Goal: Task Accomplishment & Management: Manage account settings

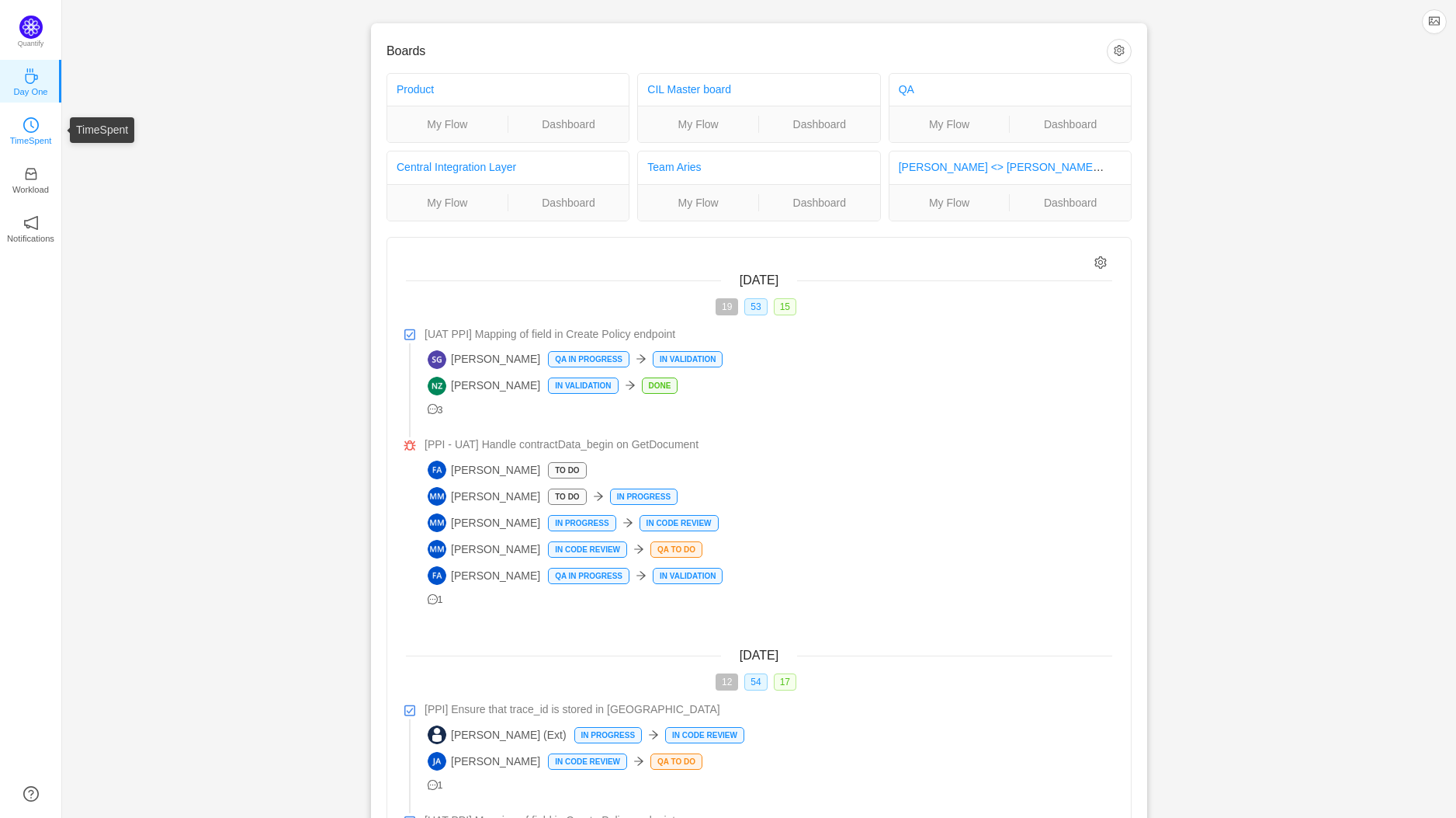
click at [39, 129] on link "TimeSpent" at bounding box center [31, 130] width 16 height 16
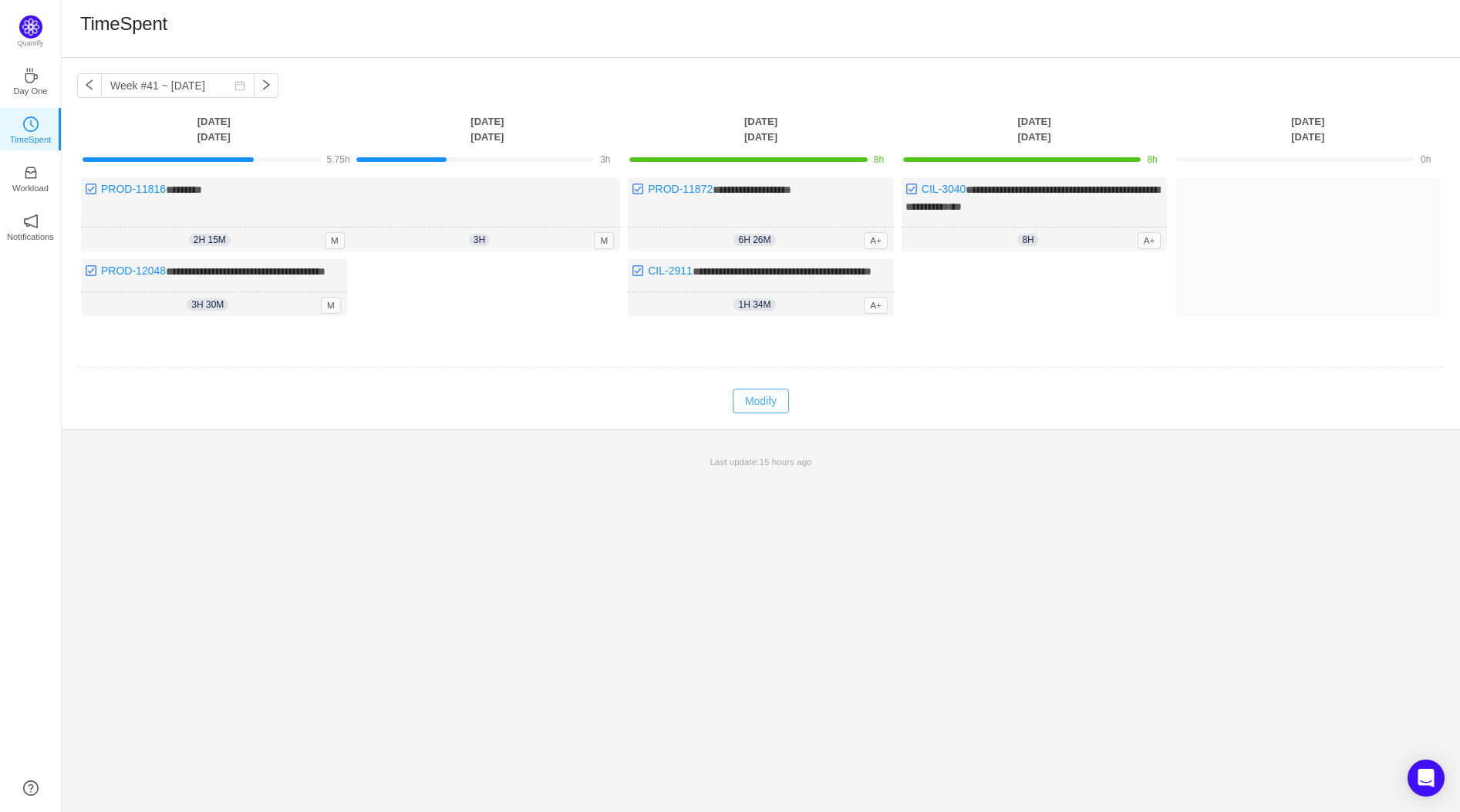
click at [752, 406] on button "Modify" at bounding box center [761, 400] width 56 height 25
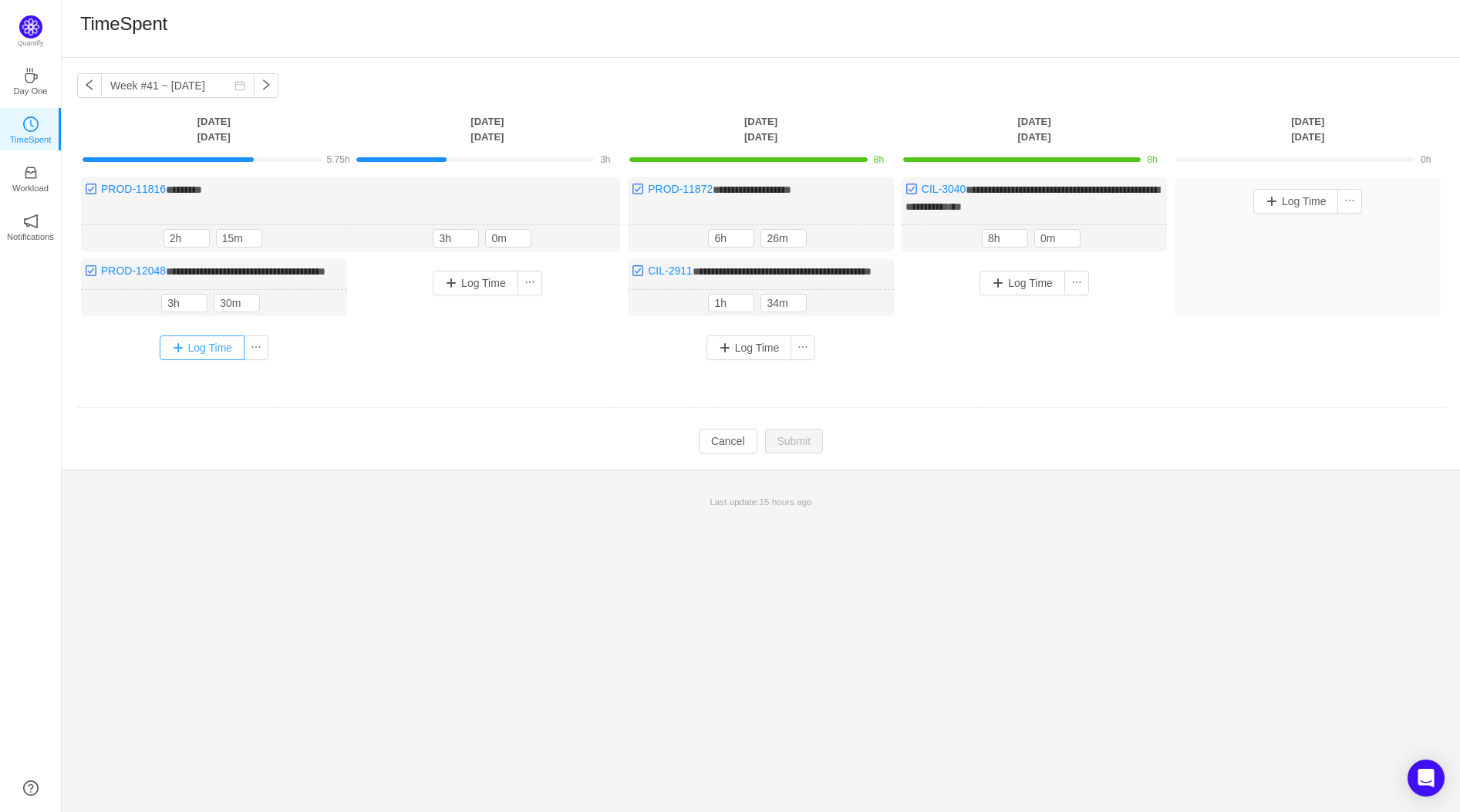
click at [182, 359] on button "Log Time" at bounding box center [203, 348] width 86 height 25
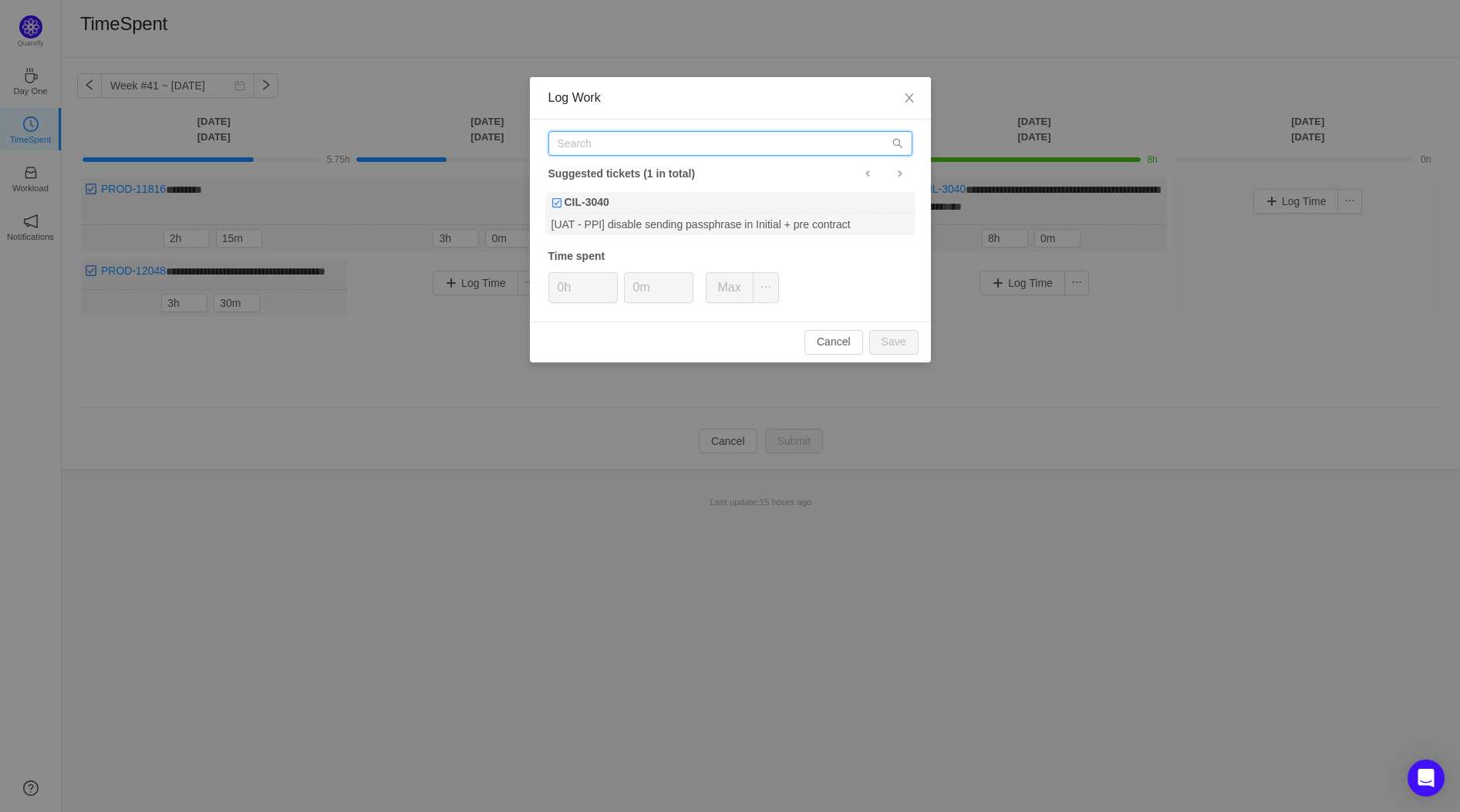
click at [722, 142] on input "text" at bounding box center [730, 143] width 364 height 25
type input "CIL-3040"
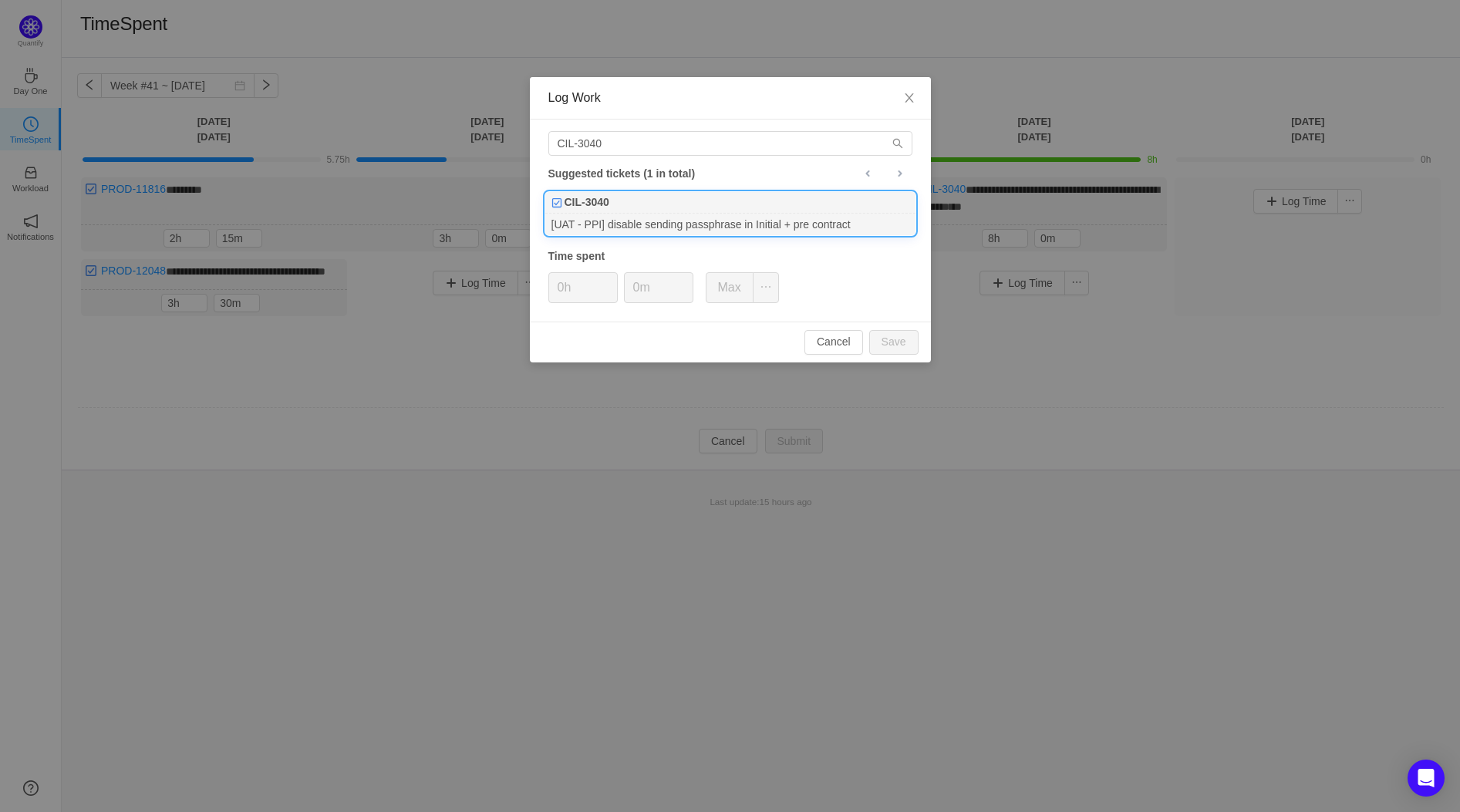
click at [738, 195] on div "CIL-3040" at bounding box center [730, 203] width 370 height 22
click at [581, 286] on input "0h" at bounding box center [583, 287] width 68 height 30
type input "2h"
type input "15m"
drag, startPoint x: 898, startPoint y: 331, endPoint x: 903, endPoint y: 350, distance: 19.6
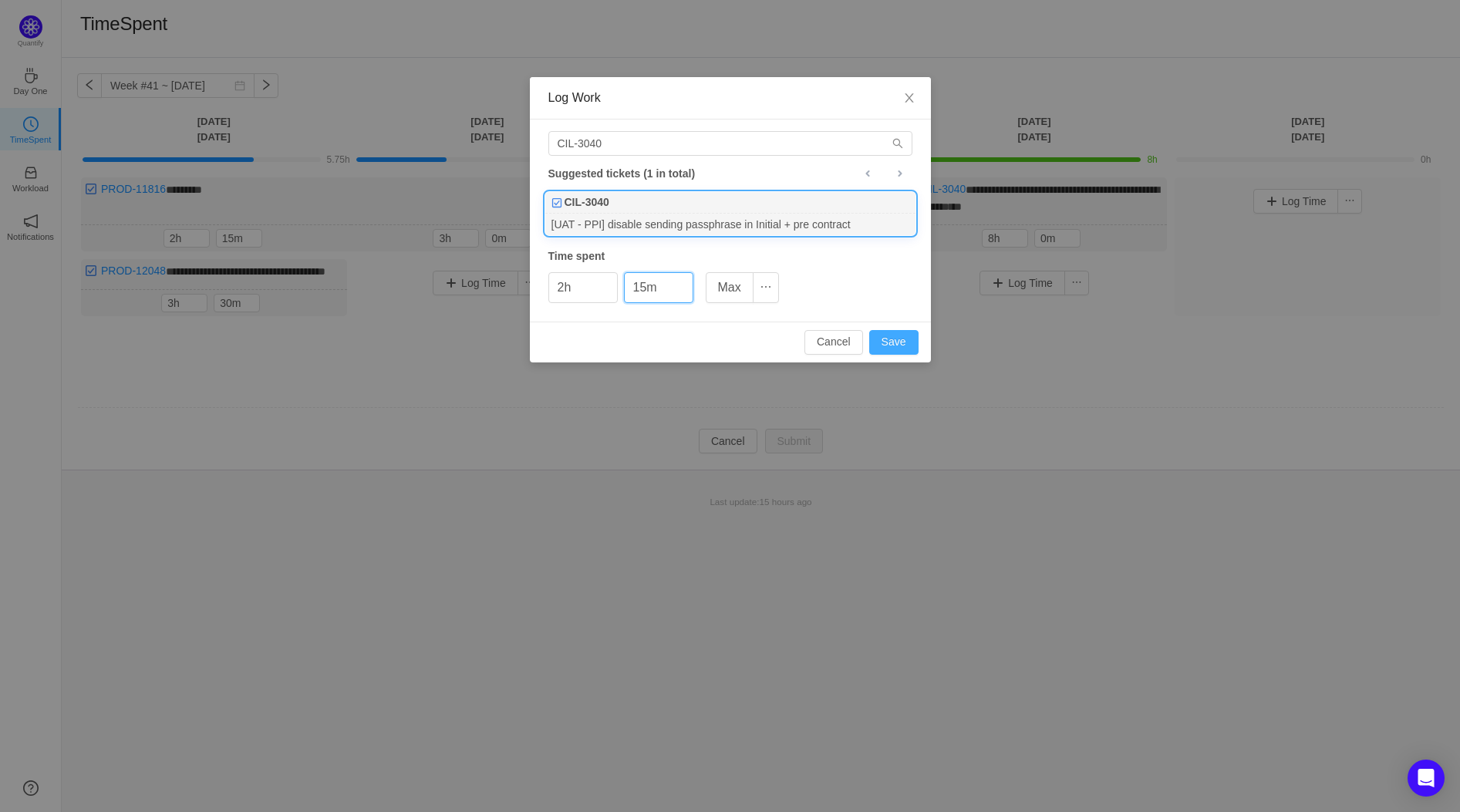
click at [898, 332] on button "Save" at bounding box center [894, 342] width 49 height 25
type input "0h"
type input "0m"
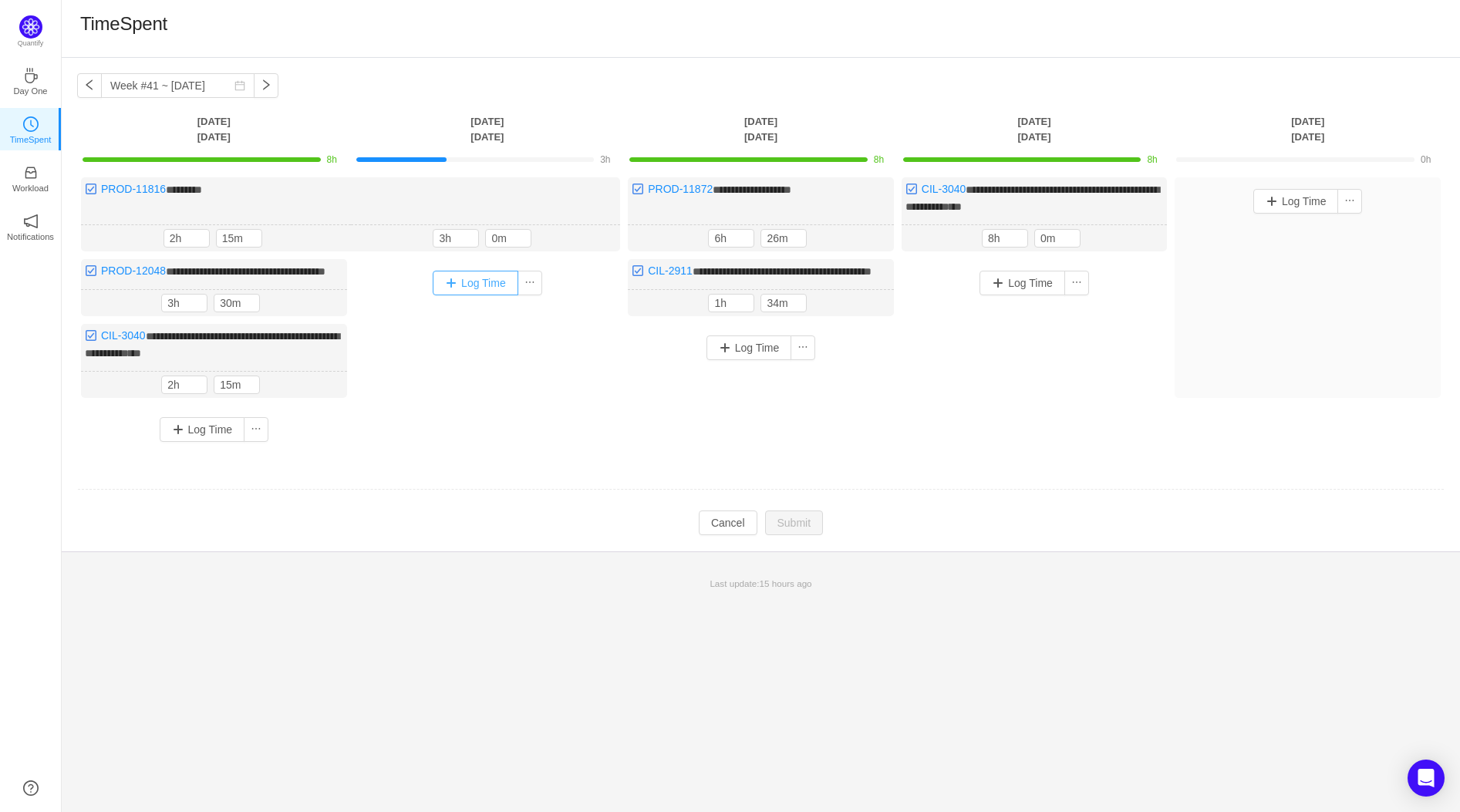
click at [483, 278] on button "Log Time" at bounding box center [475, 283] width 86 height 25
click at [451, 275] on button "Log Time" at bounding box center [475, 283] width 86 height 25
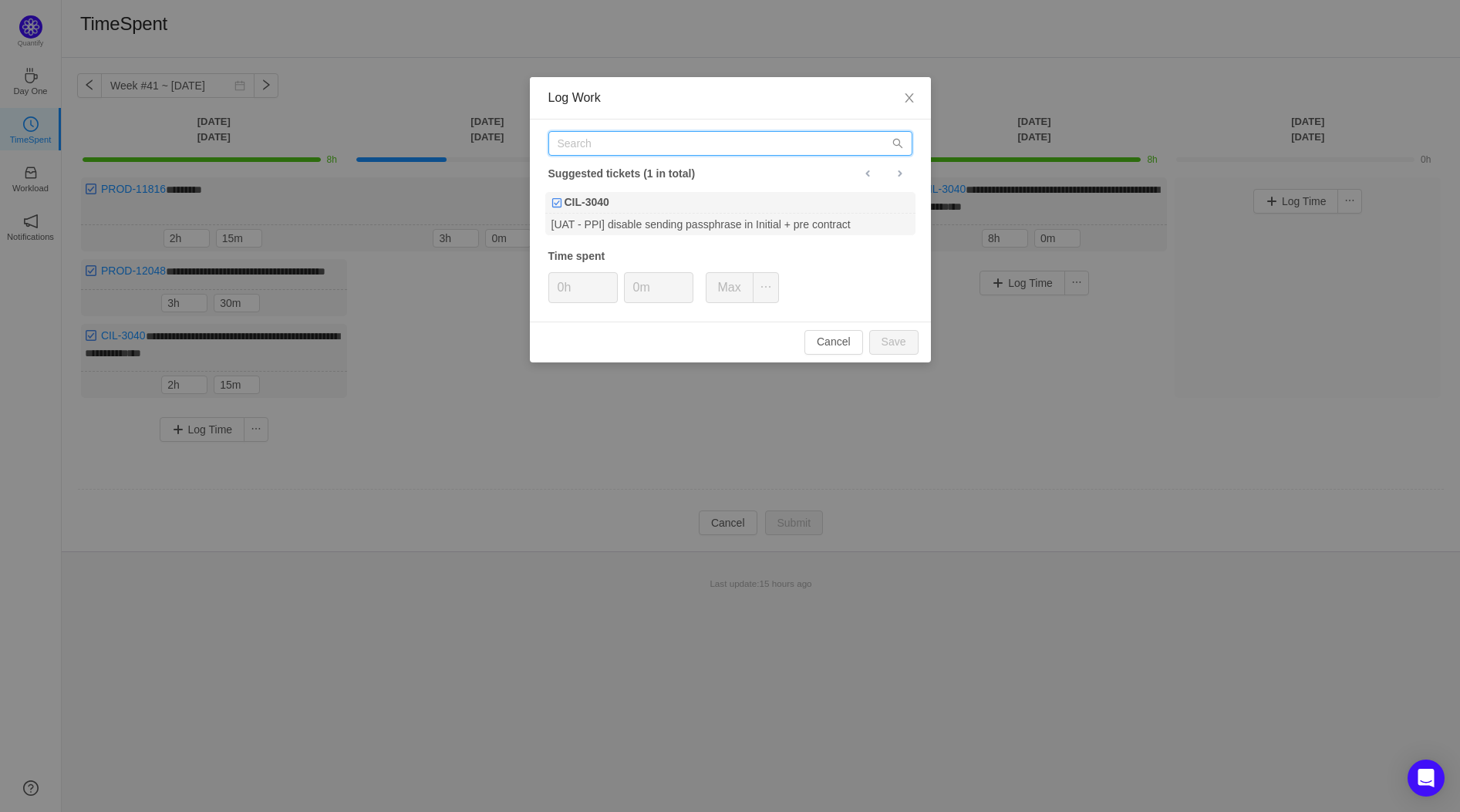
click at [590, 149] on input "text" at bounding box center [730, 143] width 364 height 25
type input "PROD-12048"
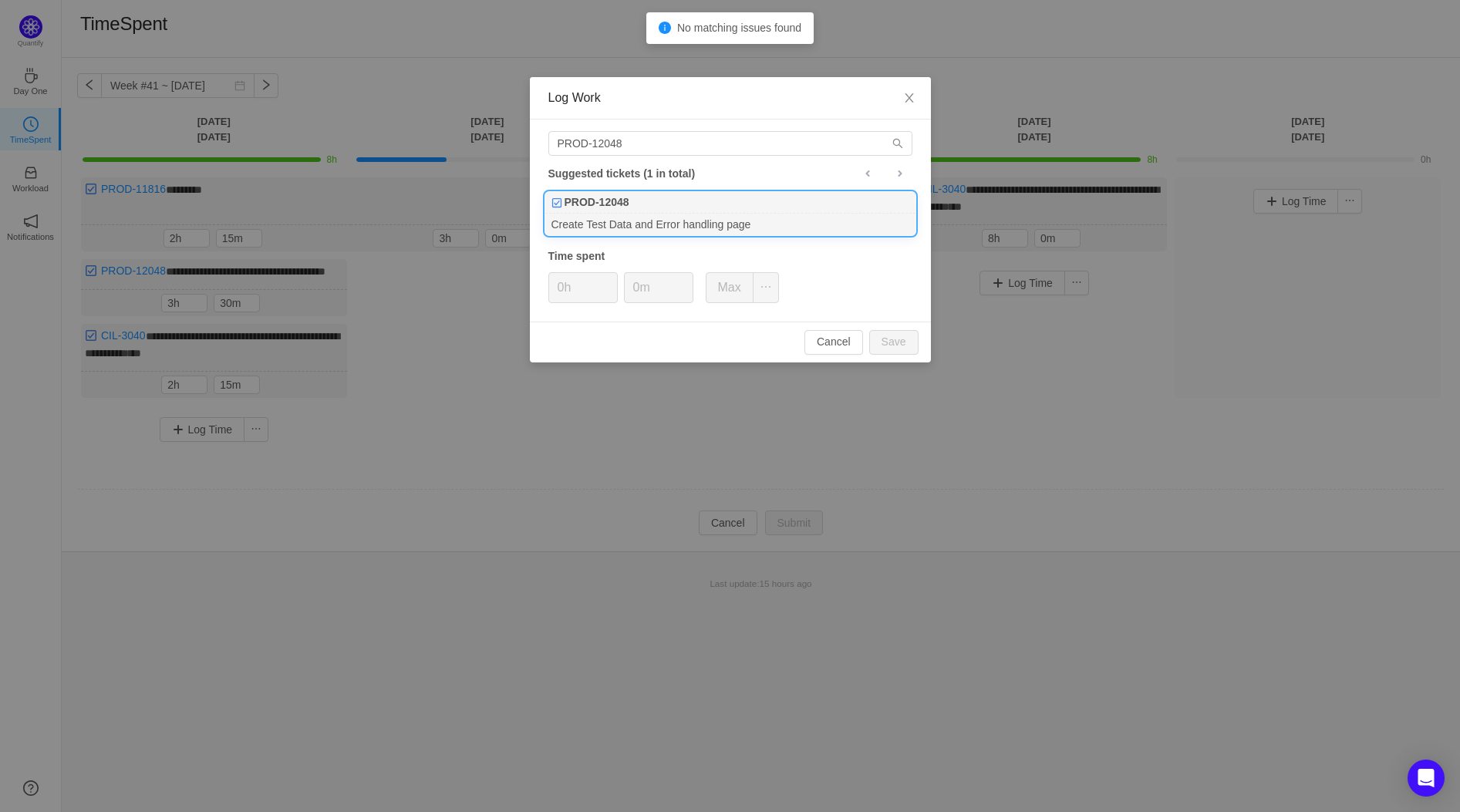
click at [783, 188] on div "PROD-12048 Suggested tickets (1 in total) PROD-12048 Create Test Data and Error…" at bounding box center [730, 220] width 401 height 203
click at [783, 196] on div "PROD-12048" at bounding box center [730, 203] width 370 height 22
click at [910, 350] on button "Save" at bounding box center [894, 342] width 49 height 25
type input "0h"
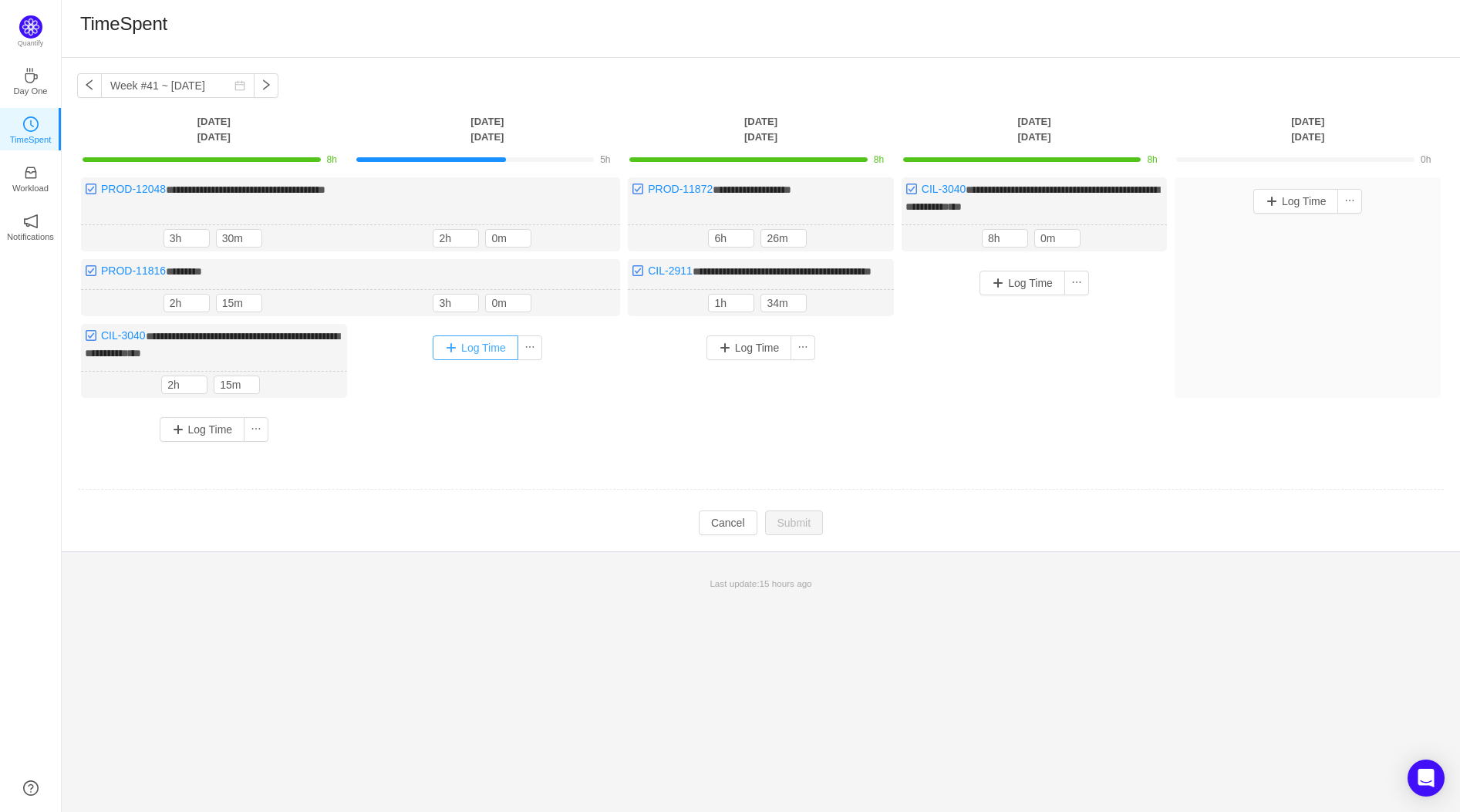
click at [501, 361] on button "Log Time" at bounding box center [475, 348] width 86 height 25
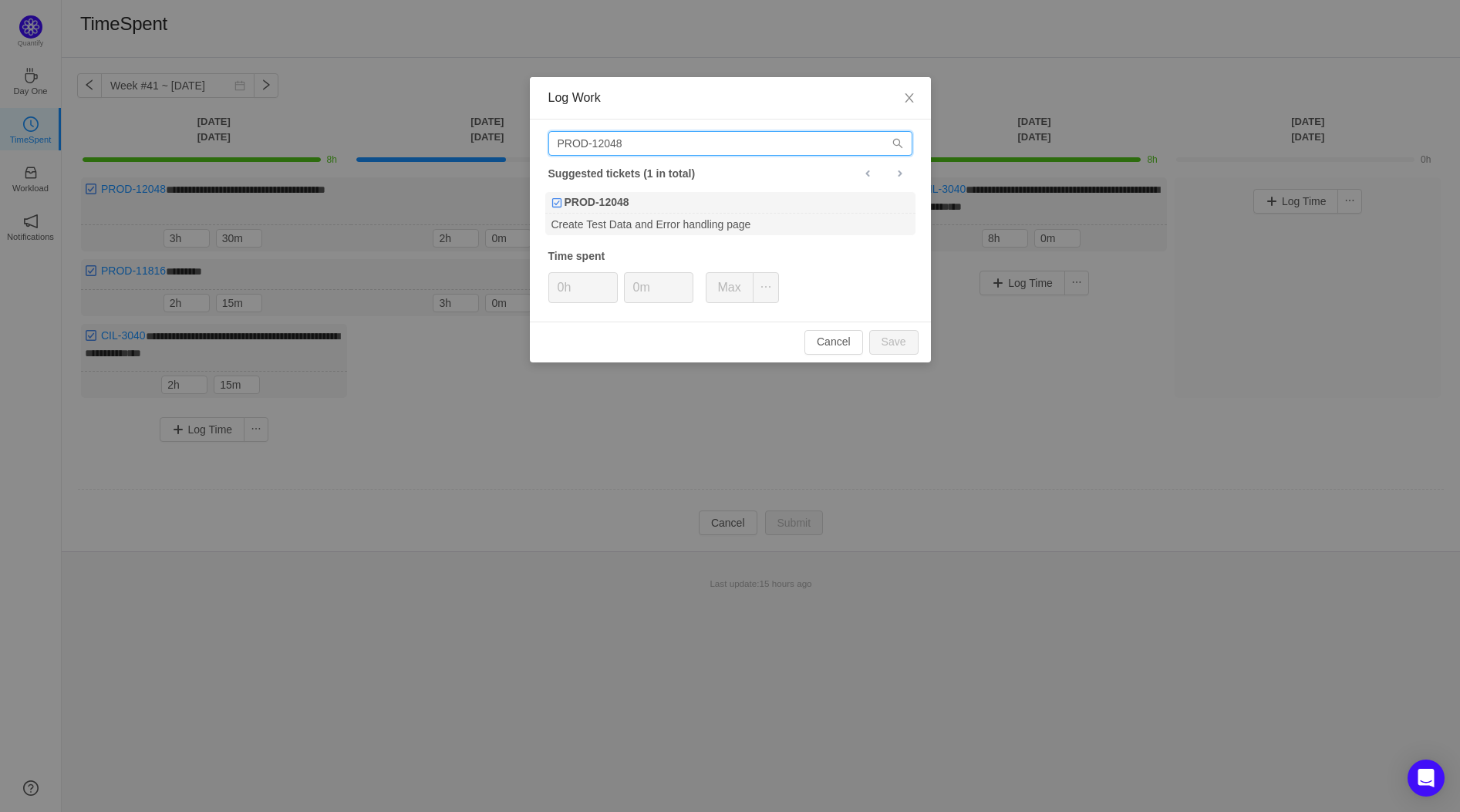
click at [701, 145] on input "PROD-12048" at bounding box center [730, 143] width 364 height 25
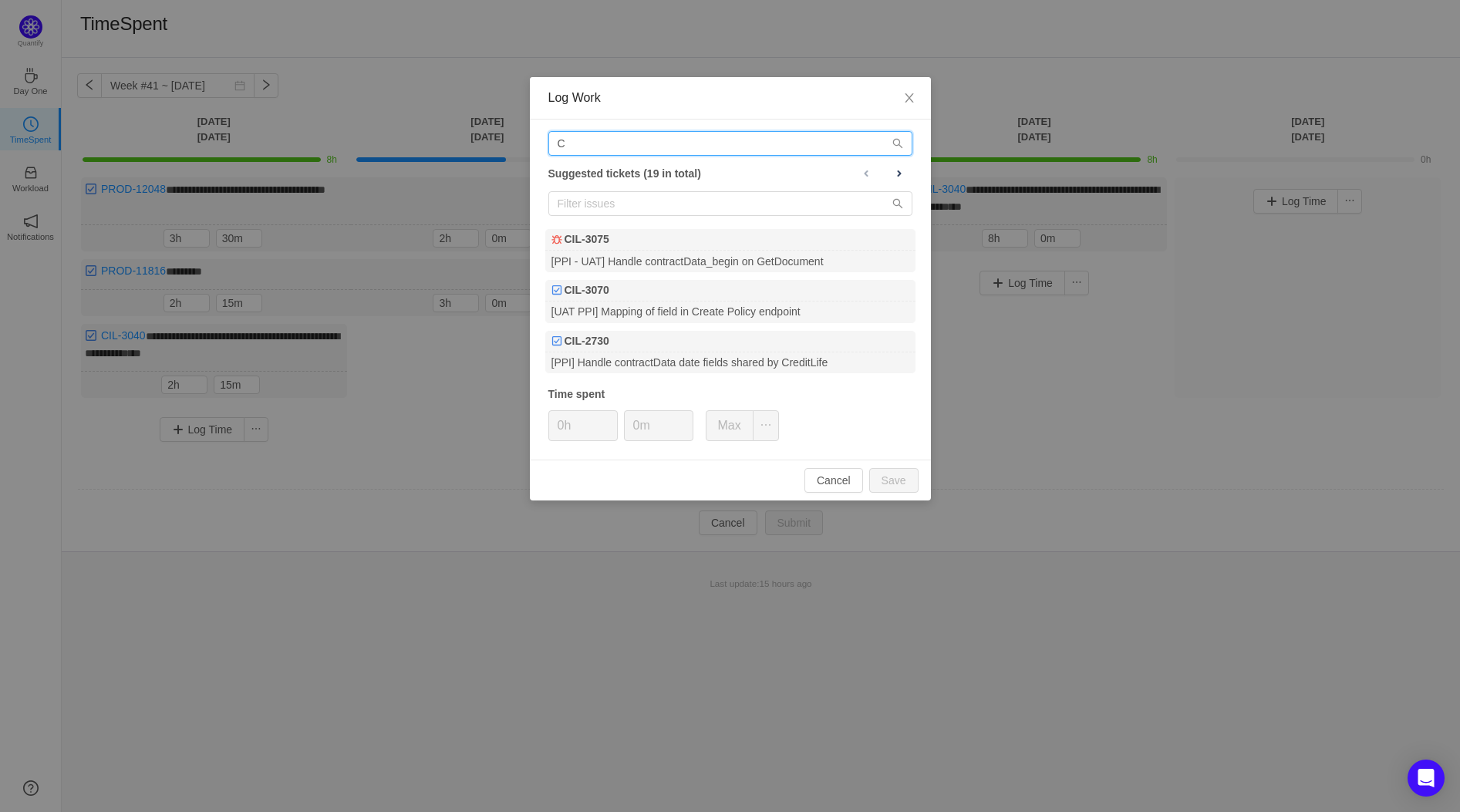
click at [690, 136] on input "C" at bounding box center [730, 143] width 364 height 25
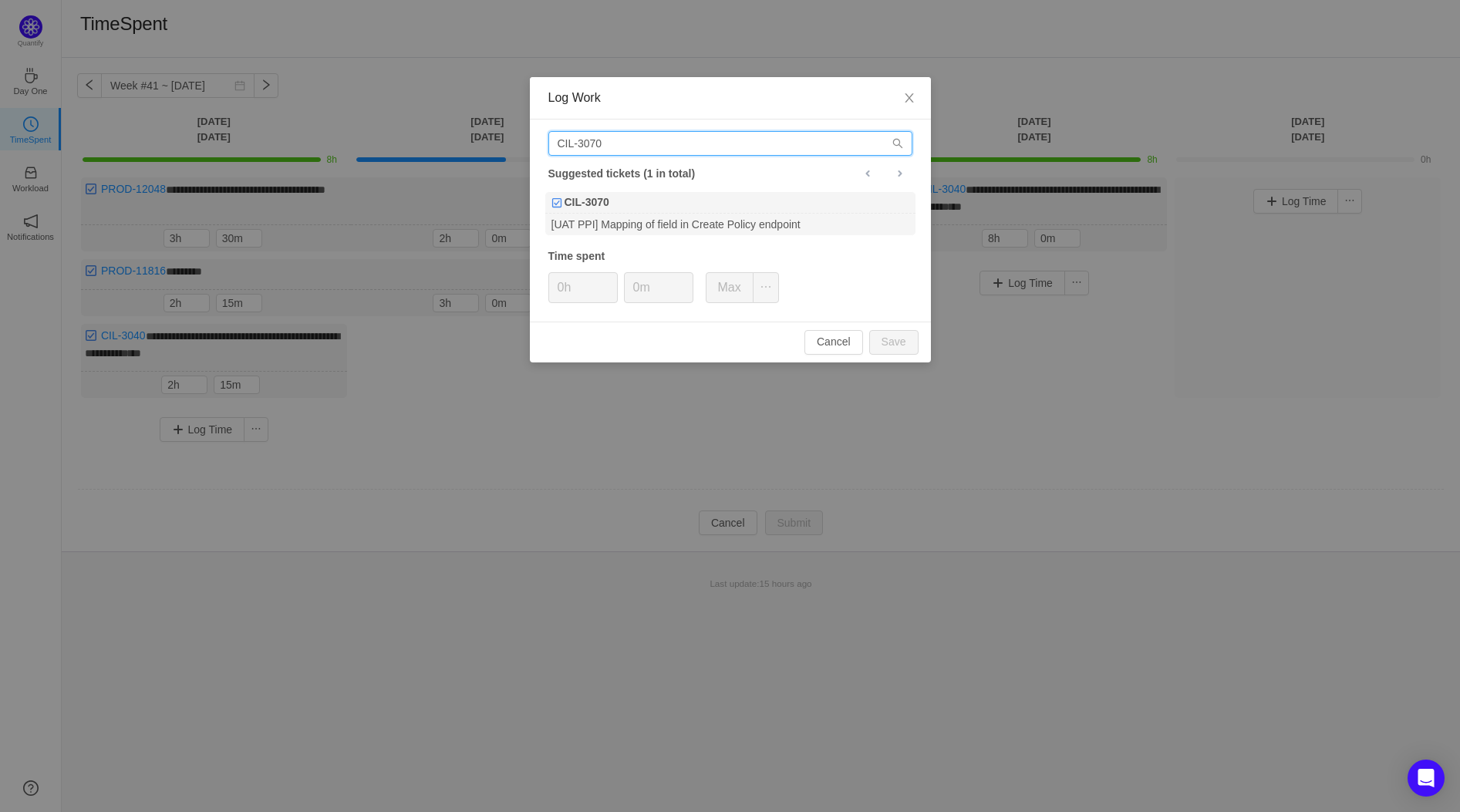
type input "CIL-3070"
click at [690, 180] on div "Suggested tickets (1 in total)" at bounding box center [730, 173] width 364 height 20
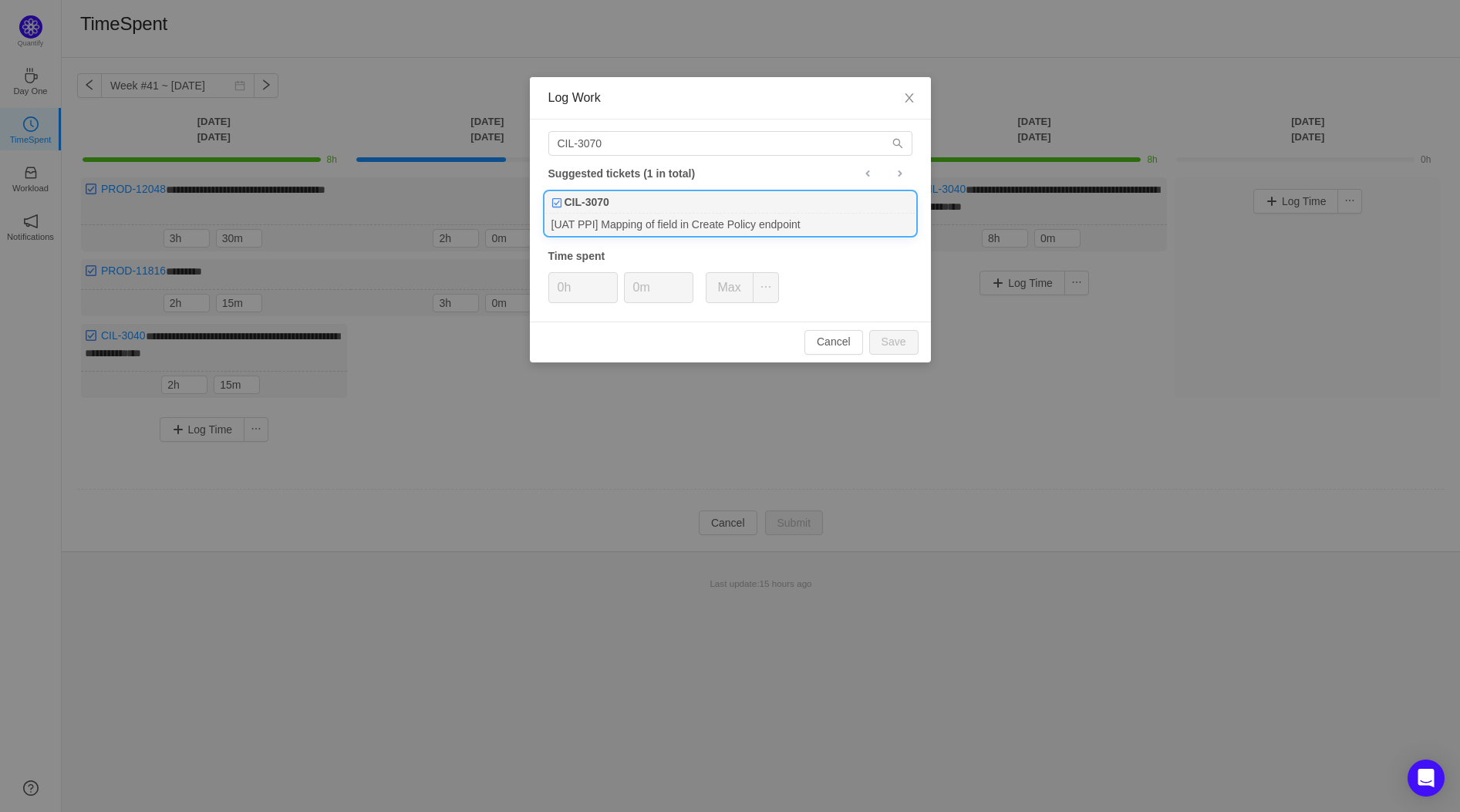
click at [681, 201] on div "CIL-3070" at bounding box center [730, 203] width 370 height 22
click at [584, 276] on input "0h" at bounding box center [583, 287] width 68 height 30
click at [886, 344] on button "Save" at bounding box center [894, 342] width 49 height 25
type input "0h"
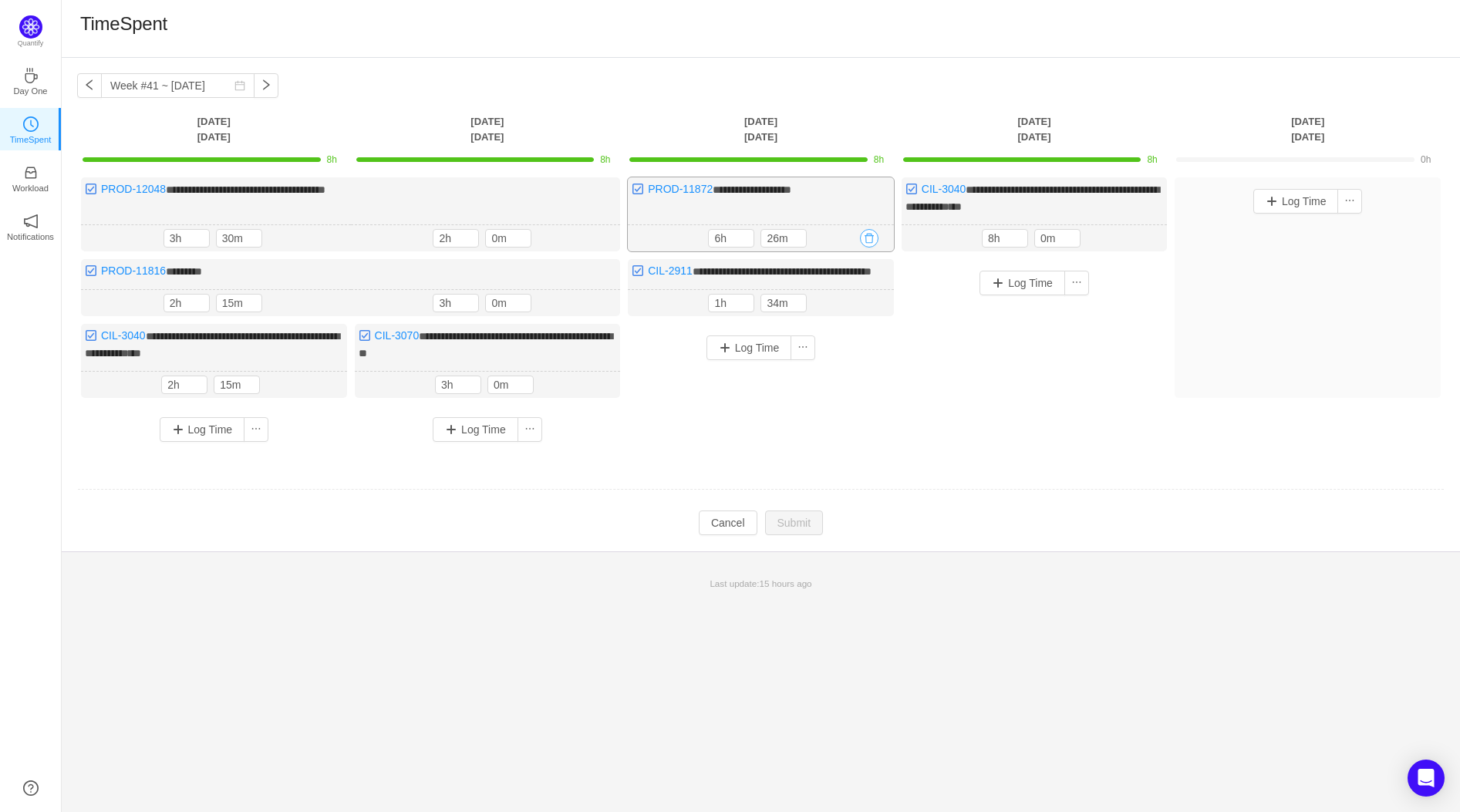
click at [867, 233] on button "button" at bounding box center [868, 238] width 19 height 19
click at [854, 307] on button "Yes" at bounding box center [843, 302] width 30 height 19
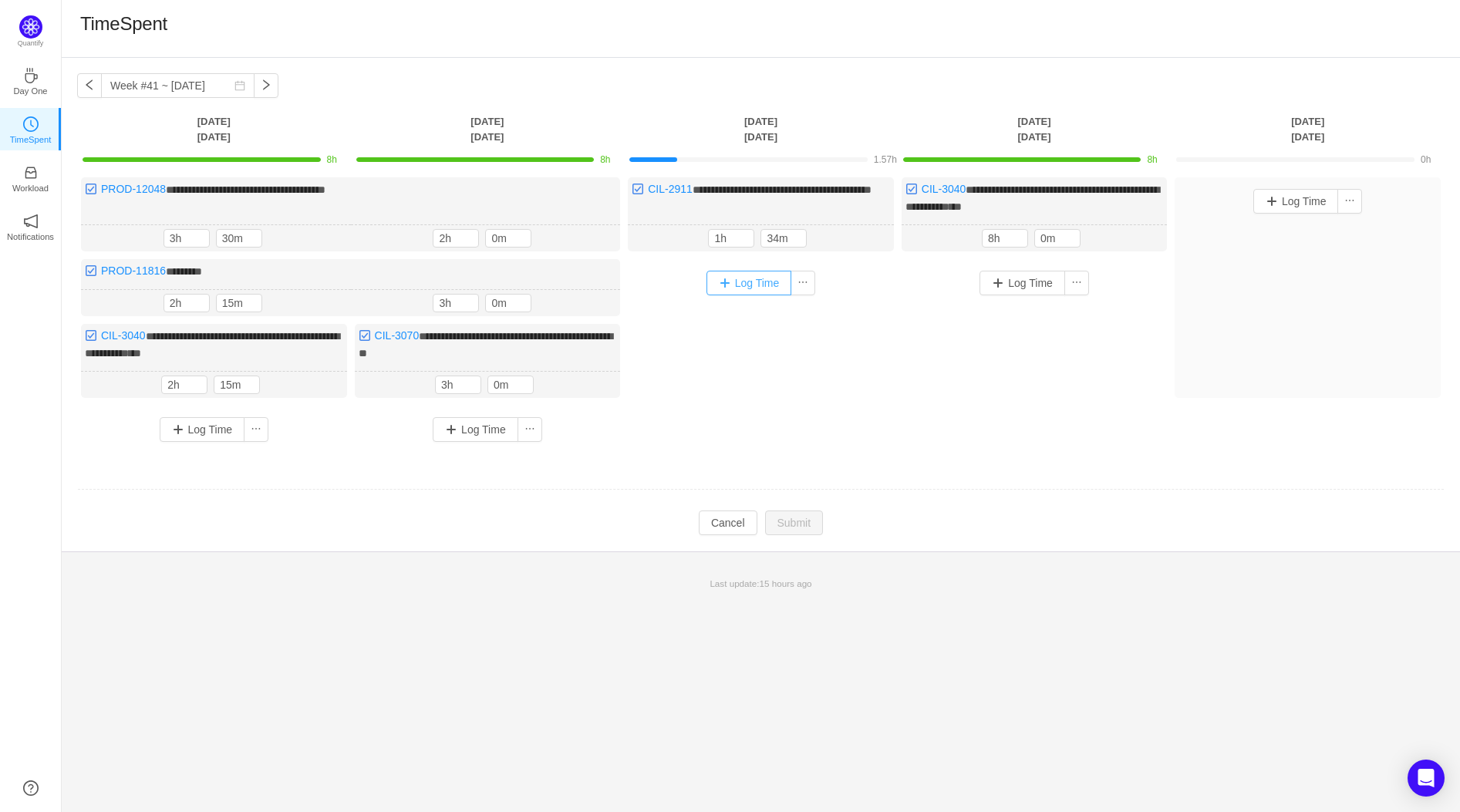
click at [750, 275] on button "Log Time" at bounding box center [749, 283] width 86 height 25
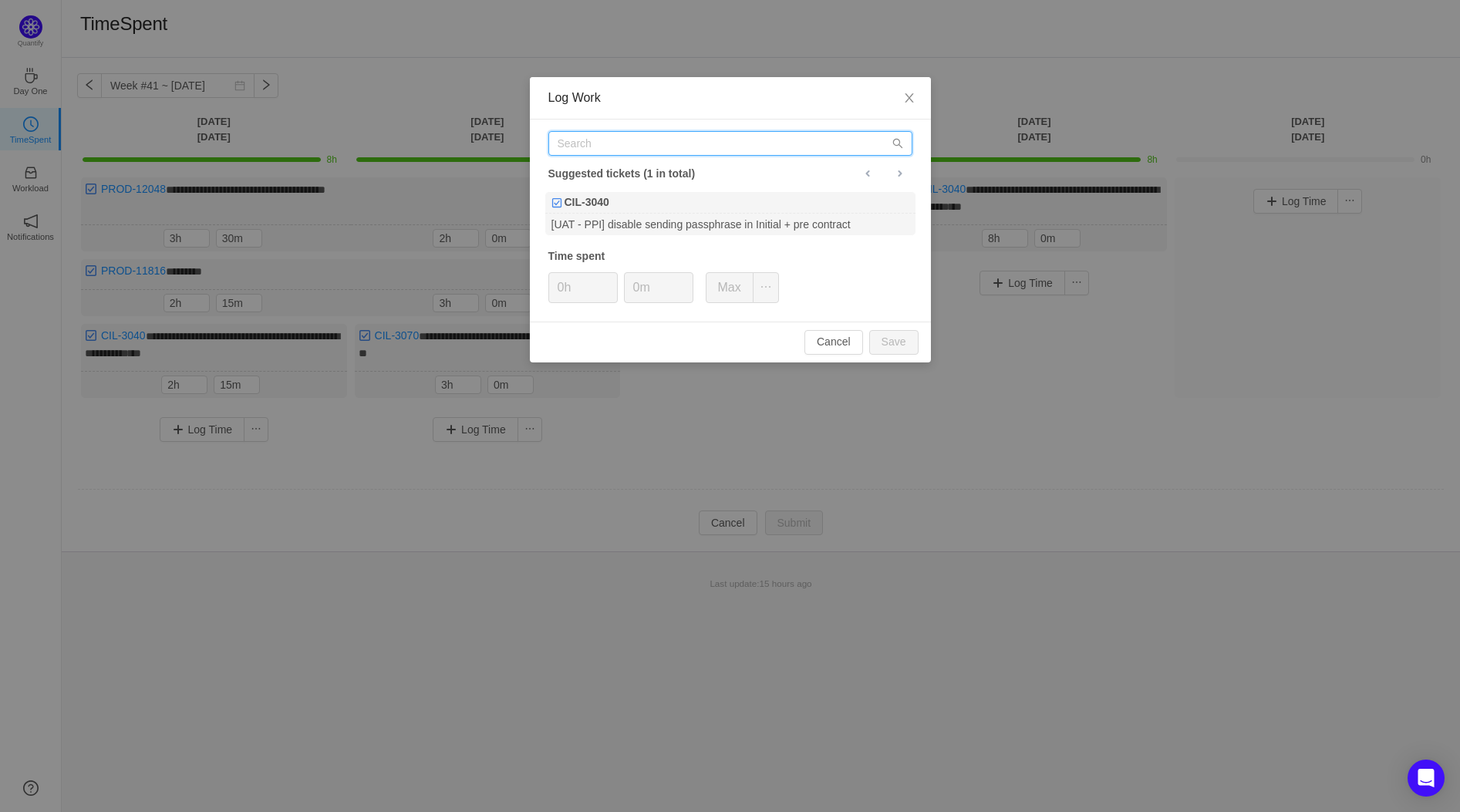
click at [631, 142] on input "text" at bounding box center [730, 143] width 364 height 25
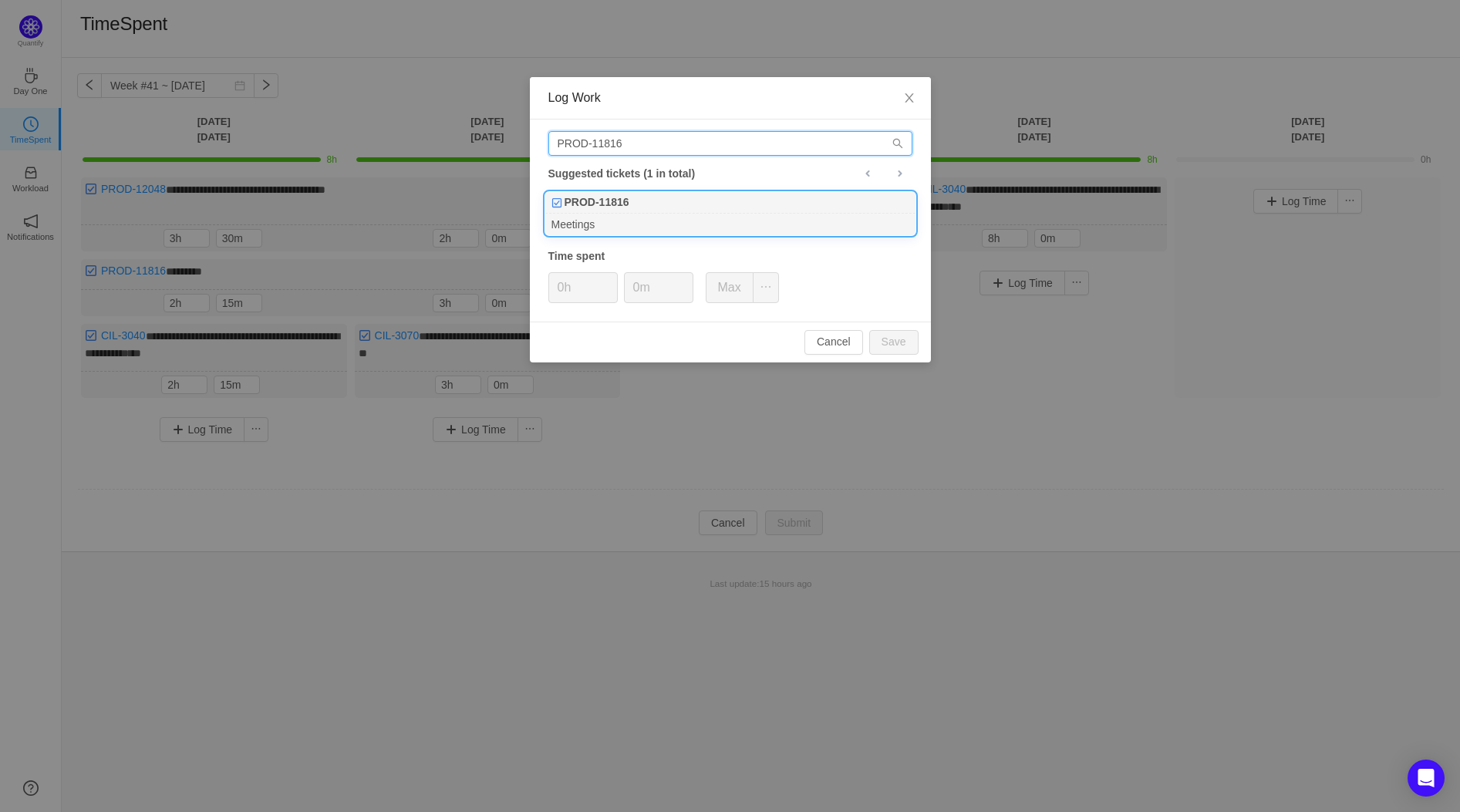
type input "PROD-11816"
click at [593, 199] on b "PROD-11816" at bounding box center [597, 203] width 65 height 16
click at [593, 200] on b "PROD-11816" at bounding box center [597, 203] width 65 height 16
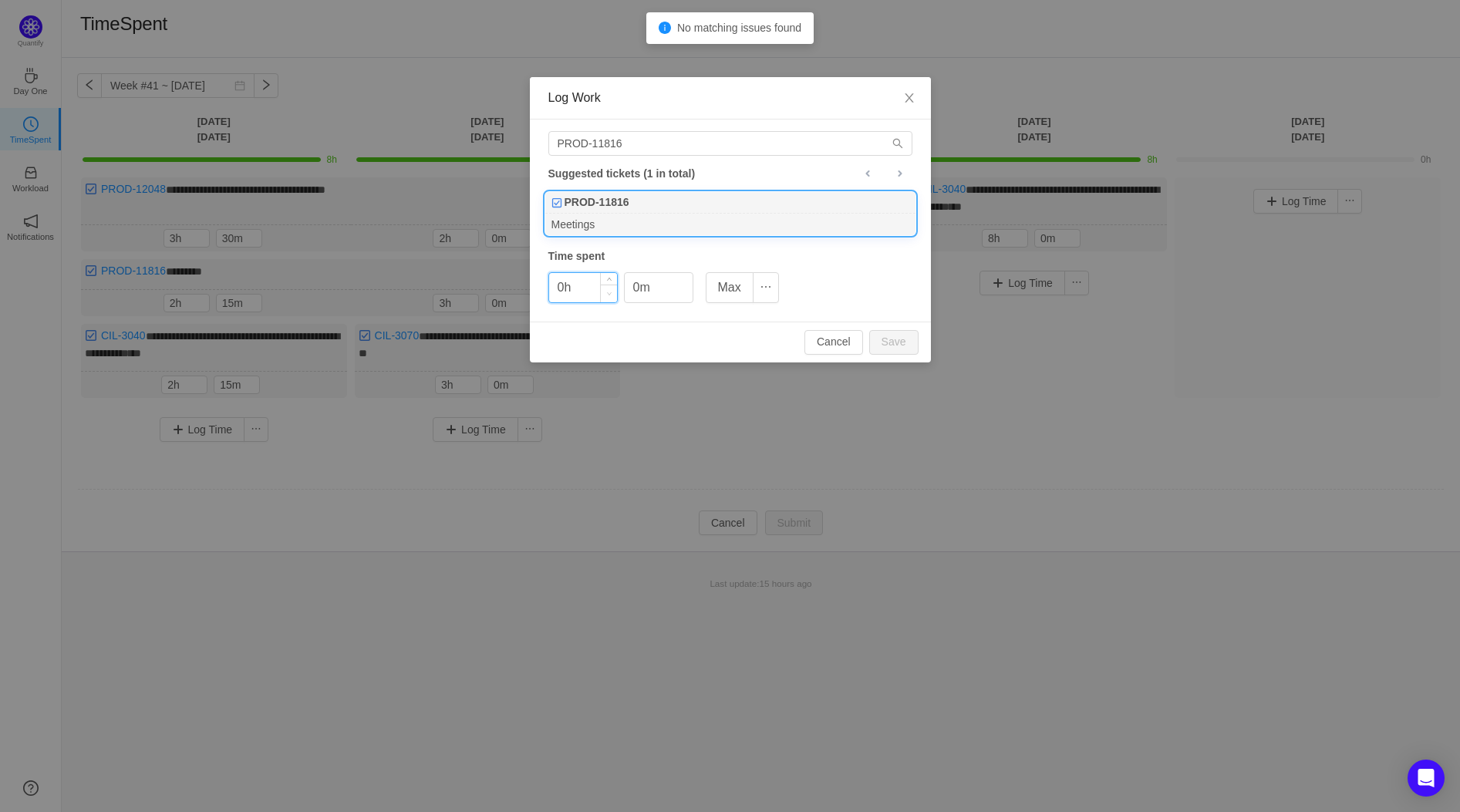
drag, startPoint x: 590, startPoint y: 299, endPoint x: 600, endPoint y: 297, distance: 10.2
click at [597, 297] on input "0h" at bounding box center [583, 287] width 68 height 30
click at [891, 341] on button "Save" at bounding box center [894, 342] width 49 height 25
type input "0h"
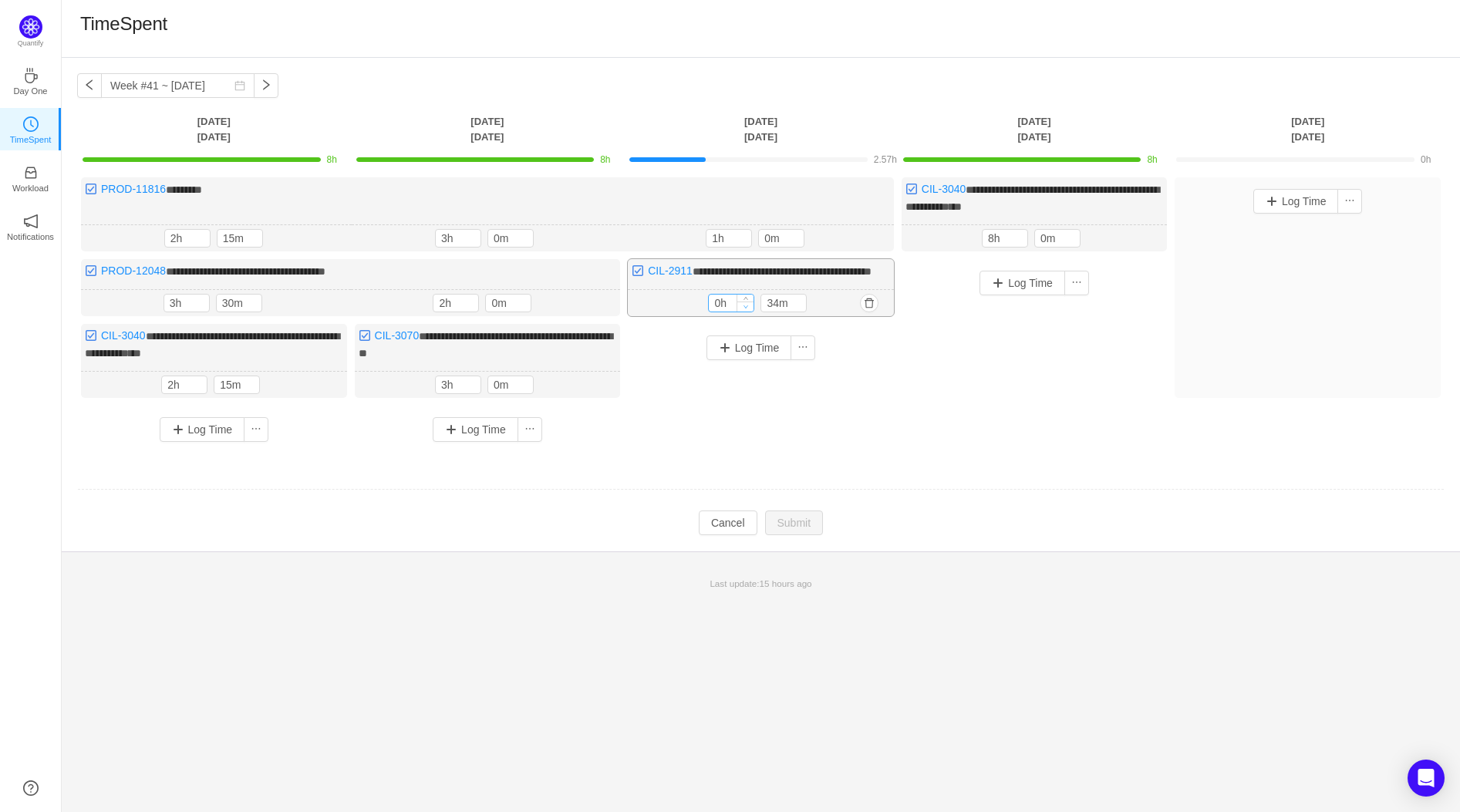
click at [744, 309] on icon "icon: down" at bounding box center [746, 306] width 5 height 5
click at [742, 304] on span "Increase Value" at bounding box center [745, 299] width 16 height 10
type input "2h"
click at [744, 303] on icon "icon: up" at bounding box center [746, 299] width 5 height 5
click at [797, 310] on icon "icon: down" at bounding box center [798, 306] width 5 height 5
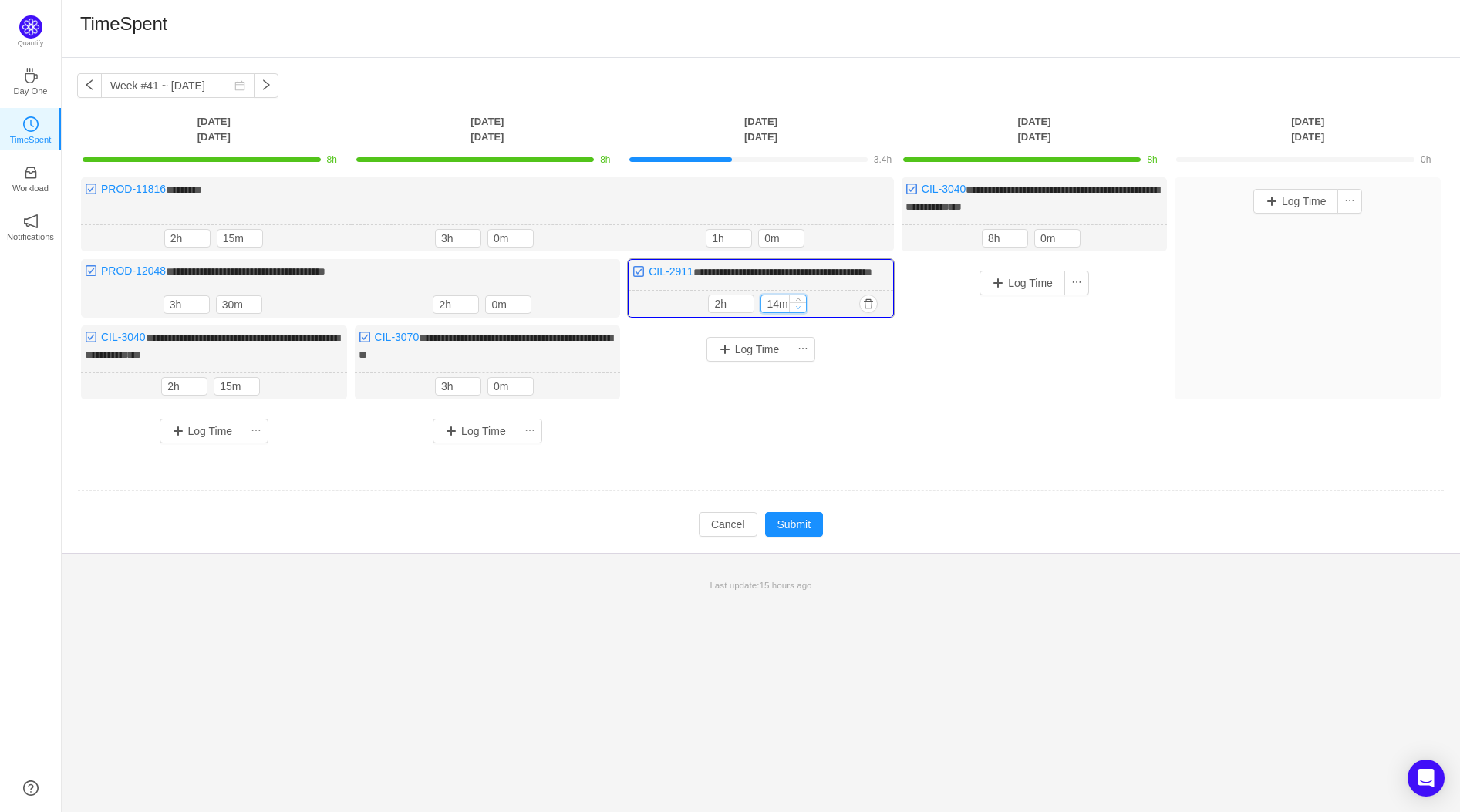
click at [798, 309] on icon "icon: down" at bounding box center [798, 307] width 5 height 3
click at [799, 309] on icon "icon: down" at bounding box center [798, 307] width 5 height 3
click at [801, 304] on icon "icon: up" at bounding box center [798, 300] width 5 height 5
click at [802, 305] on span "Increase Value" at bounding box center [797, 300] width 16 height 10
click at [784, 312] on input "24m" at bounding box center [782, 303] width 44 height 17
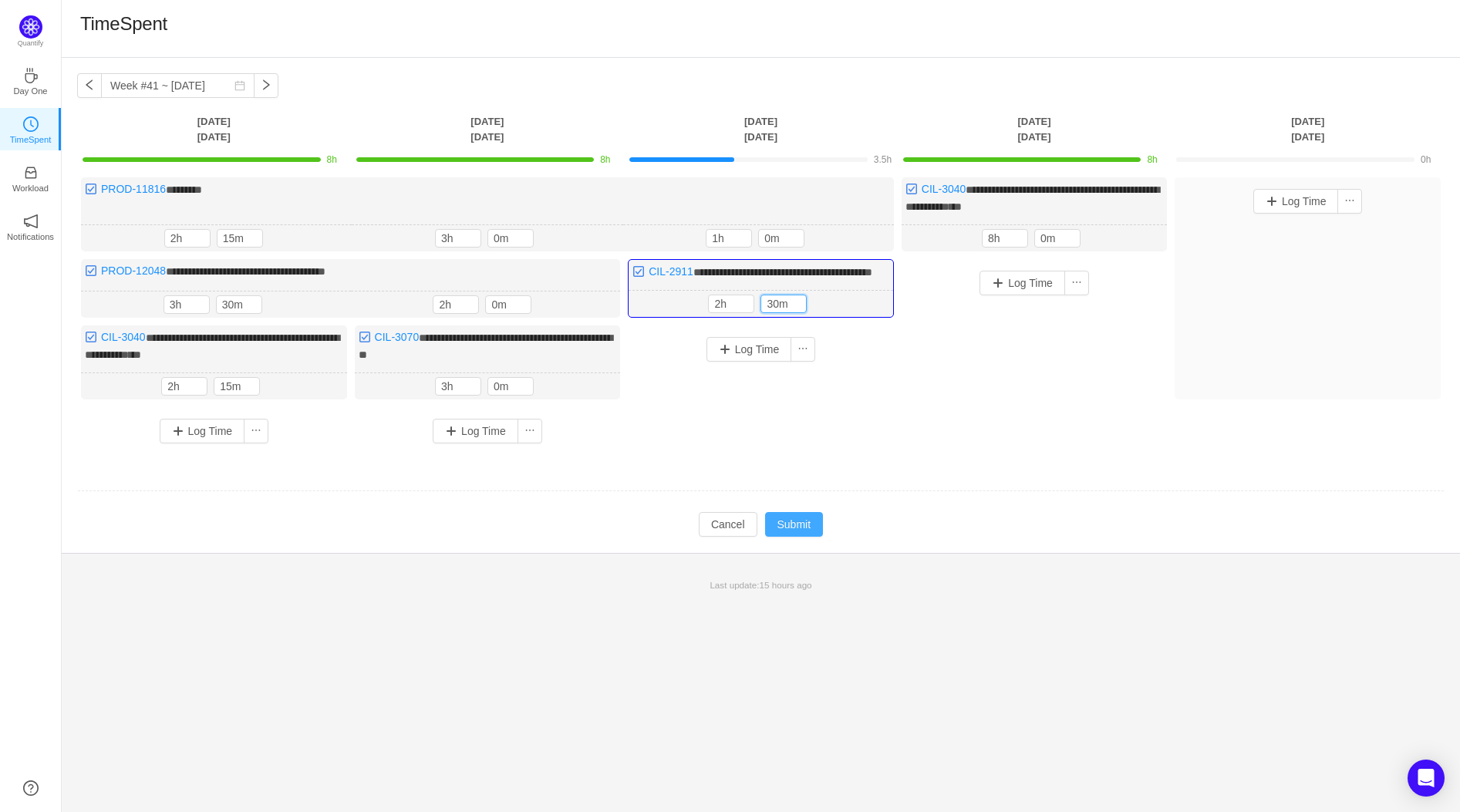
type input "30m"
click at [802, 529] on button "Submit" at bounding box center [793, 524] width 58 height 25
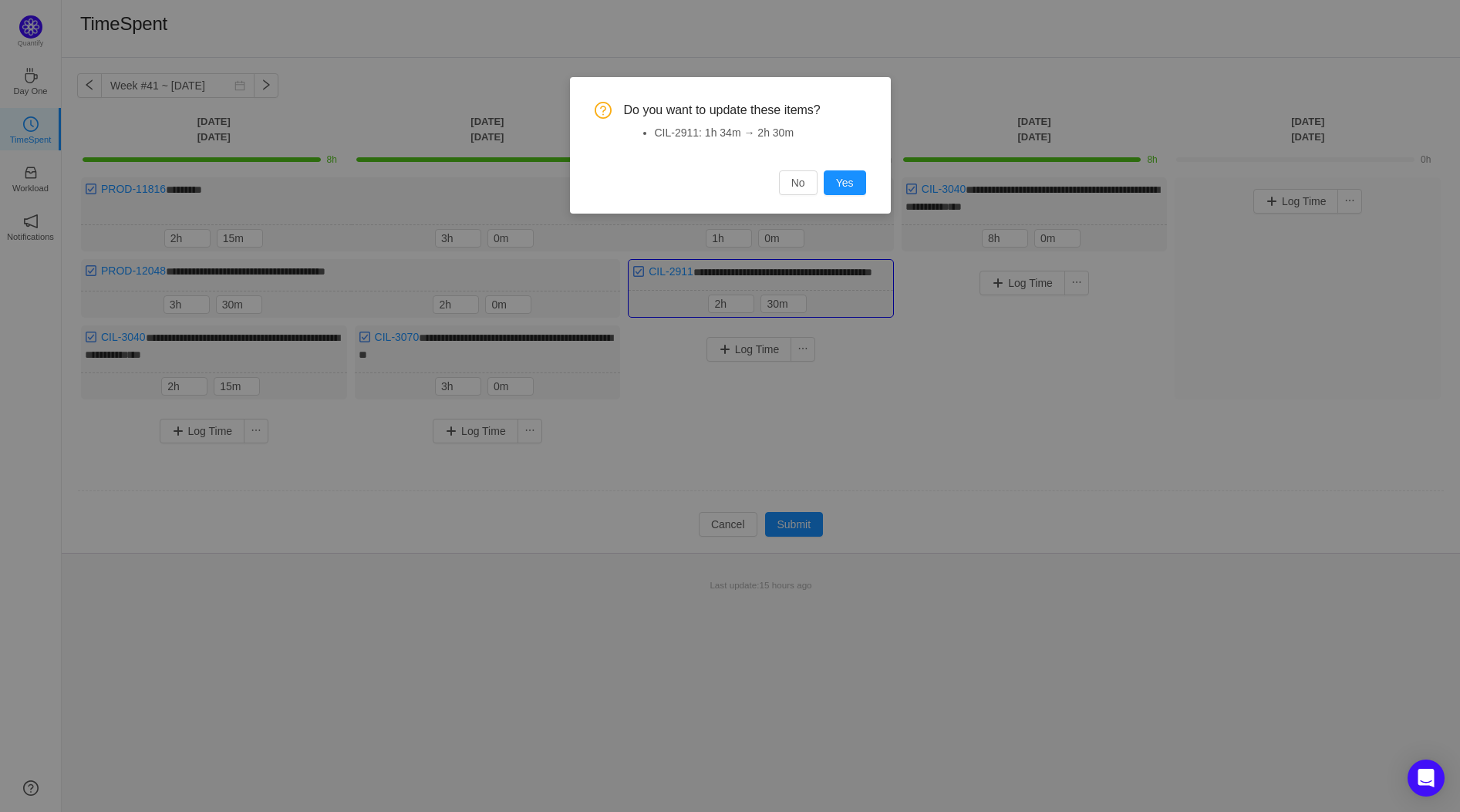
click at [866, 176] on div "Do you want to update these items? CIL-2911: 1h 34m → 2h 30m No Yes" at bounding box center [730, 145] width 321 height 136
click at [849, 179] on button "Yes" at bounding box center [845, 183] width 42 height 25
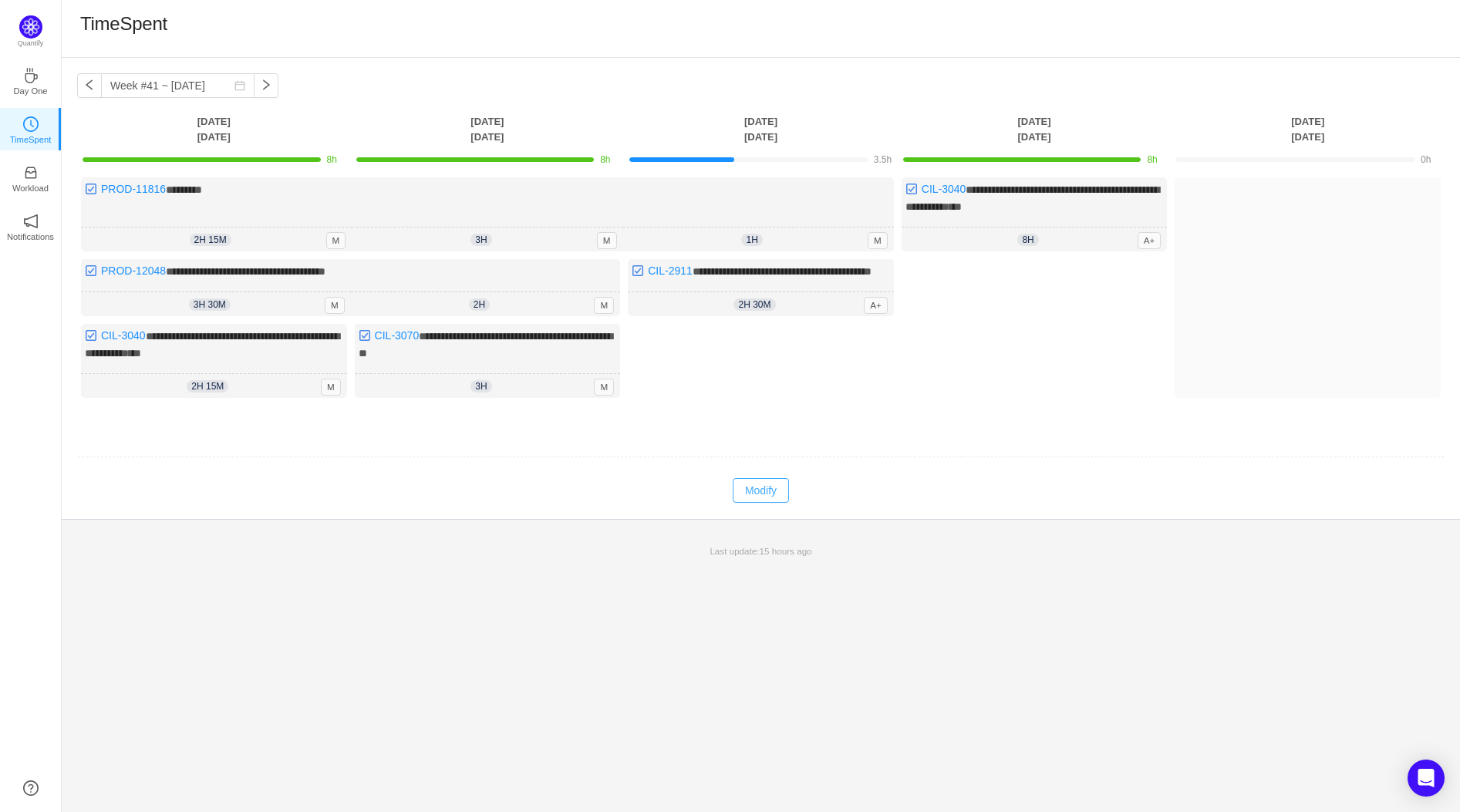
click at [774, 502] on button "Modify" at bounding box center [761, 490] width 56 height 25
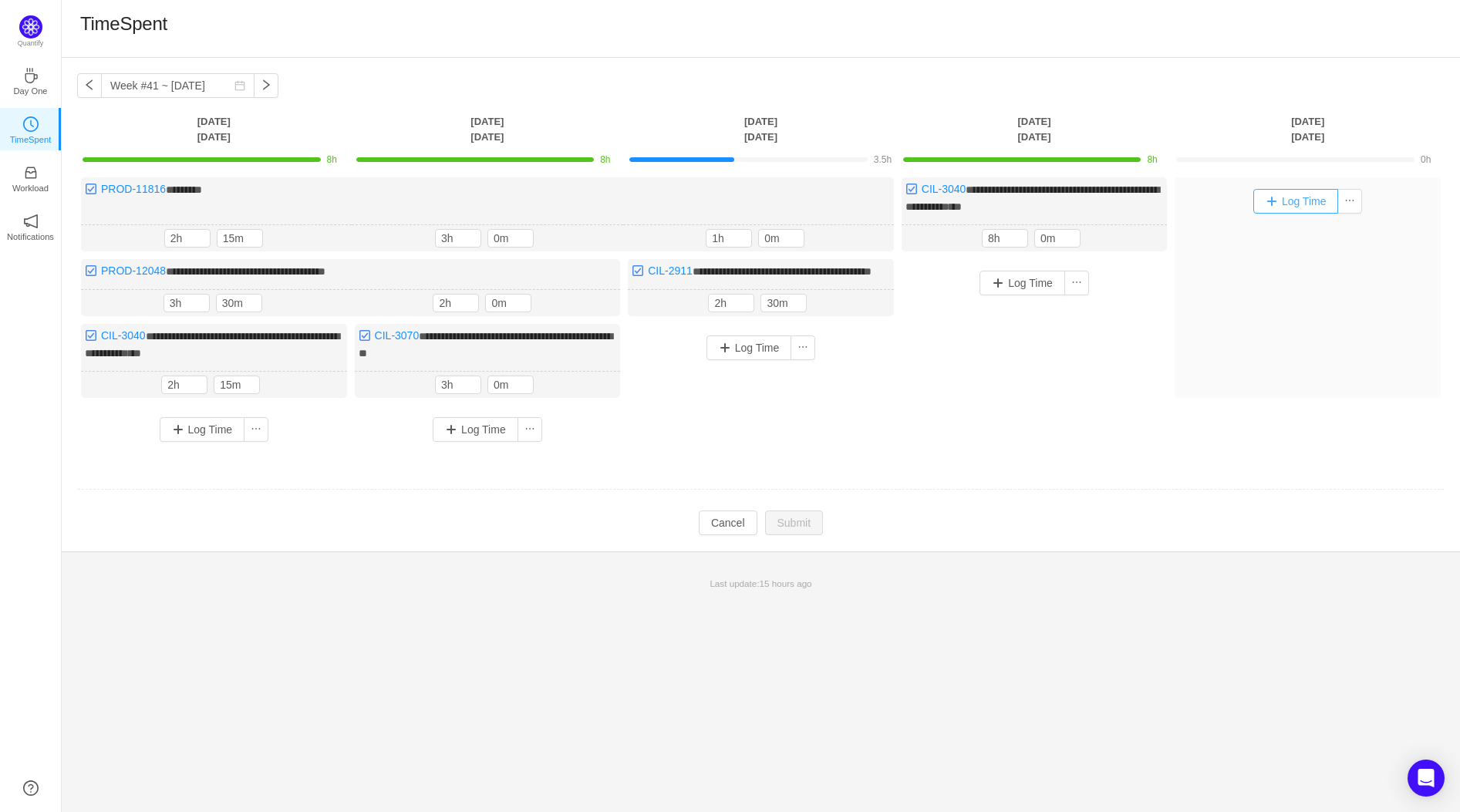
click at [1275, 205] on button "Log Time" at bounding box center [1296, 201] width 86 height 25
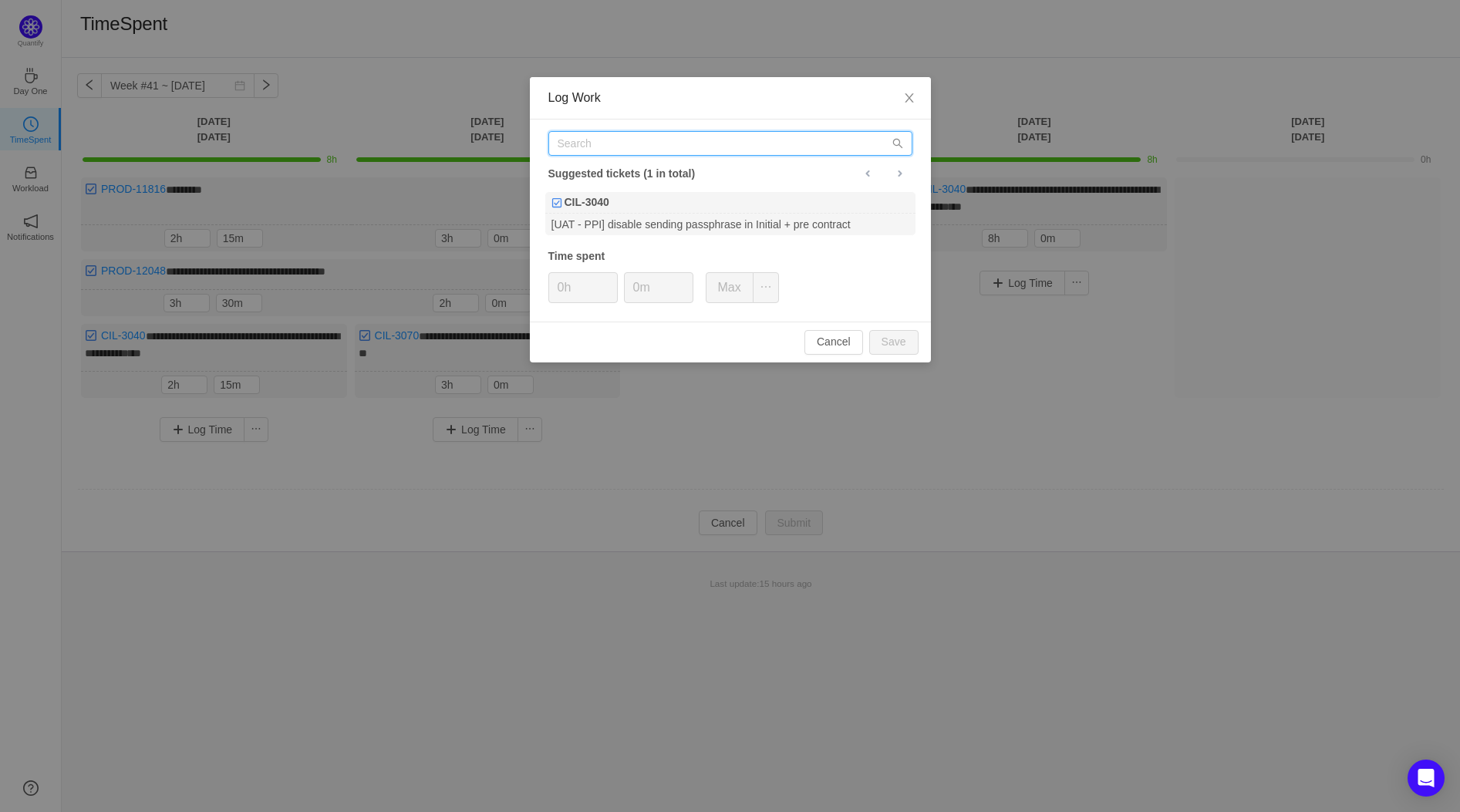
click at [775, 153] on input "text" at bounding box center [730, 143] width 364 height 25
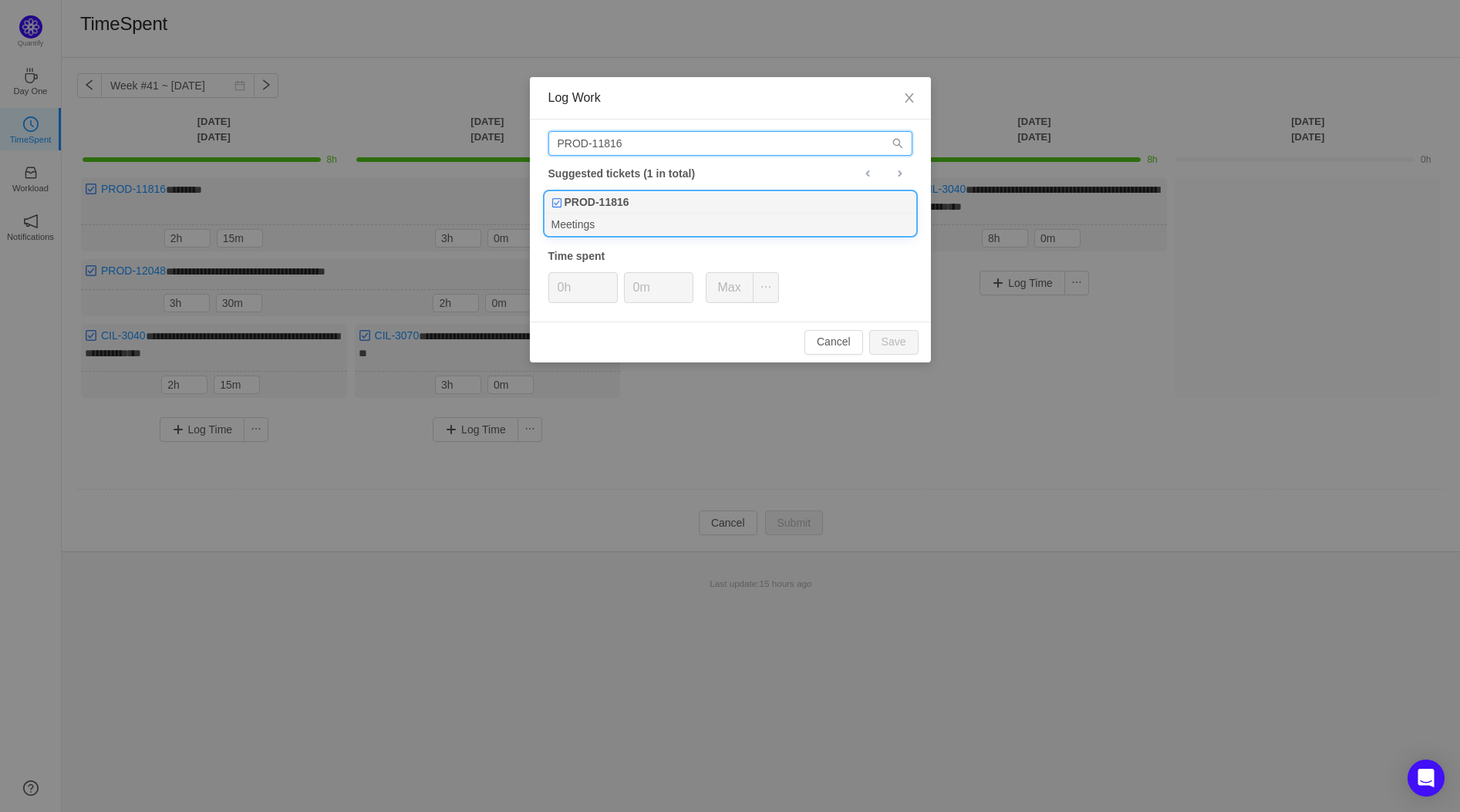
type input "PROD-11816"
click at [566, 201] on b "PROD-11816" at bounding box center [597, 203] width 65 height 16
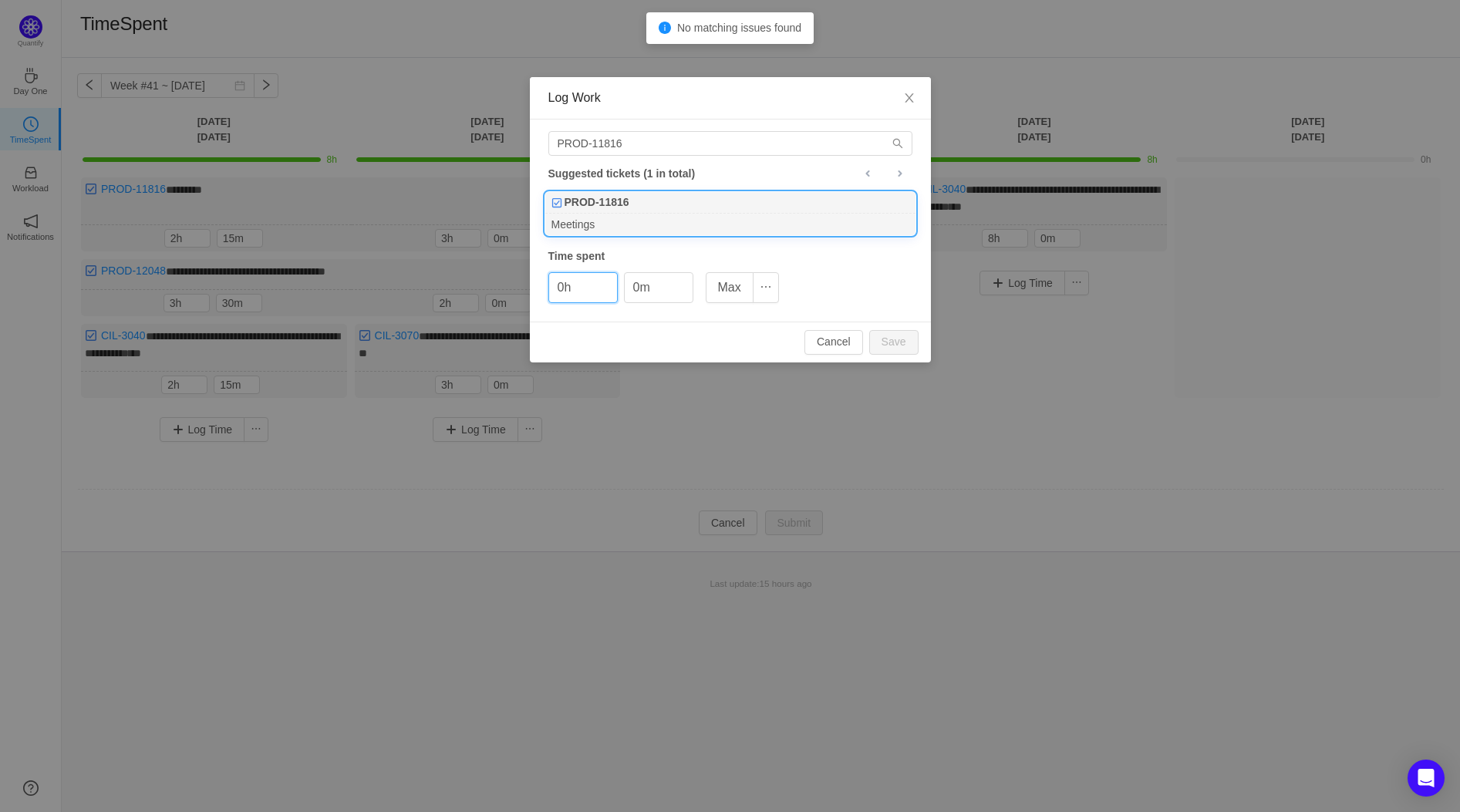
drag, startPoint x: 568, startPoint y: 287, endPoint x: 602, endPoint y: 305, distance: 38.5
click at [567, 288] on input "0h" at bounding box center [583, 287] width 68 height 30
click at [653, 286] on input "0m" at bounding box center [658, 287] width 68 height 30
drag, startPoint x: 848, startPoint y: 350, endPoint x: 865, endPoint y: 347, distance: 17.3
click at [856, 350] on button "Cancel" at bounding box center [833, 342] width 58 height 25
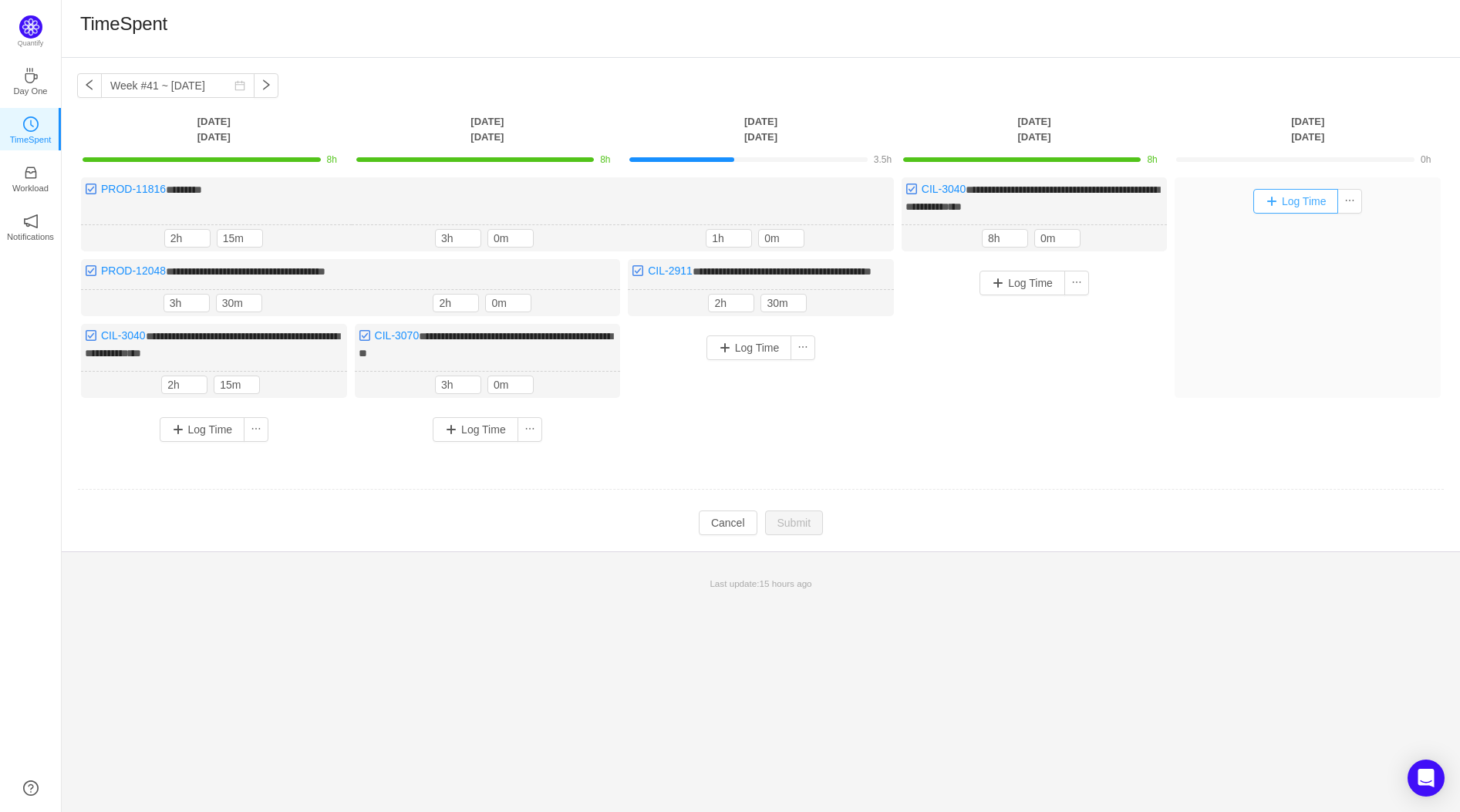
click at [1278, 197] on button "Log Time" at bounding box center [1296, 201] width 86 height 25
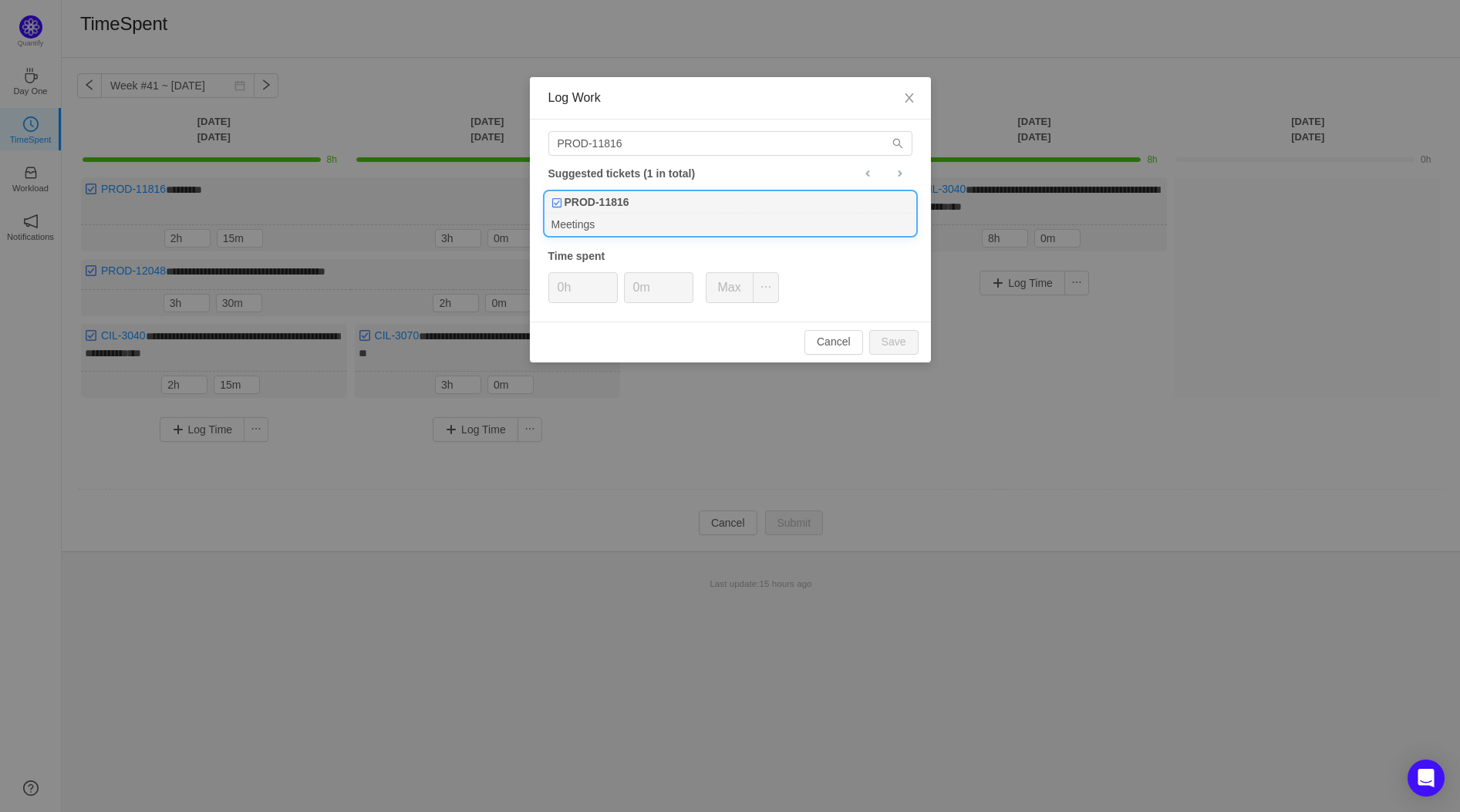
click at [715, 207] on div "PROD-11816" at bounding box center [730, 203] width 370 height 22
type input "30m"
click at [893, 331] on button "Save" at bounding box center [894, 342] width 49 height 25
type input "0m"
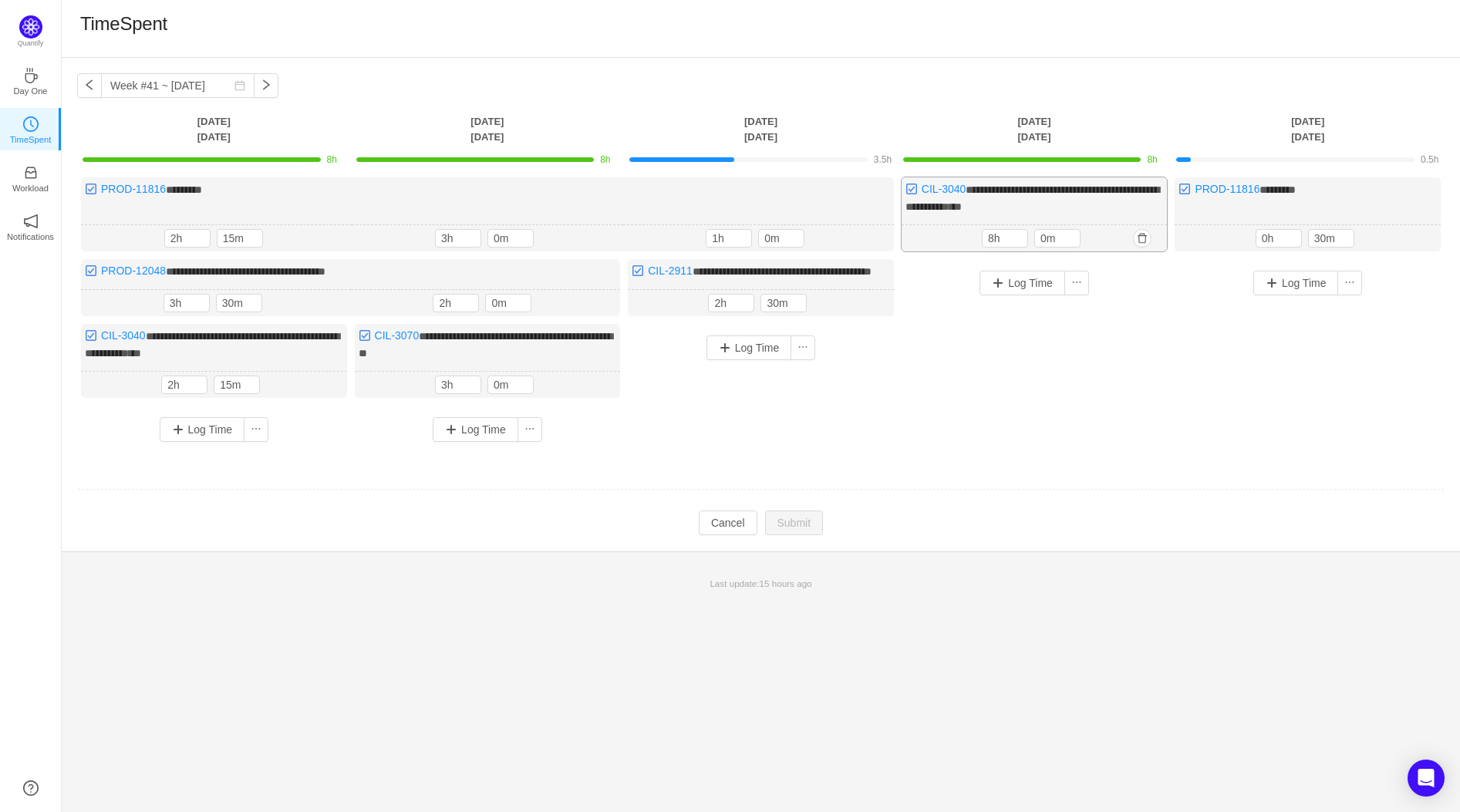
click at [1134, 207] on div "**********" at bounding box center [1034, 214] width 266 height 74
click at [1140, 233] on button "button" at bounding box center [1142, 238] width 19 height 19
click at [1123, 296] on button "Yes" at bounding box center [1116, 302] width 30 height 19
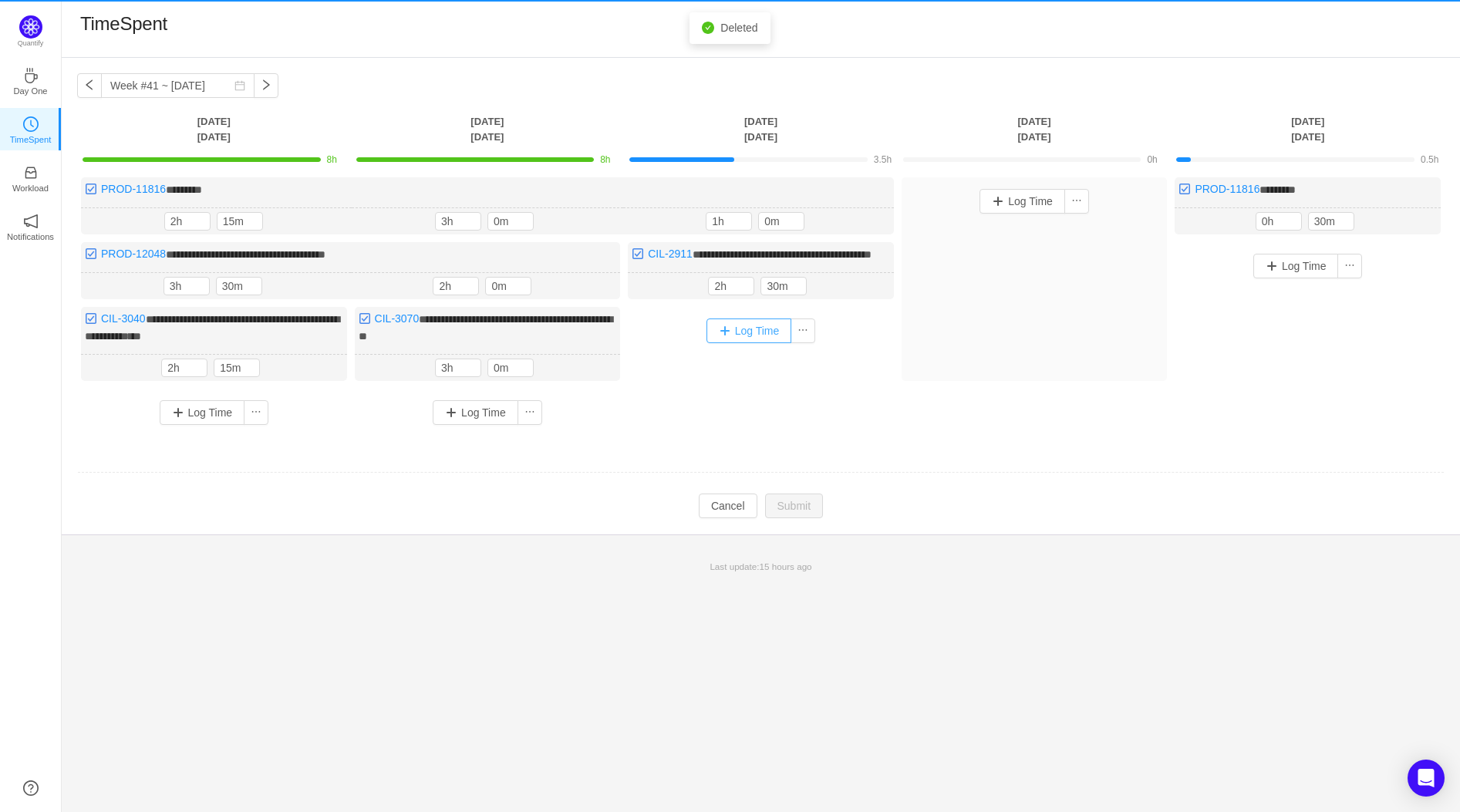
click at [778, 343] on div "Log Time" at bounding box center [761, 330] width 259 height 25
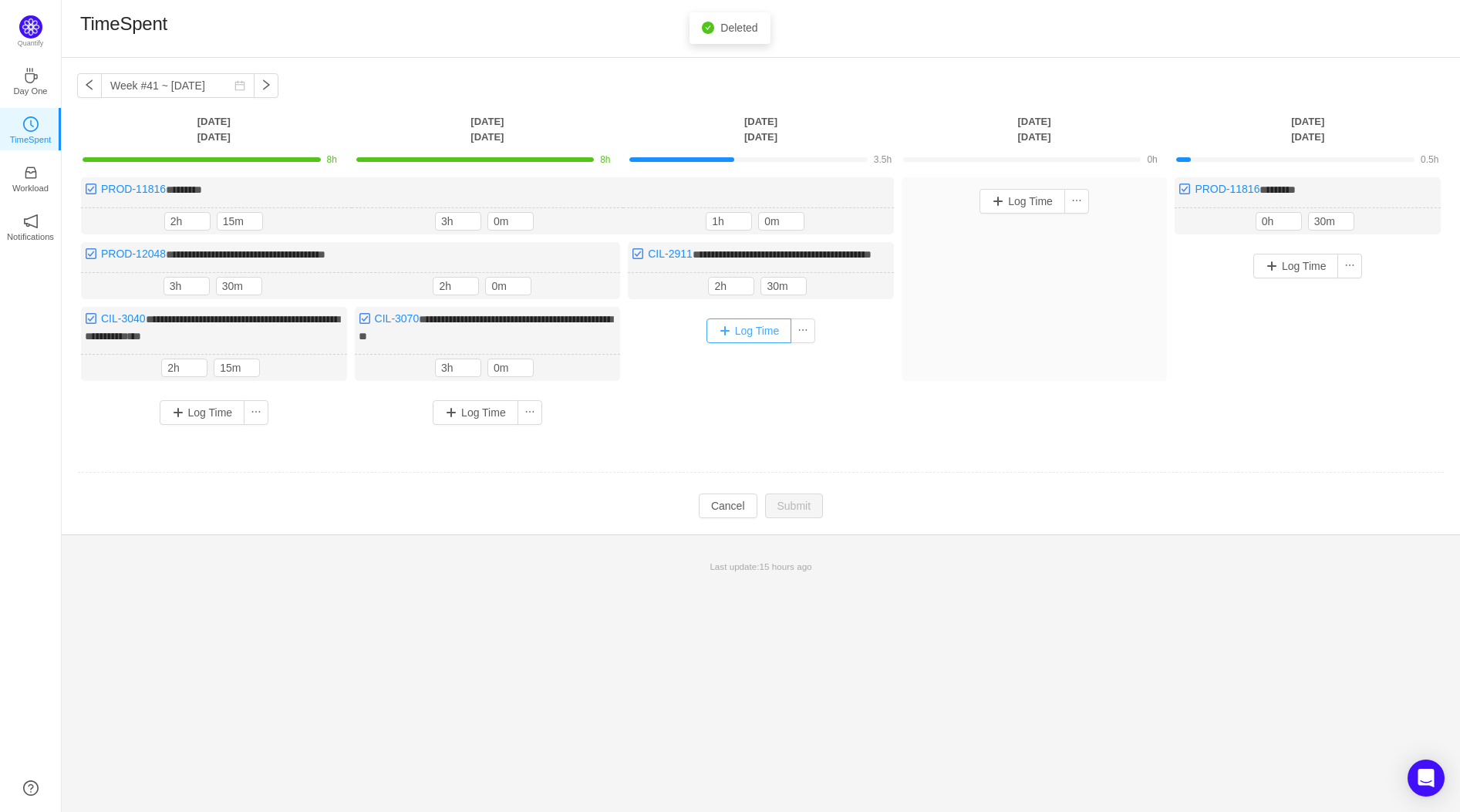
click at [769, 343] on button "Log Time" at bounding box center [749, 330] width 86 height 25
click at [737, 336] on button "Log Time" at bounding box center [749, 330] width 86 height 25
click at [1042, 208] on button "Log Time" at bounding box center [1021, 201] width 86 height 25
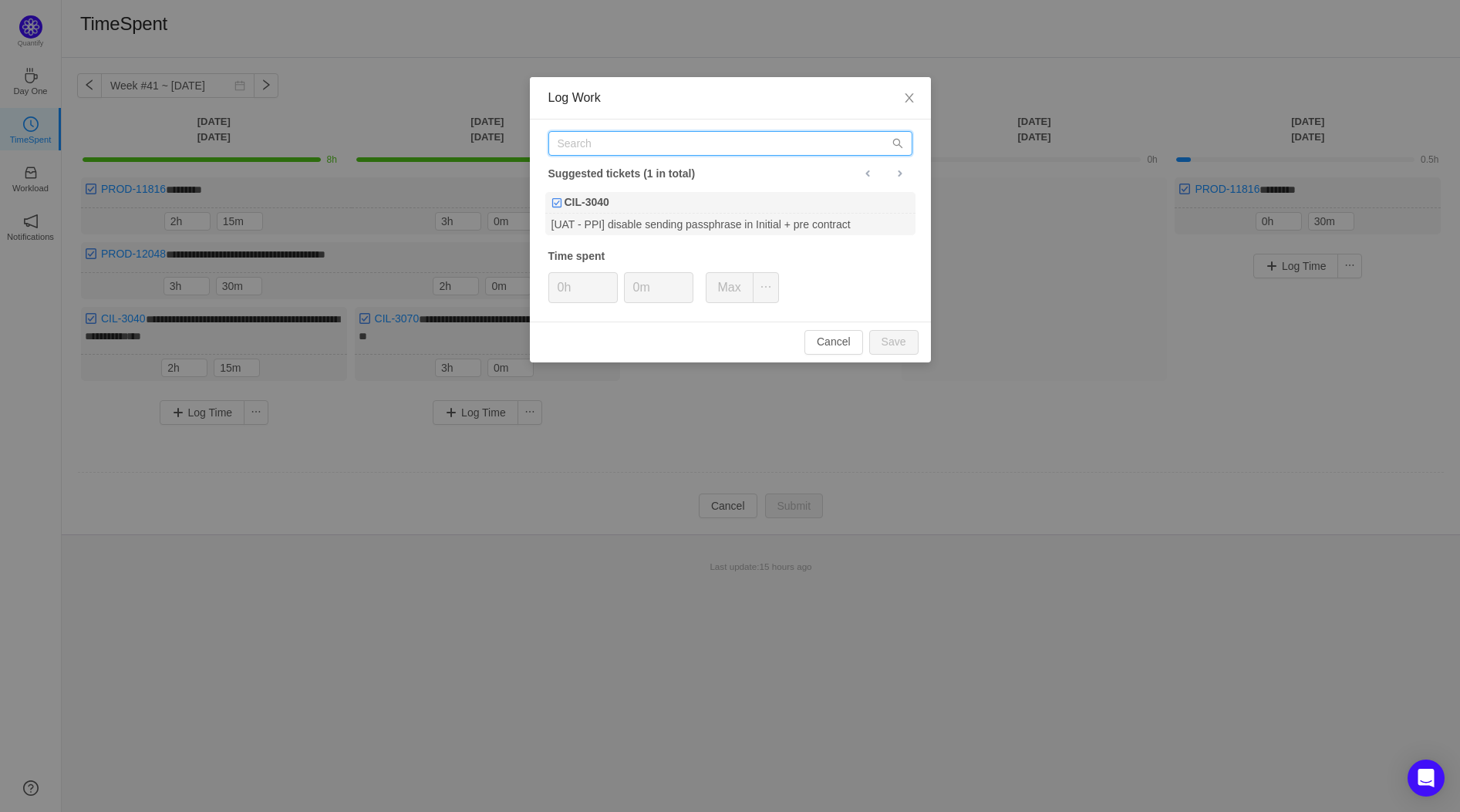
click at [611, 134] on input "text" at bounding box center [730, 143] width 364 height 25
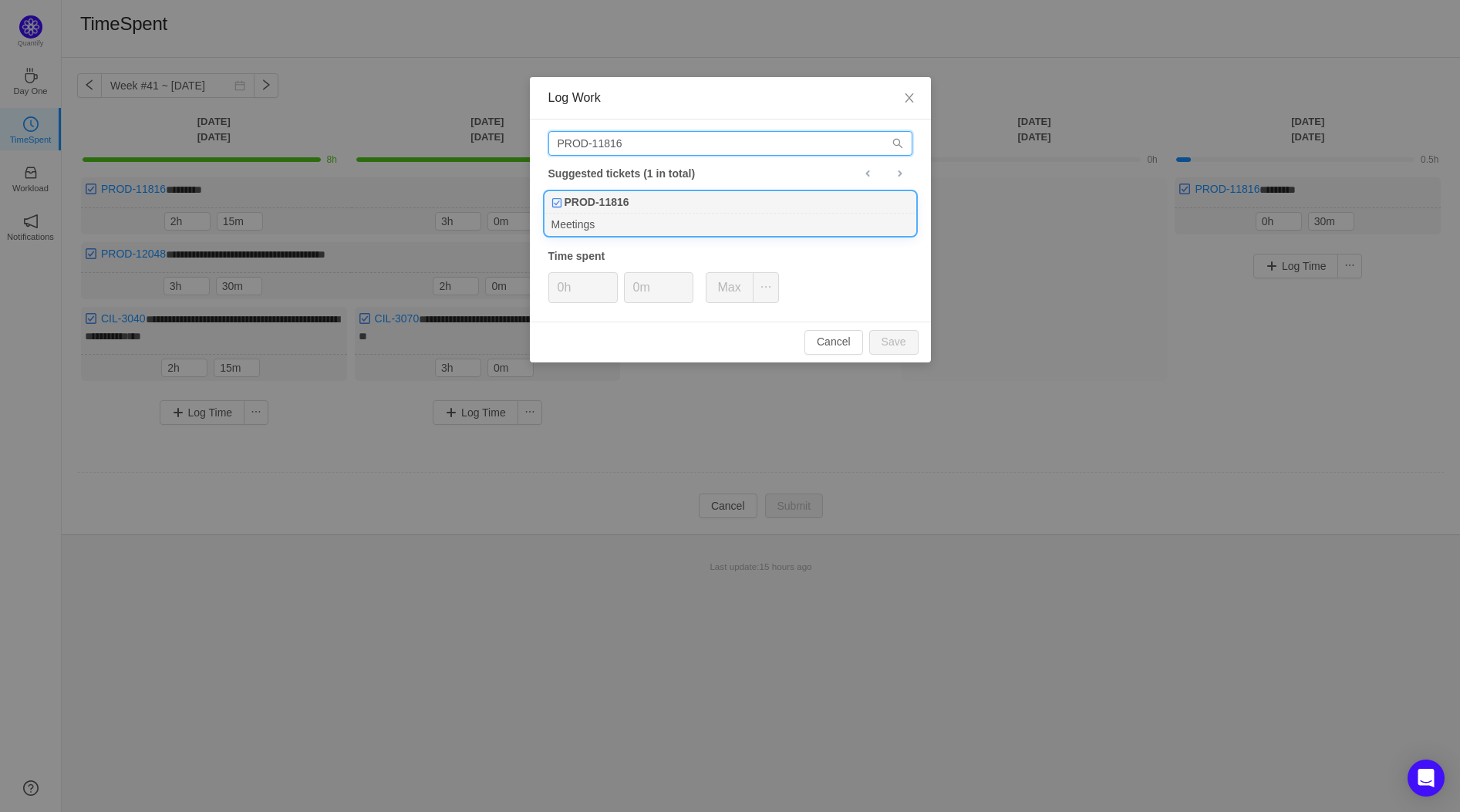
type input "PROD-11816"
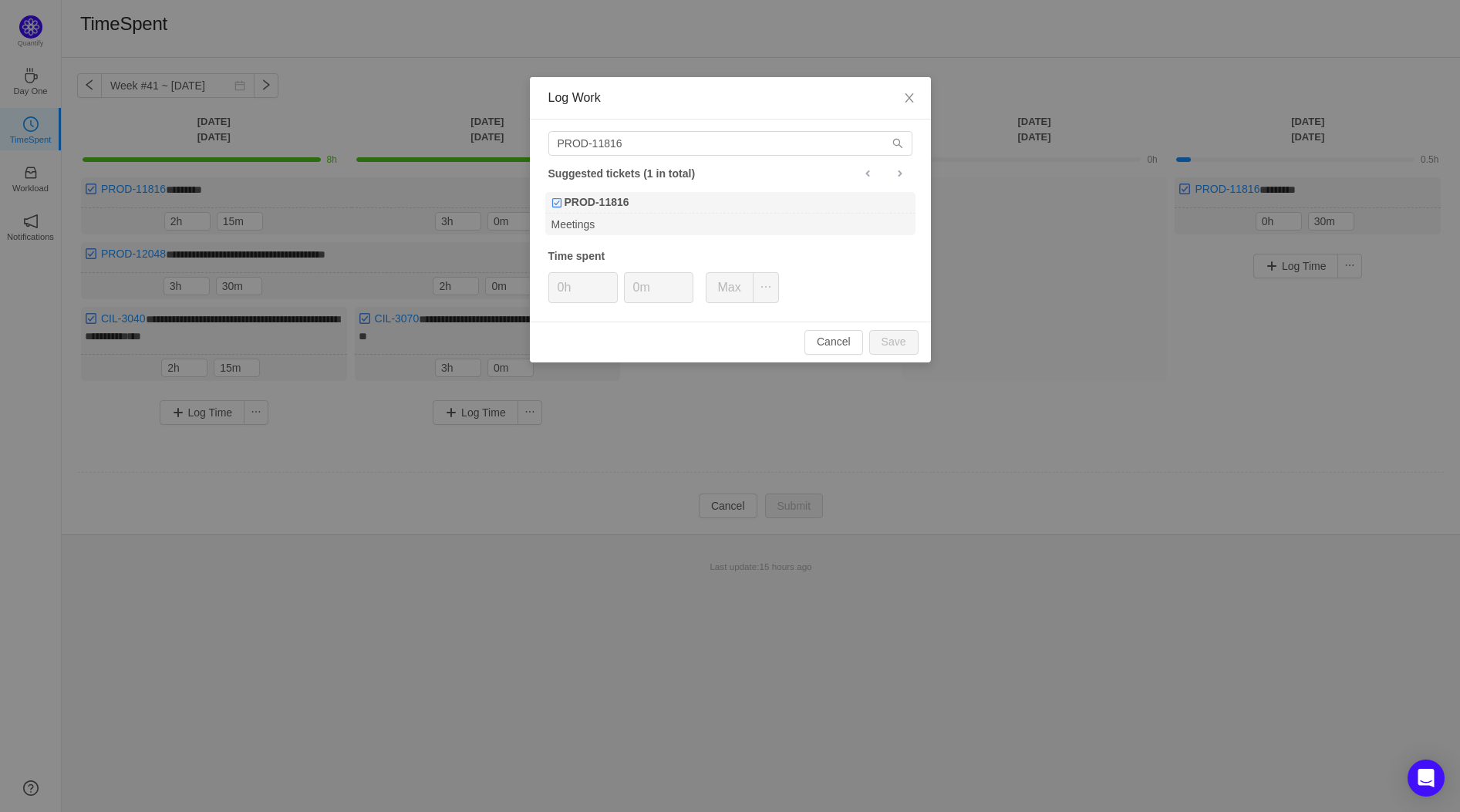
drag, startPoint x: 696, startPoint y: 212, endPoint x: 649, endPoint y: 284, distance: 86.0
click at [697, 212] on div "PROD-11816" at bounding box center [730, 203] width 370 height 22
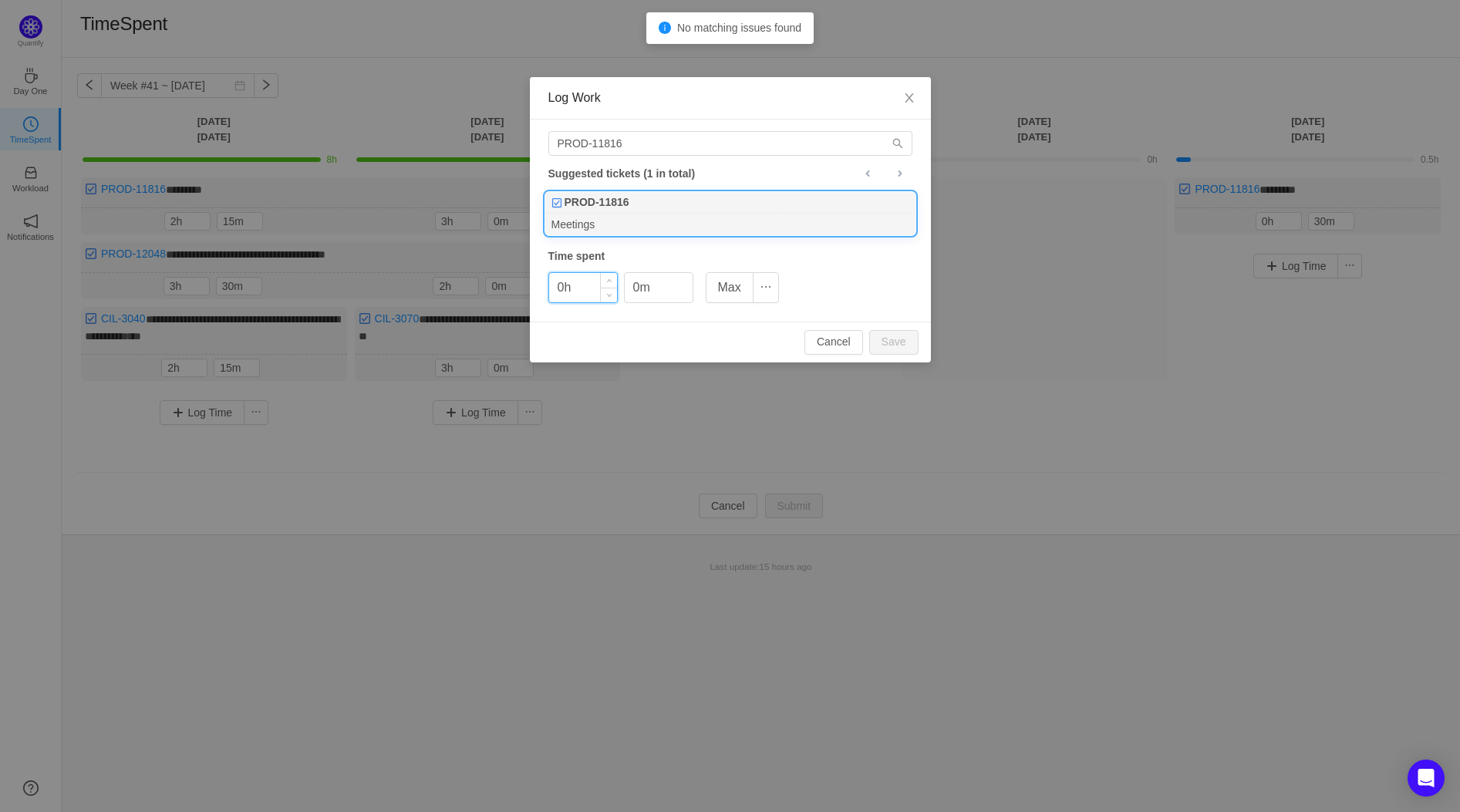
click at [592, 287] on input "0h" at bounding box center [583, 287] width 68 height 30
type input "30m"
click at [904, 342] on button "Save" at bounding box center [894, 342] width 49 height 25
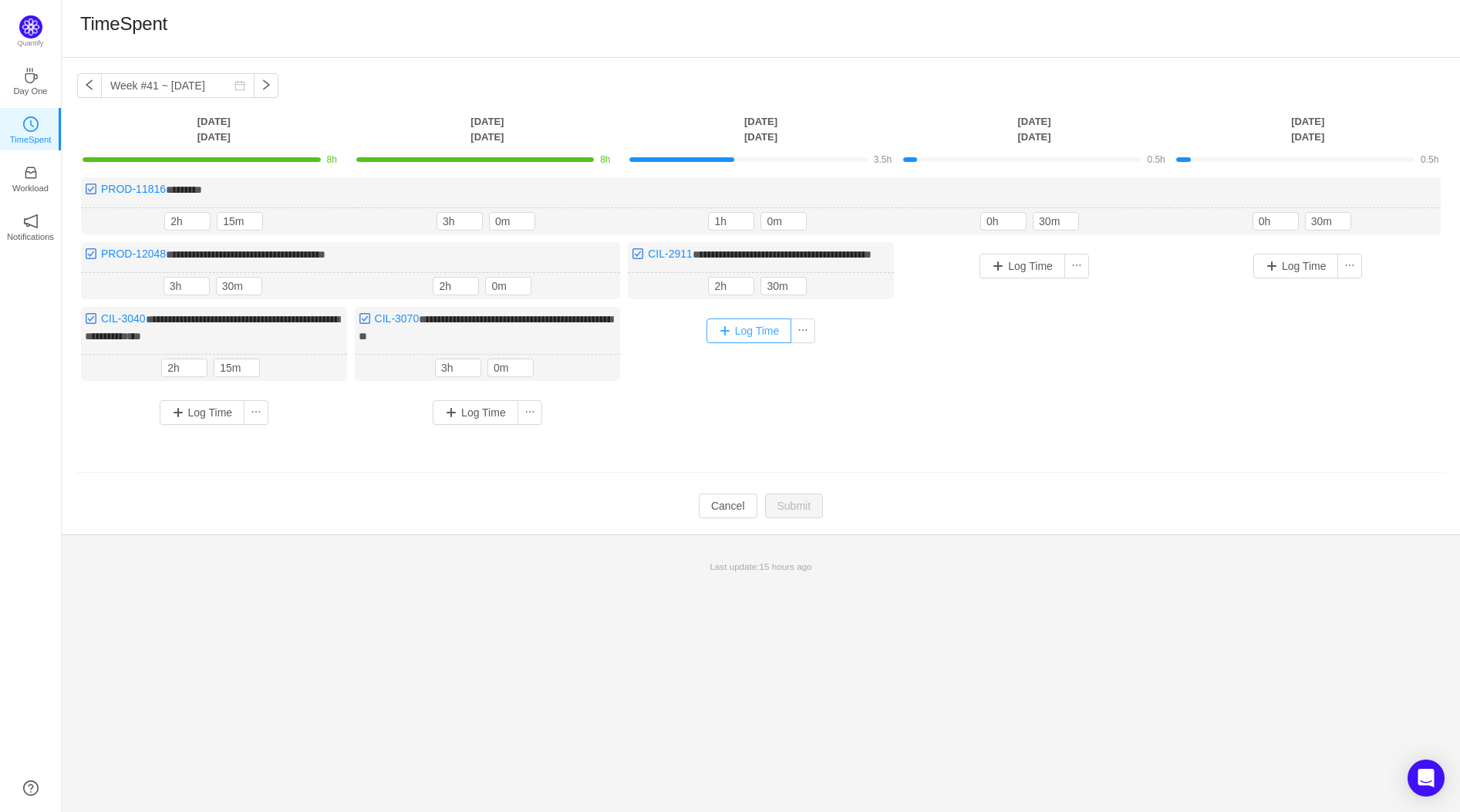
click at [738, 339] on button "Log Time" at bounding box center [749, 330] width 86 height 25
click at [747, 343] on button "Log Time" at bounding box center [749, 330] width 86 height 25
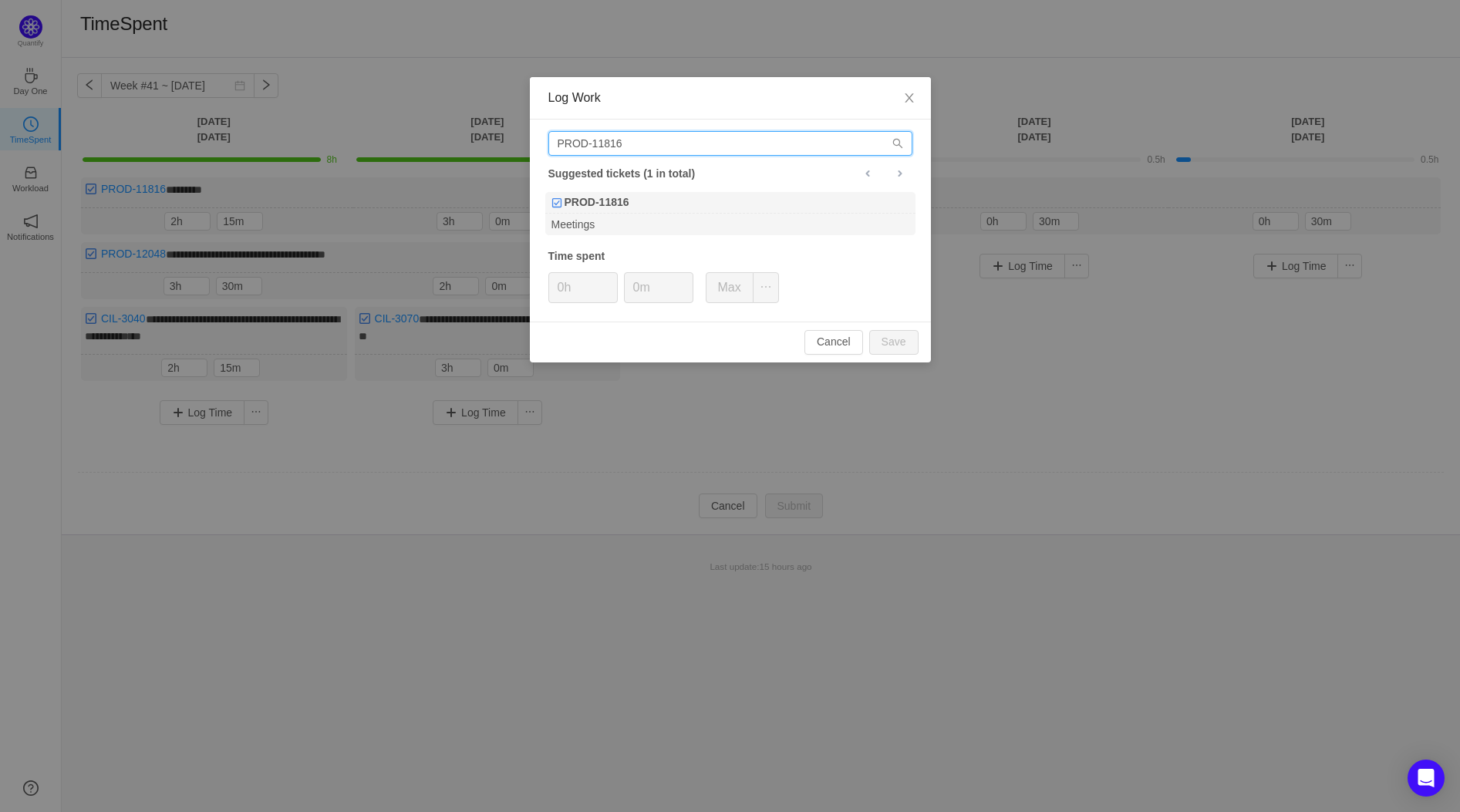
click at [713, 135] on input "PROD-11816" at bounding box center [730, 143] width 364 height 25
type input "j"
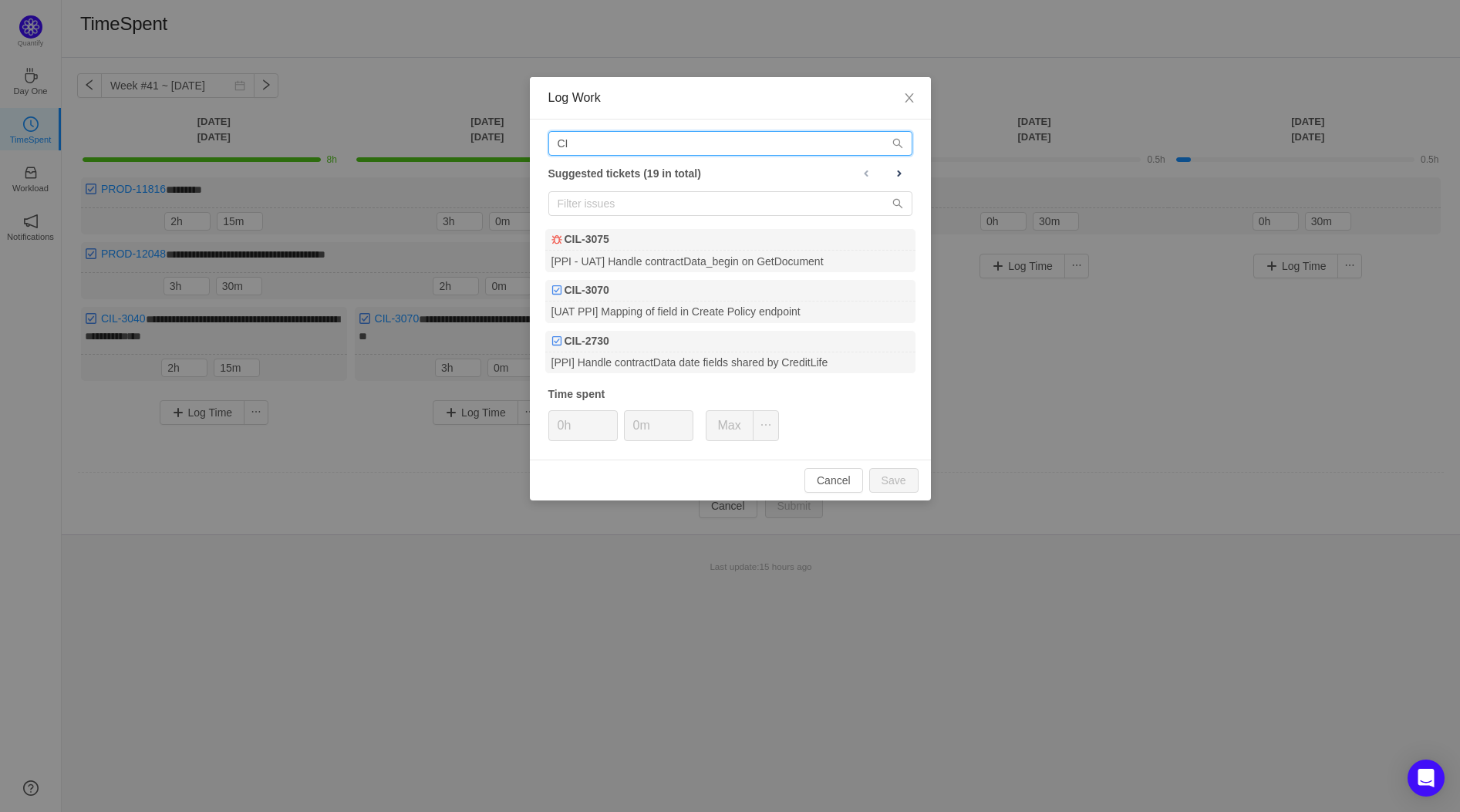
type input "C"
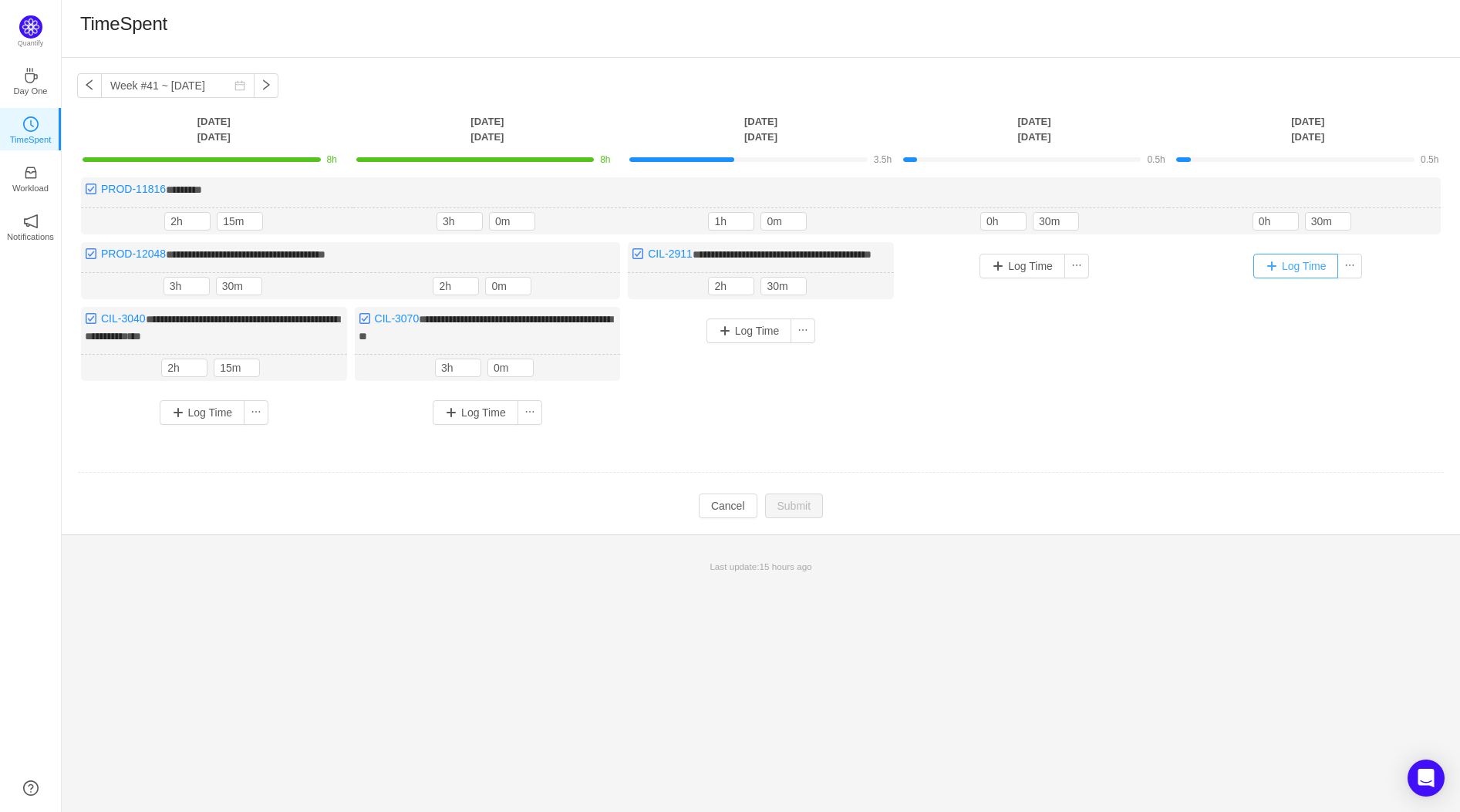
click at [1282, 273] on button "Log Time" at bounding box center [1296, 266] width 86 height 25
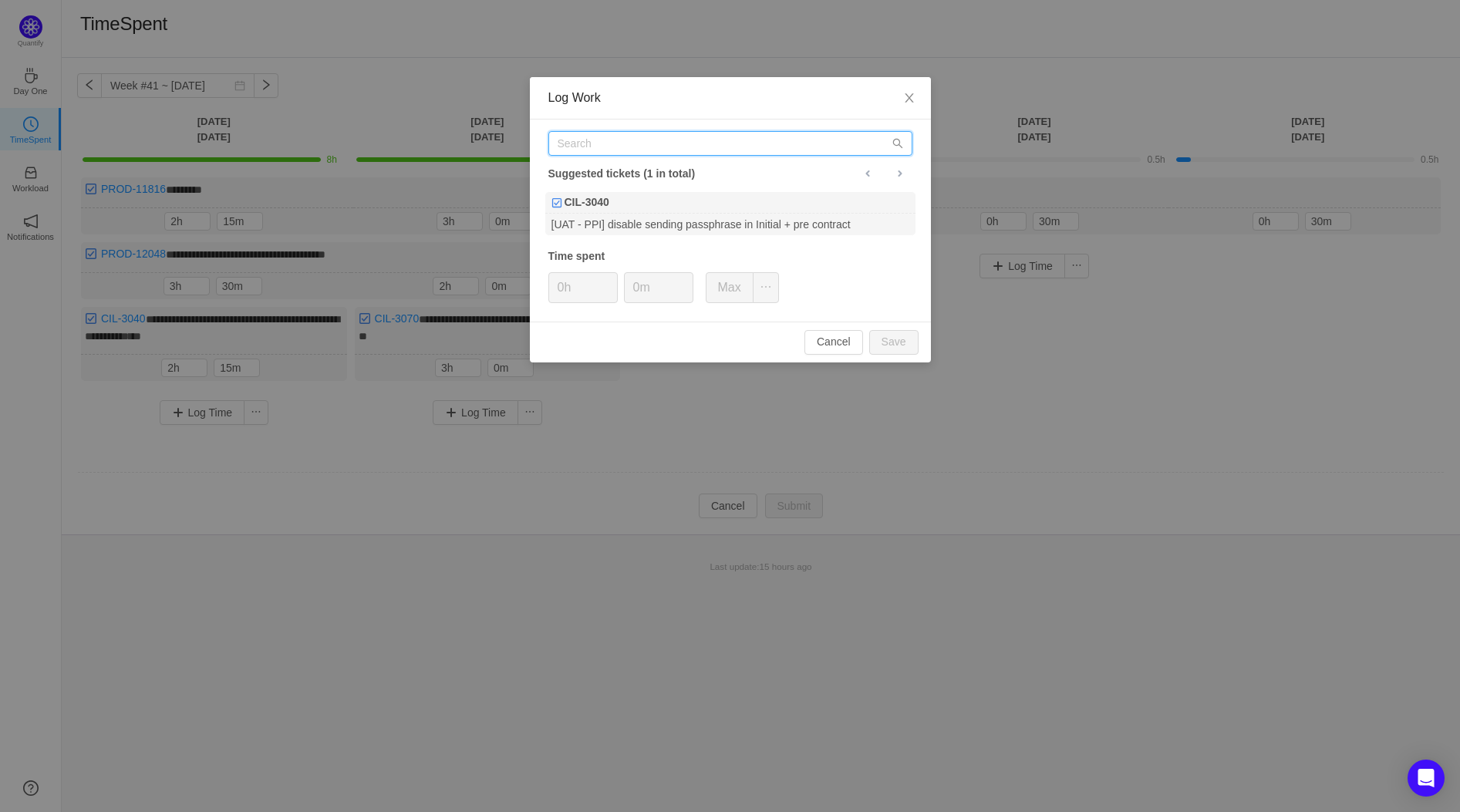
click at [610, 145] on input "text" at bounding box center [730, 143] width 364 height 25
type input "CIL-3070"
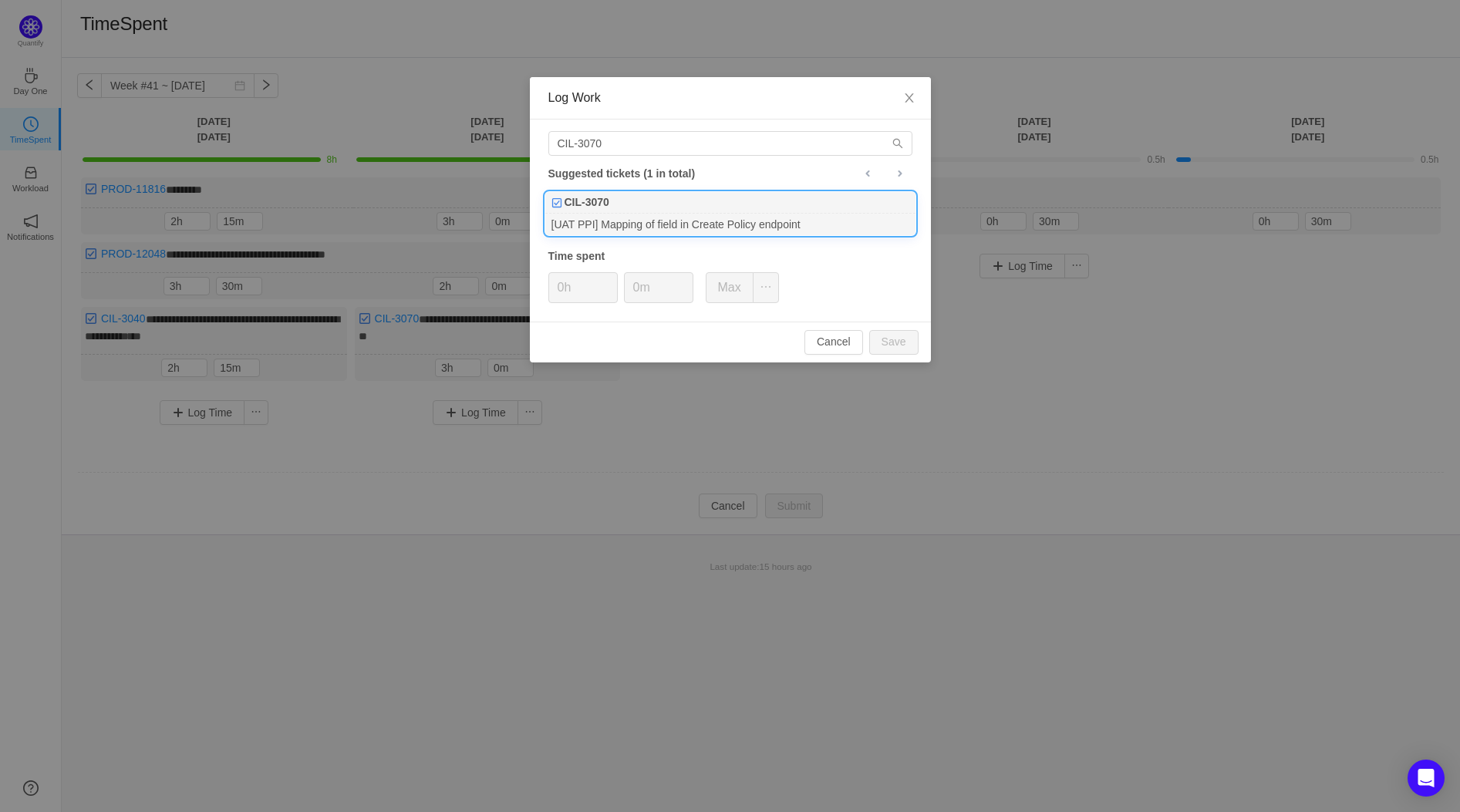
click at [620, 205] on div "CIL-3070" at bounding box center [730, 203] width 370 height 22
click at [913, 357] on div "Cancel Save" at bounding box center [730, 342] width 401 height 41
click at [909, 351] on button "Save" at bounding box center [894, 342] width 49 height 25
type input "0h"
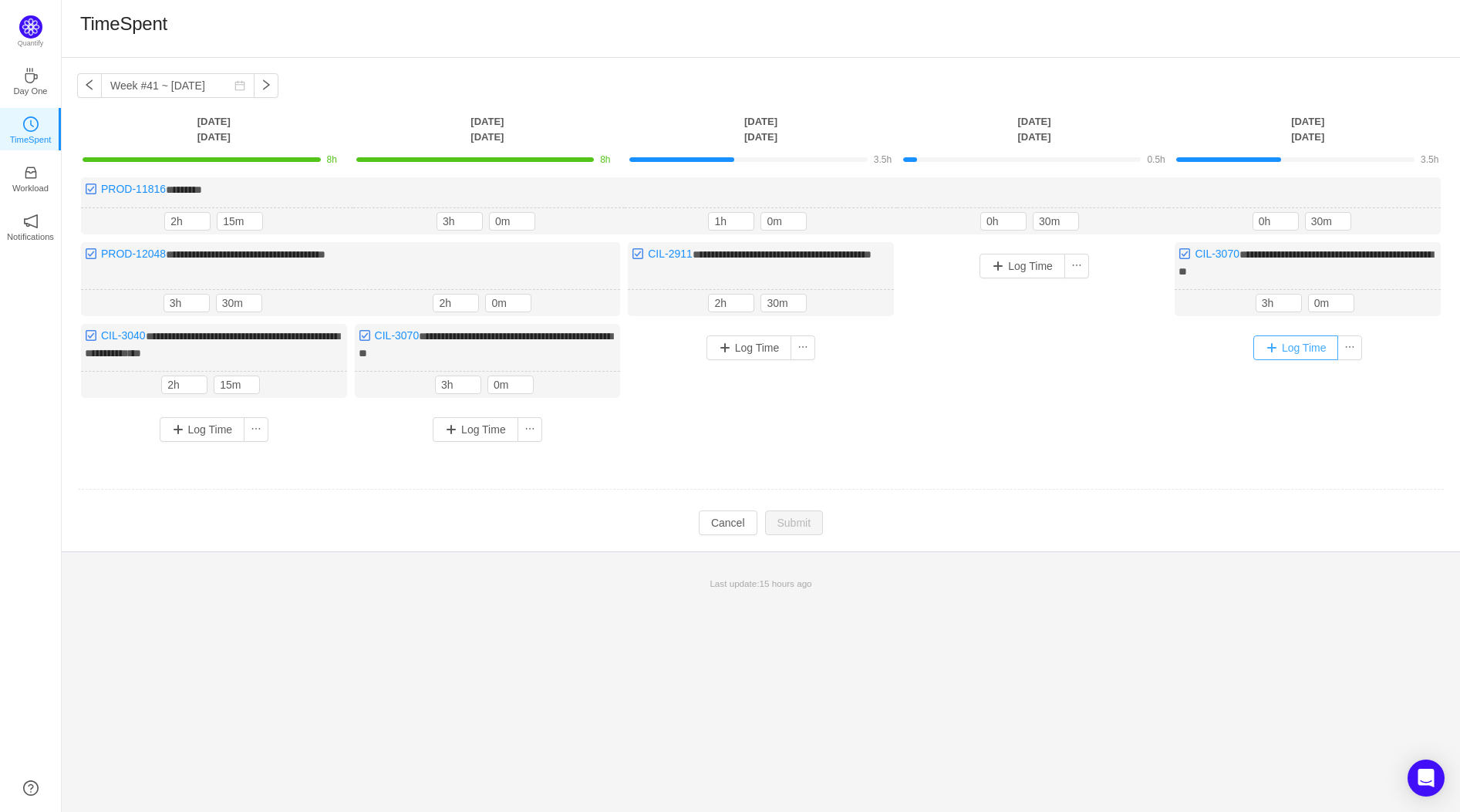
click at [1291, 343] on button "Log Time" at bounding box center [1296, 348] width 86 height 25
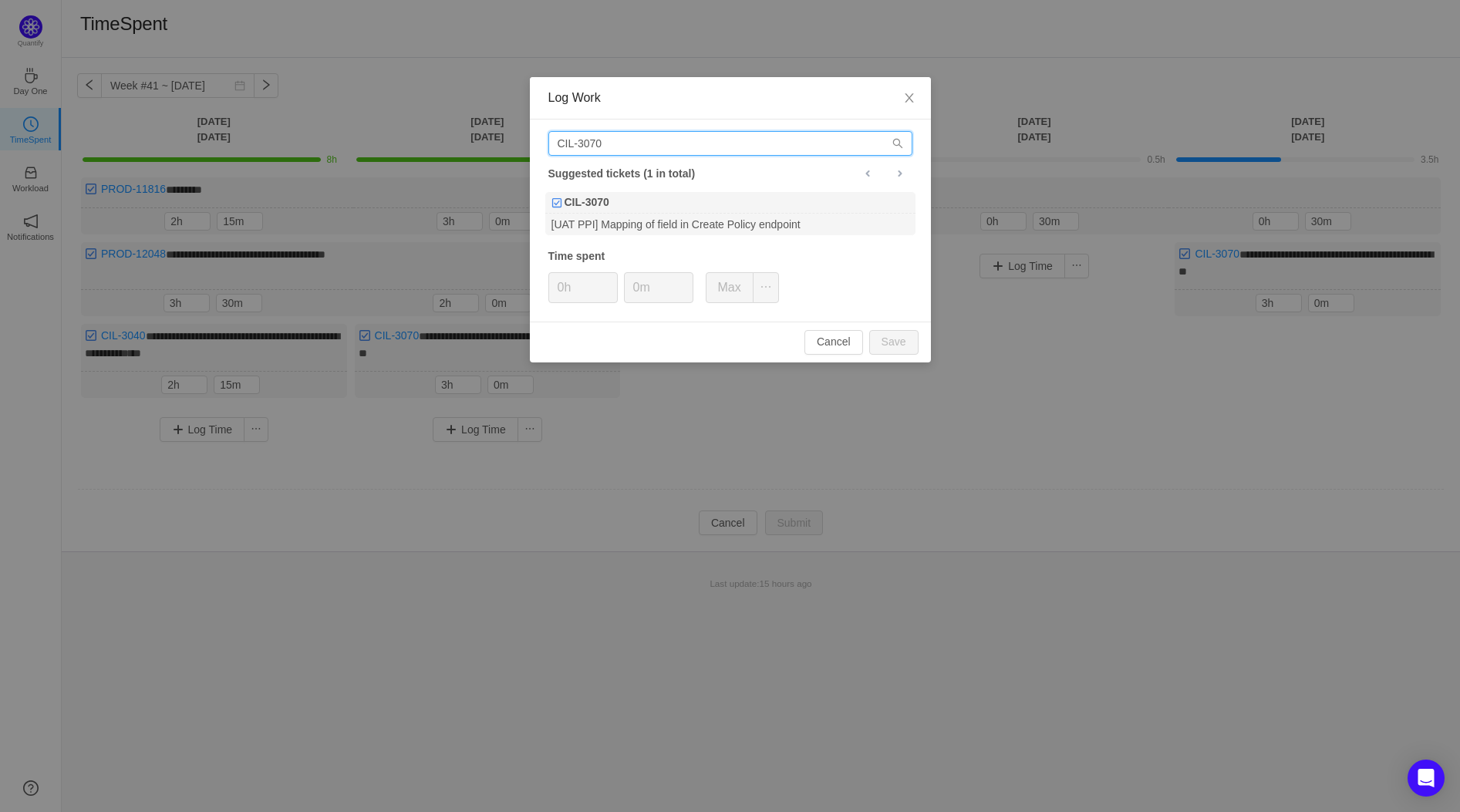
click at [659, 147] on input "CIL-3070" at bounding box center [730, 143] width 364 height 25
type input "CIL-3075"
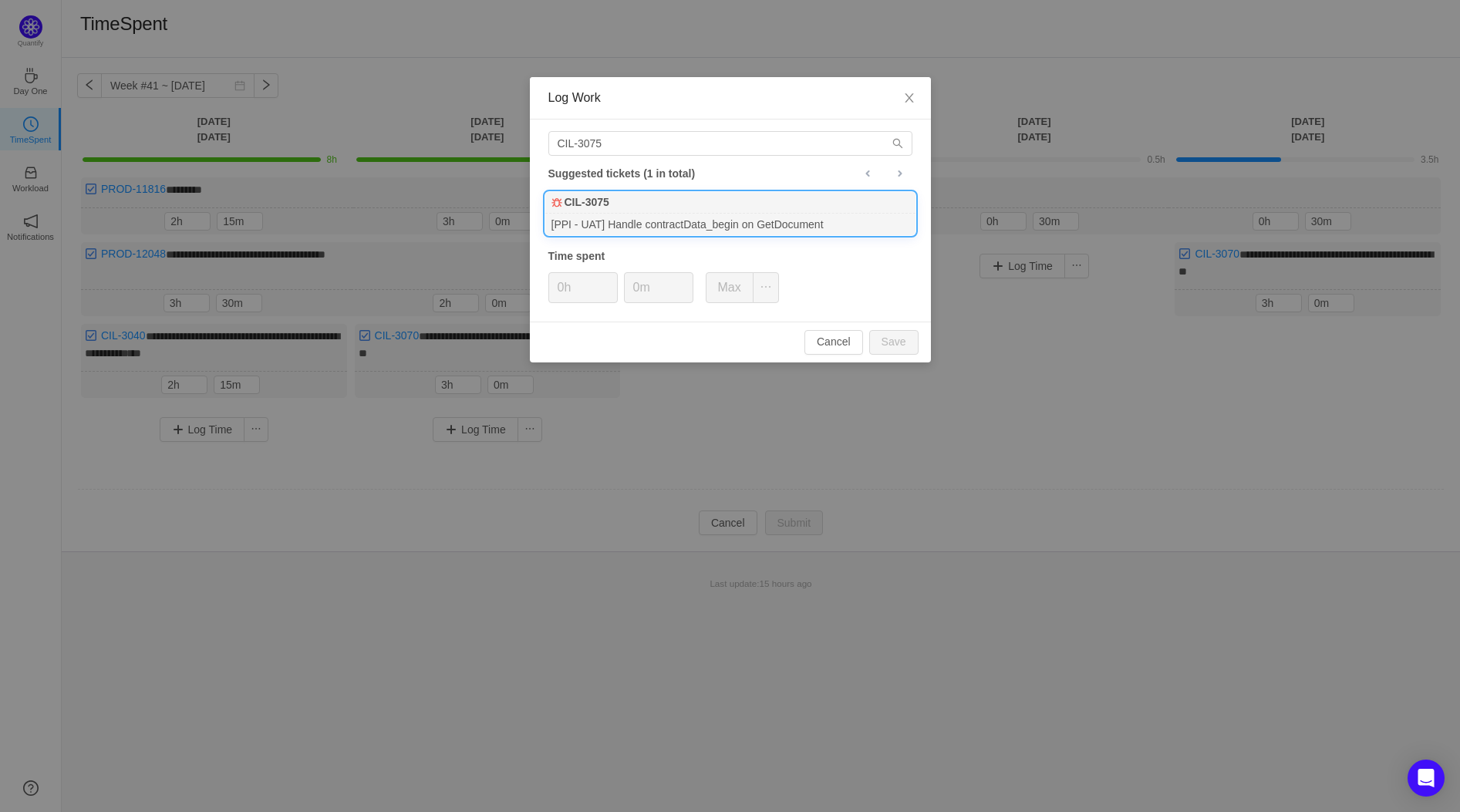
click at [706, 212] on div "CIL-3075" at bounding box center [730, 203] width 370 height 22
click at [889, 344] on button "Save" at bounding box center [894, 342] width 49 height 25
type input "0h"
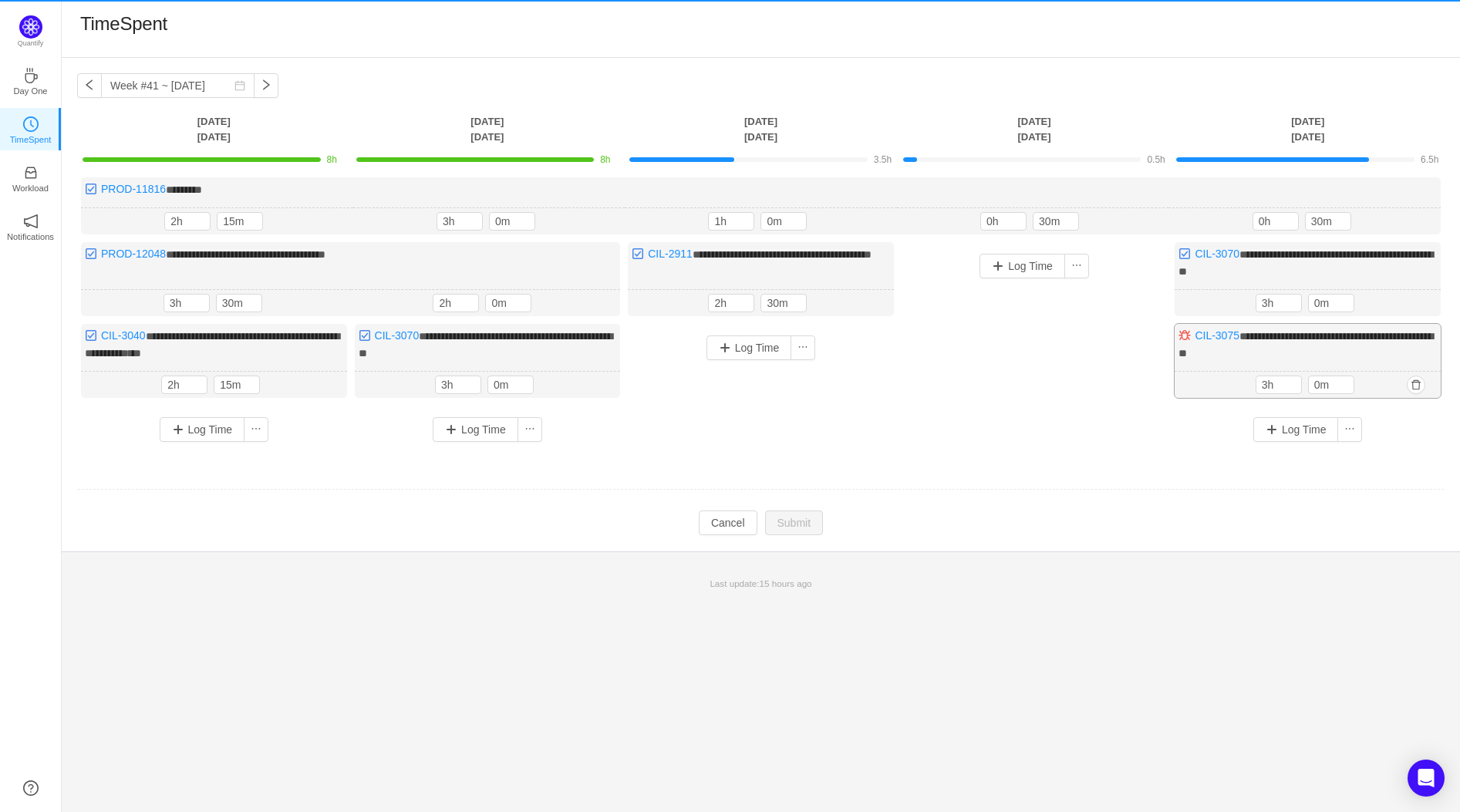
click at [1295, 350] on span "**********" at bounding box center [1306, 345] width 255 height 28
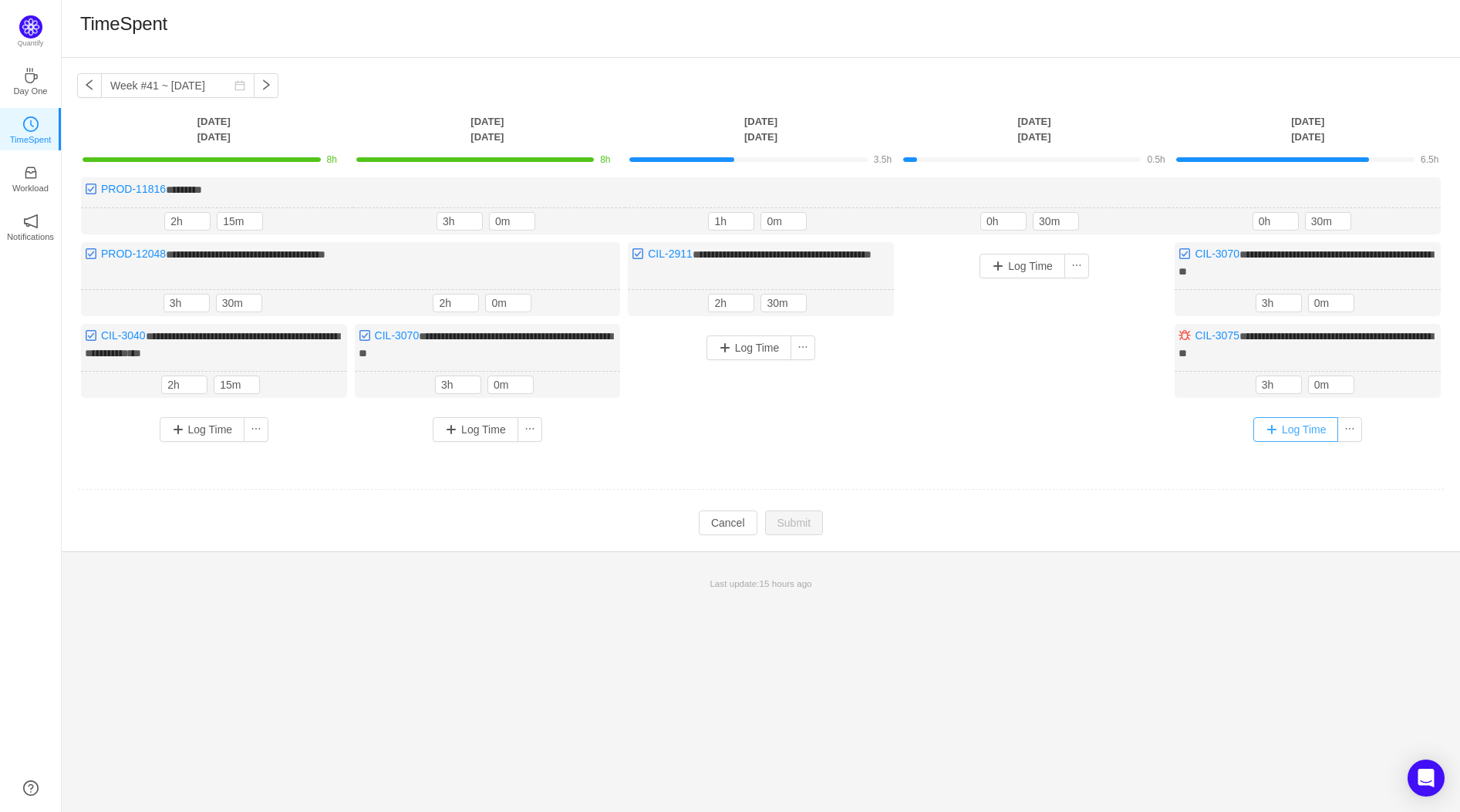
click at [1297, 420] on button "Log Time" at bounding box center [1296, 429] width 86 height 25
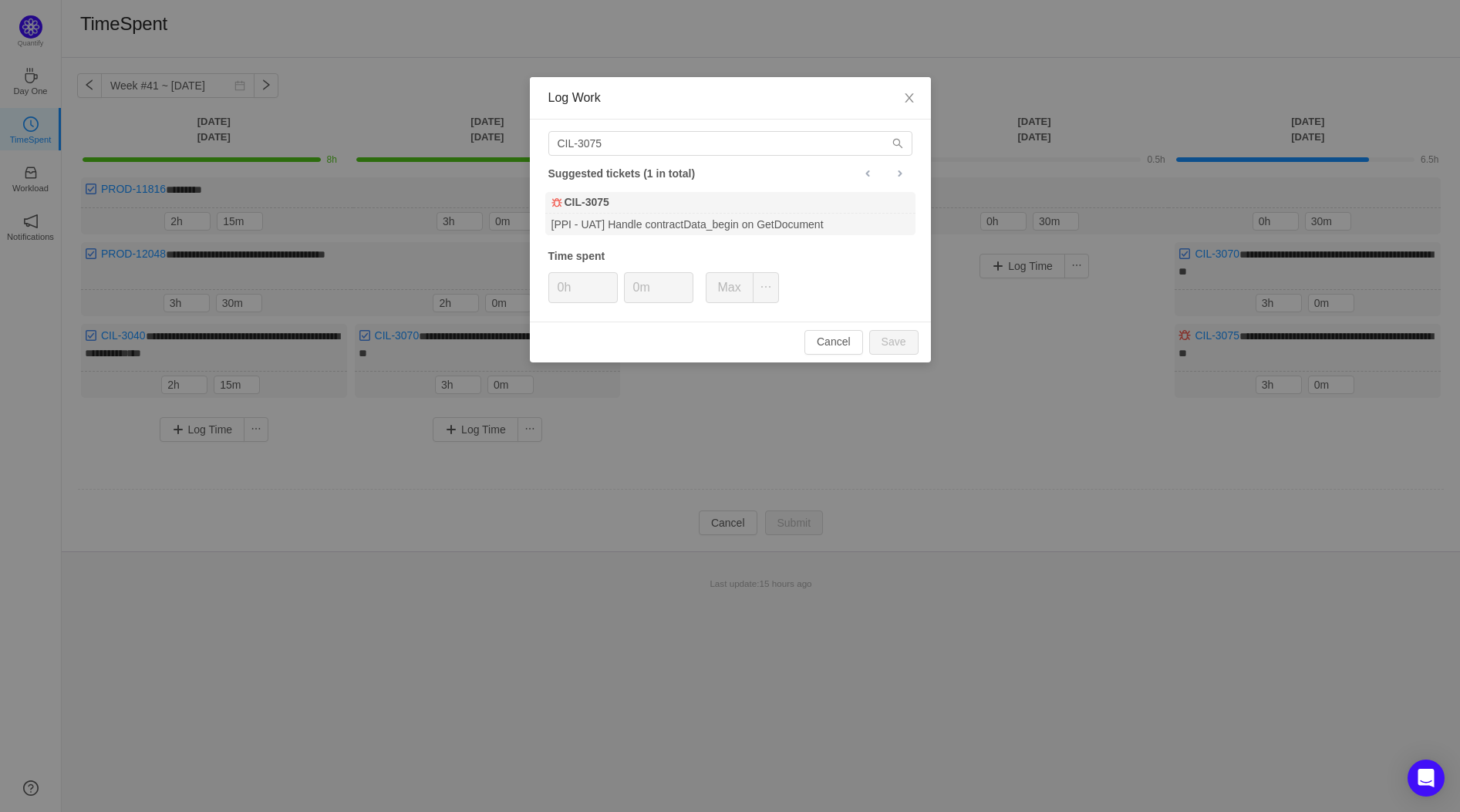
drag, startPoint x: 782, startPoint y: 122, endPoint x: 777, endPoint y: 150, distance: 28.4
click at [783, 128] on div "CIL-3075 Suggested tickets (1 in total) CIL-3075 [PPI - UAT] Handle contractDat…" at bounding box center [730, 220] width 401 height 203
click at [777, 150] on input "CIL-3075" at bounding box center [730, 143] width 364 height 25
type input "C"
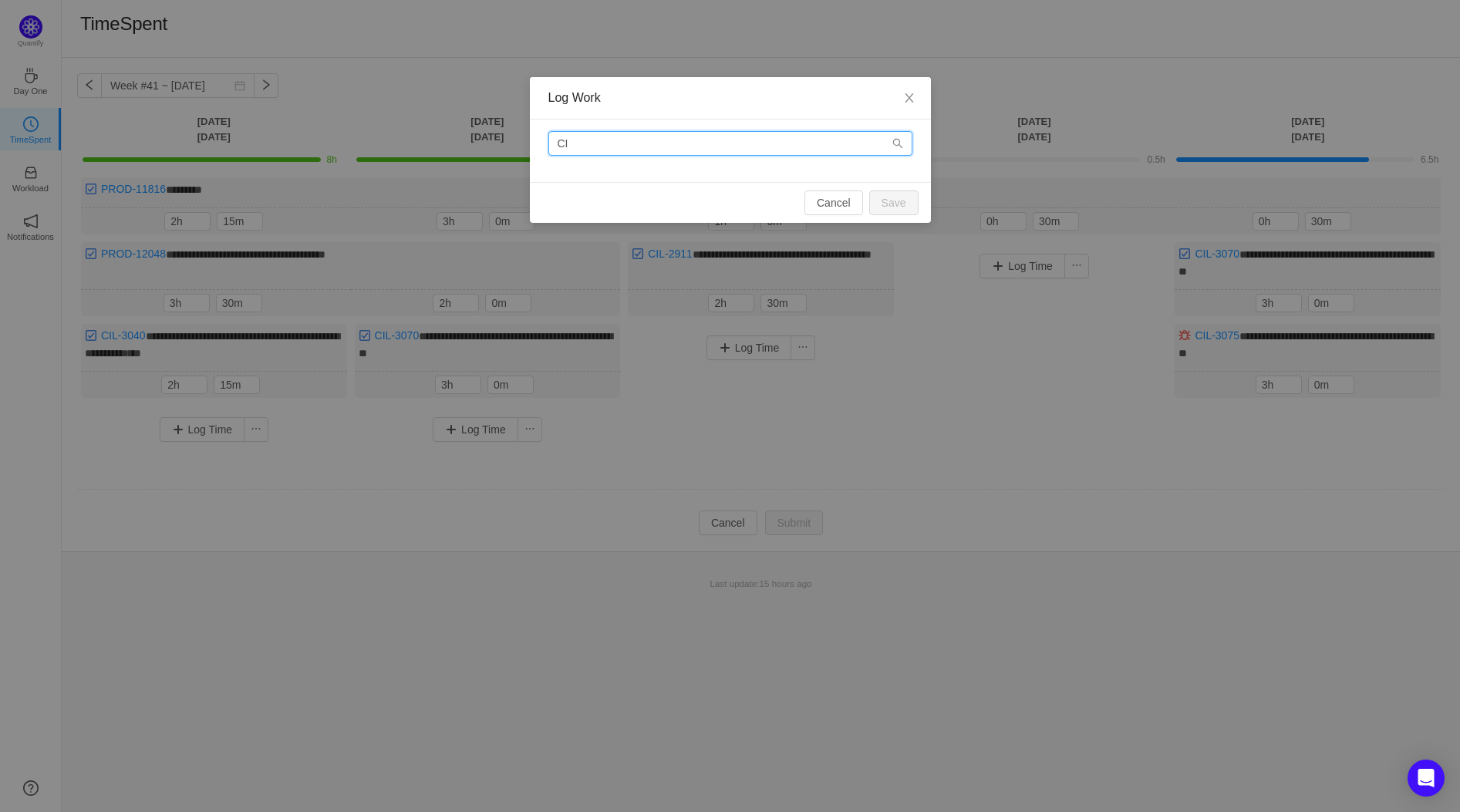
type input "C"
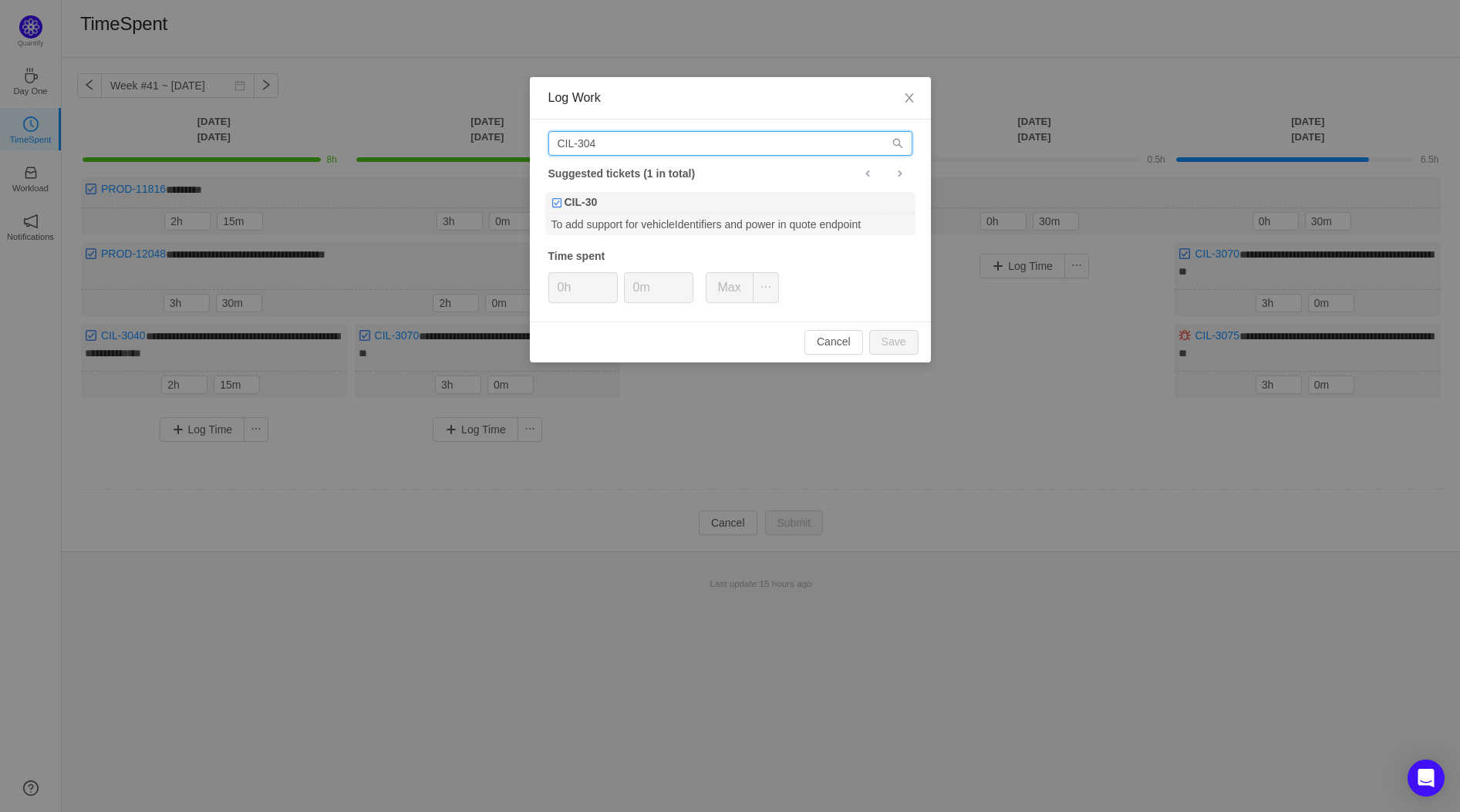
type input "CIL-3040"
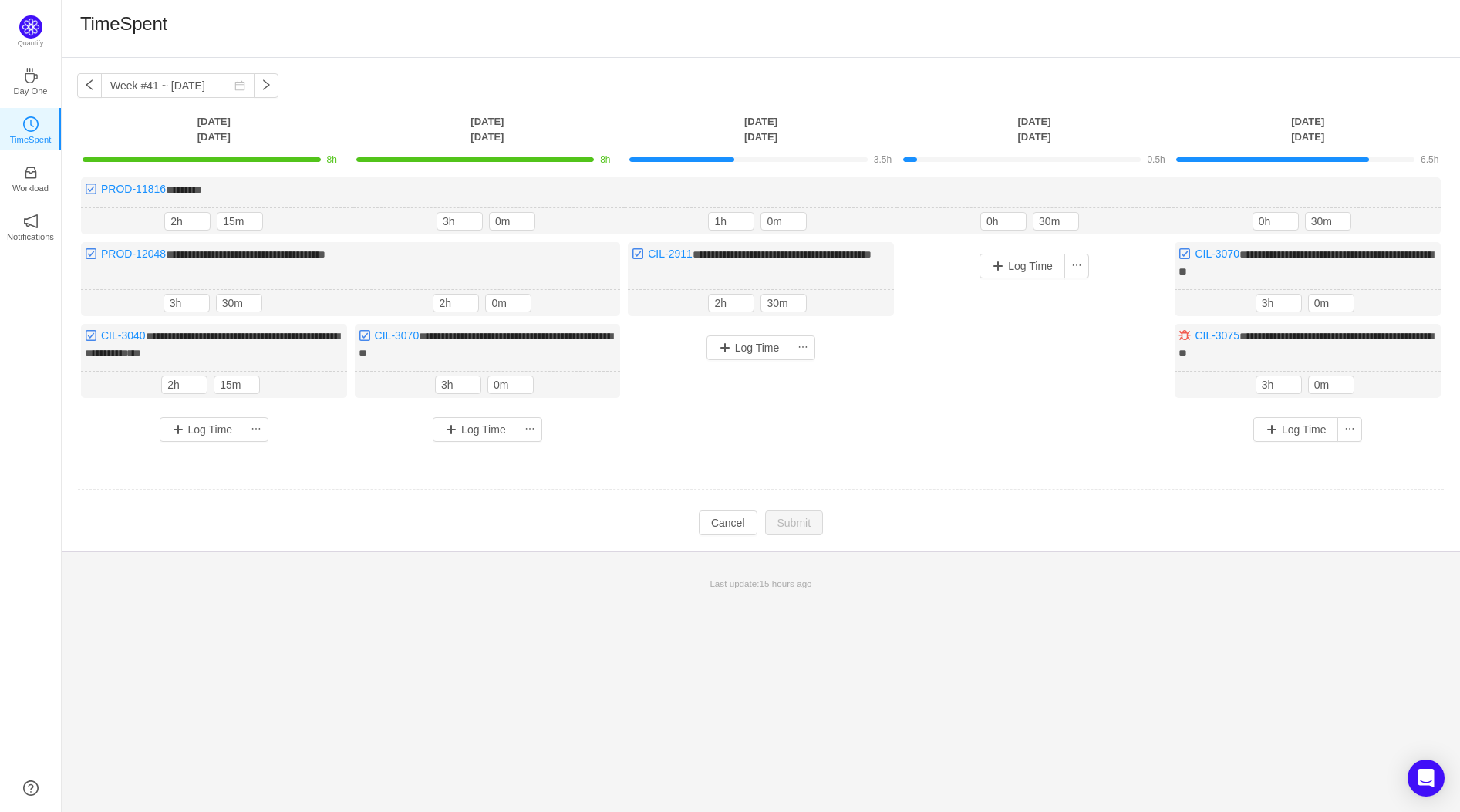
click at [1003, 345] on div "Log Time" at bounding box center [1034, 329] width 266 height 174
click at [730, 519] on button "Cancel" at bounding box center [727, 523] width 58 height 25
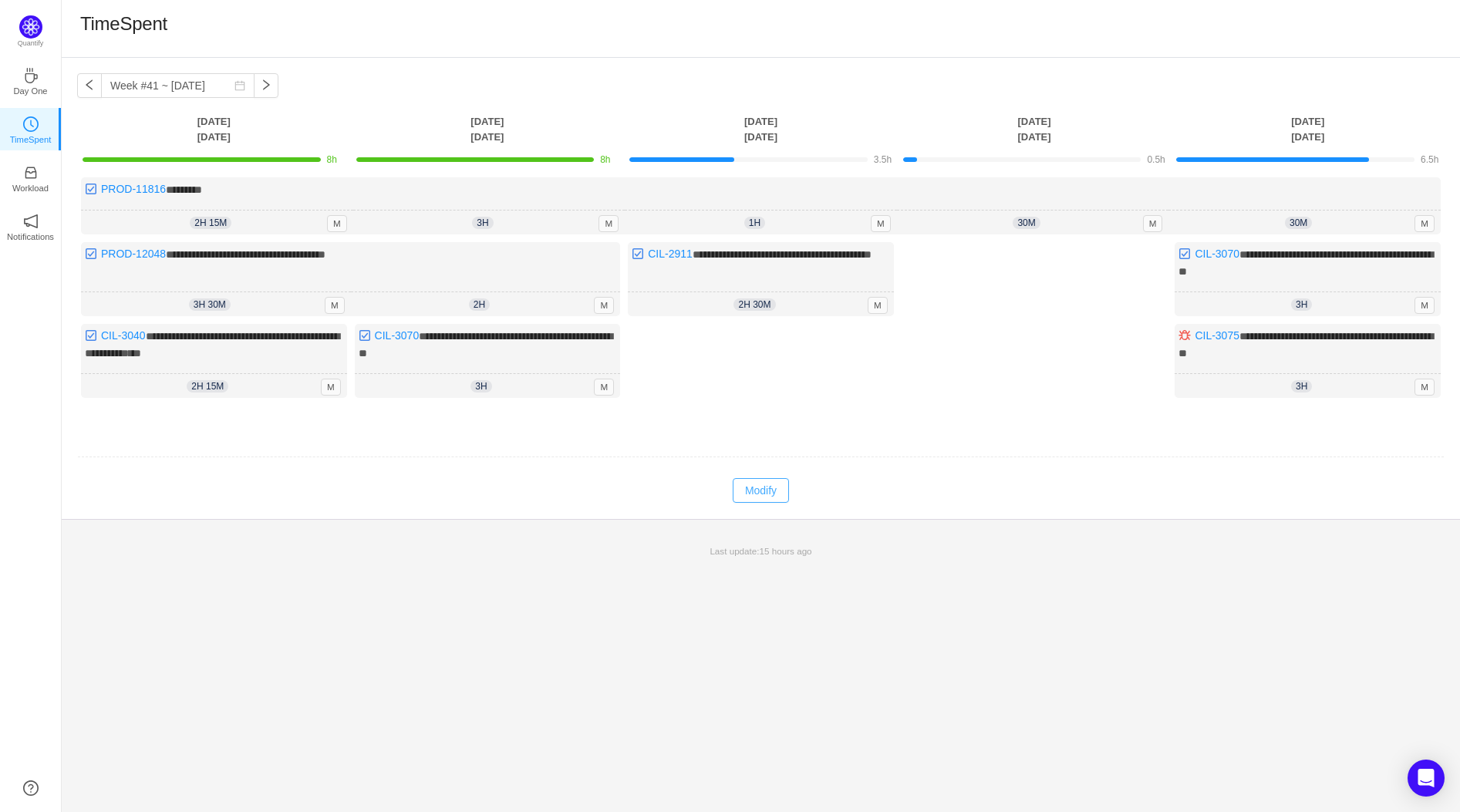
click at [754, 486] on button "Modify" at bounding box center [761, 490] width 56 height 25
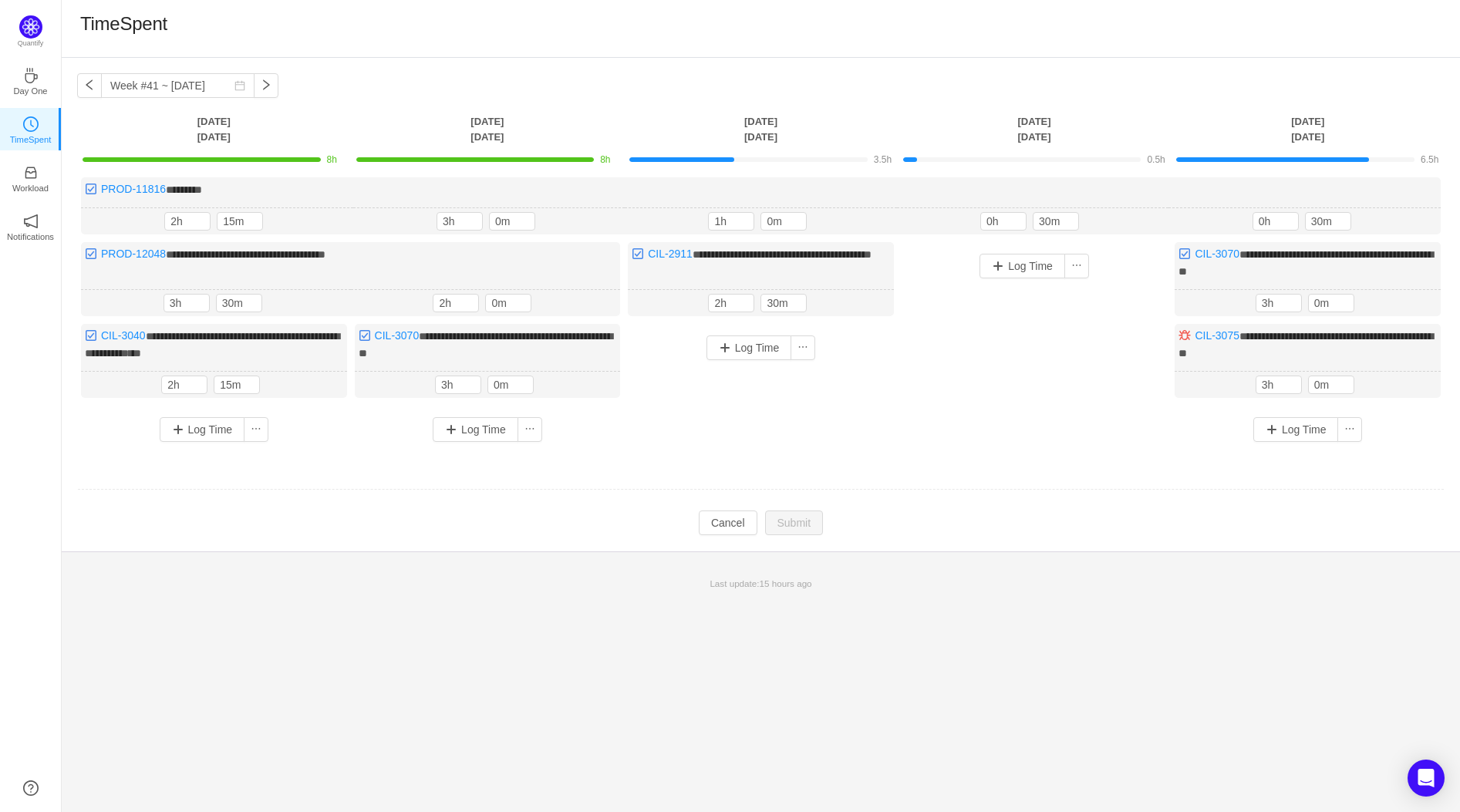
drag, startPoint x: 1254, startPoint y: 494, endPoint x: 1295, endPoint y: 457, distance: 55.2
click at [1254, 495] on td at bounding box center [761, 490] width 1367 height 40
drag, startPoint x: 1305, startPoint y: 428, endPoint x: 1299, endPoint y: 499, distance: 71.3
click at [1305, 427] on button "Log Time" at bounding box center [1296, 429] width 86 height 25
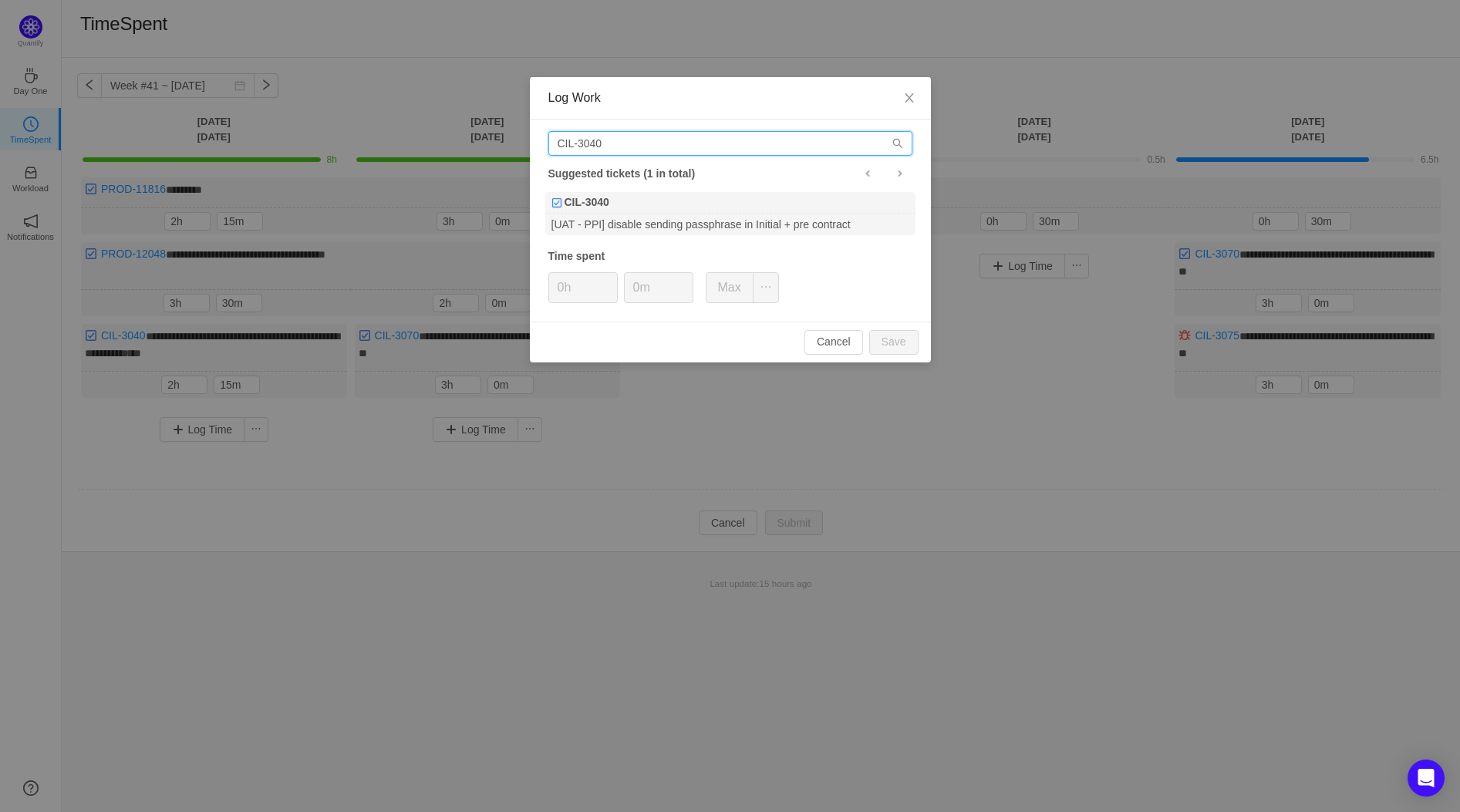
click at [627, 142] on input "CIL-3040" at bounding box center [730, 143] width 364 height 25
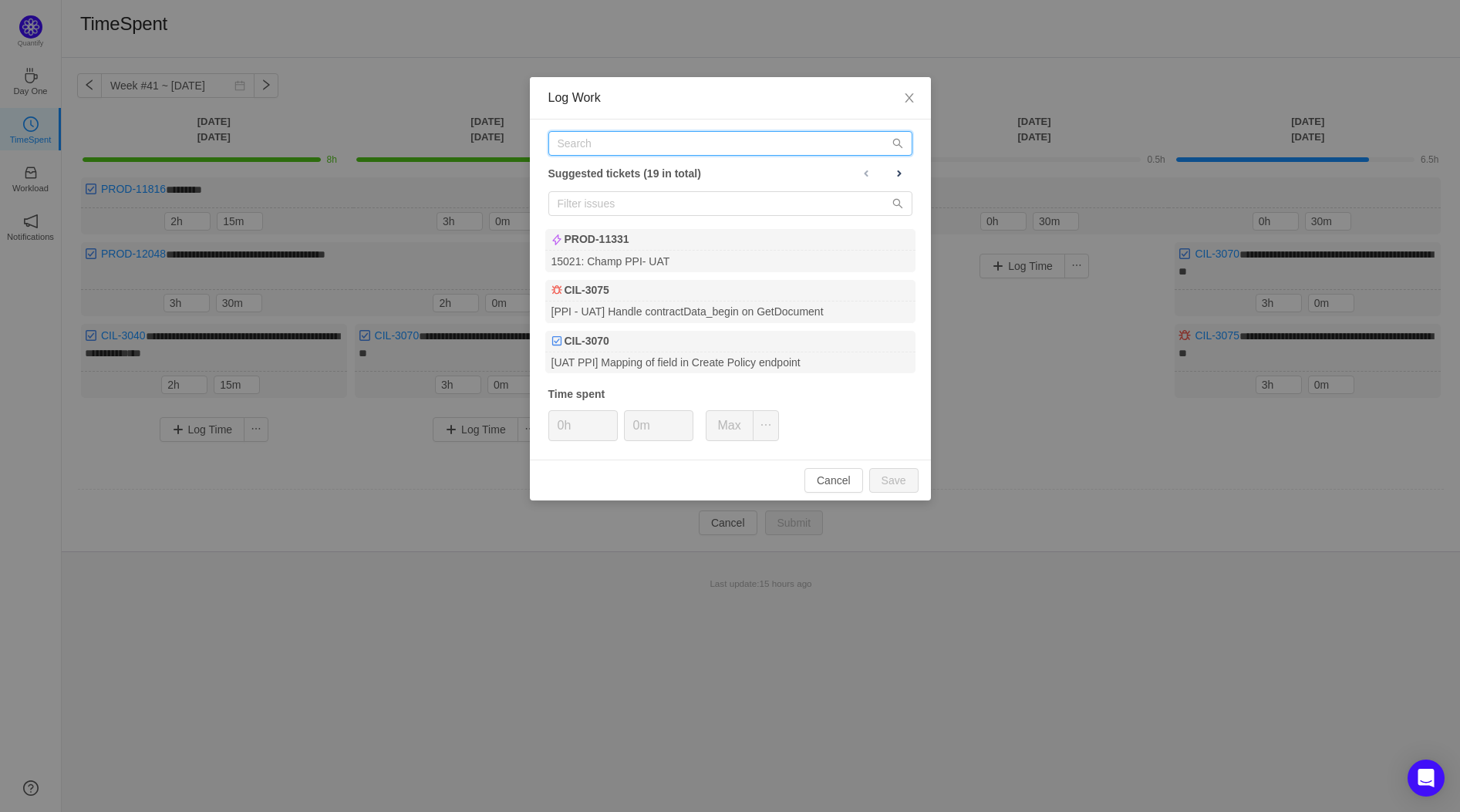
type input "M"
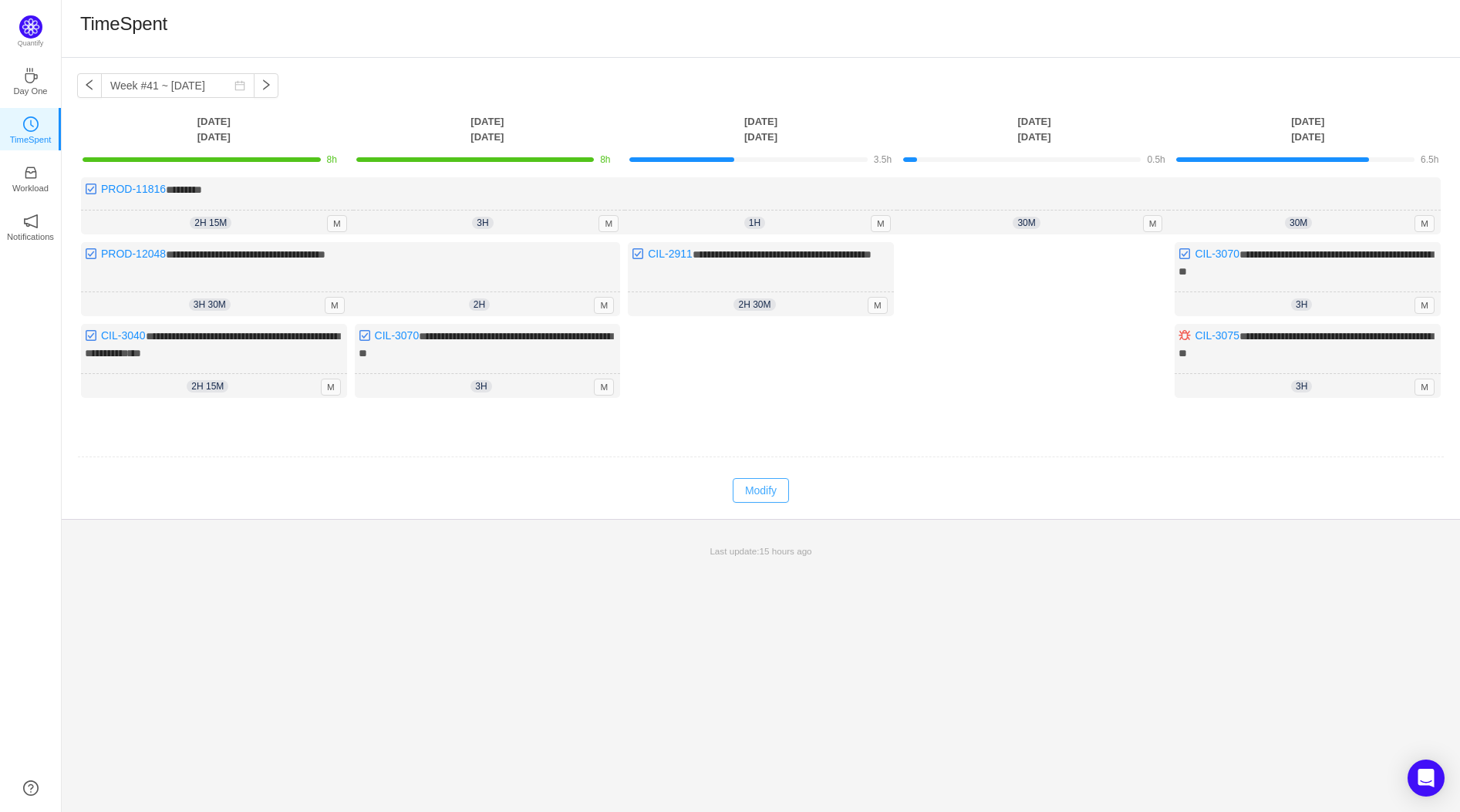
click at [778, 479] on button "Modify" at bounding box center [761, 490] width 56 height 25
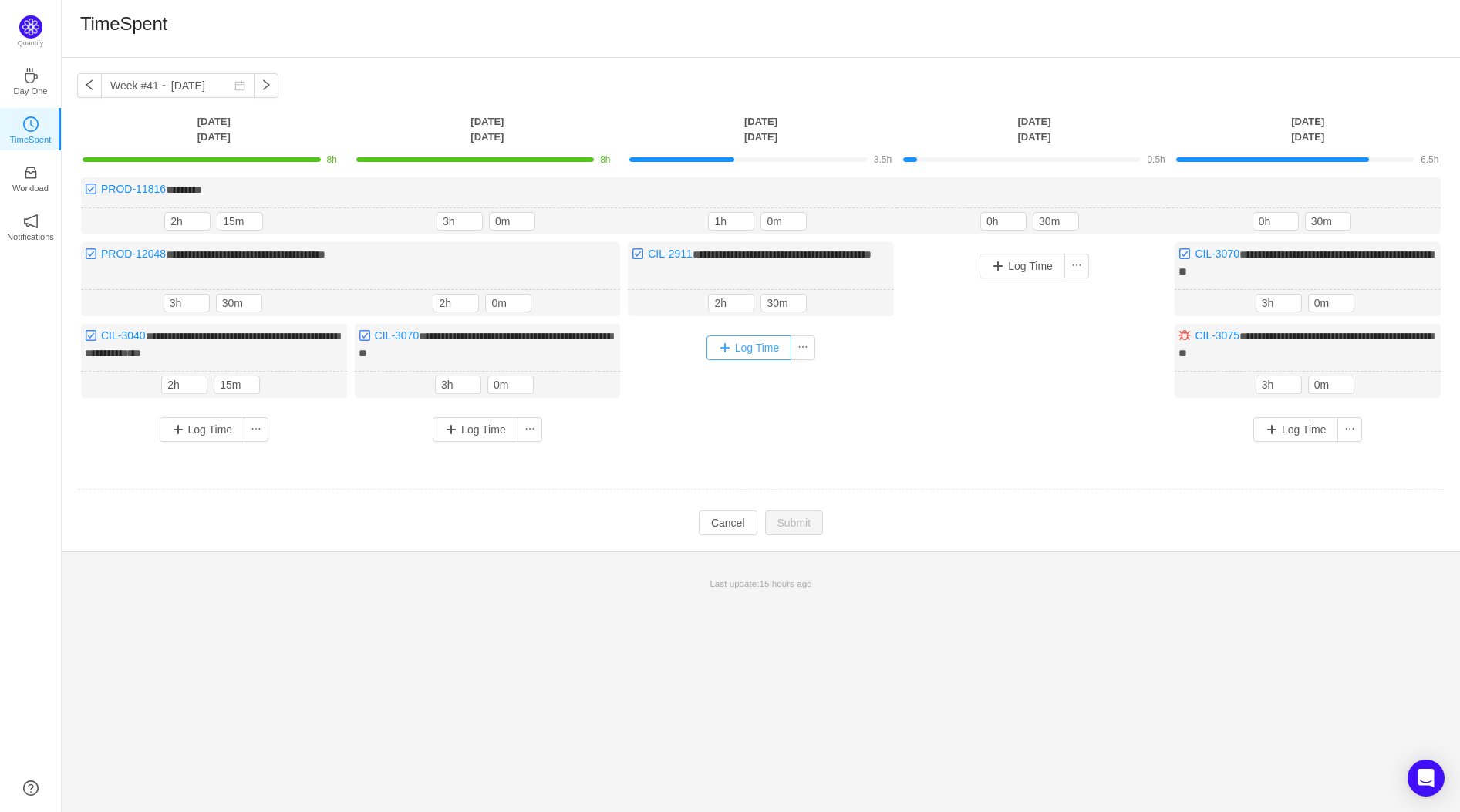
click at [768, 346] on button "Log Time" at bounding box center [749, 348] width 86 height 25
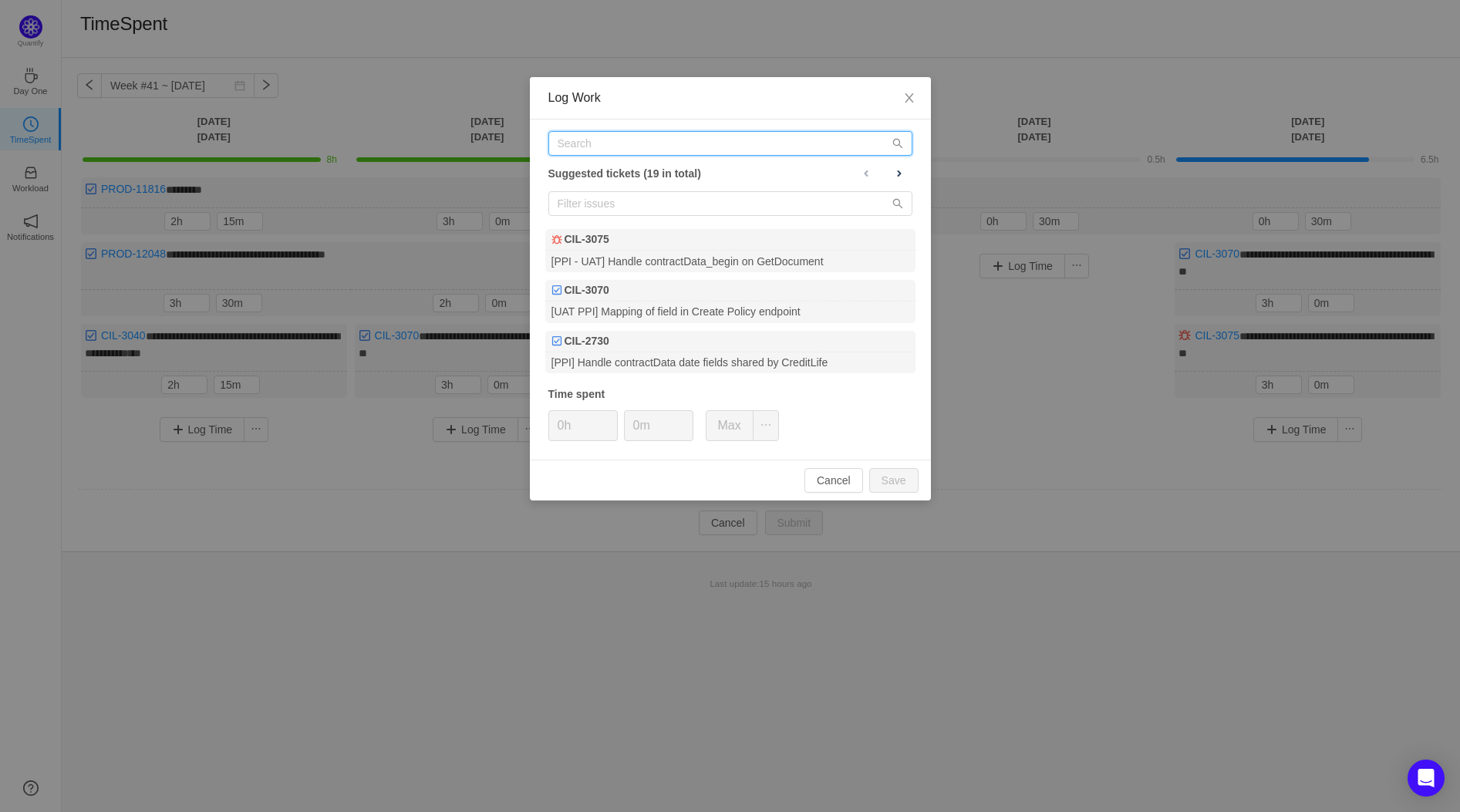
click at [586, 153] on input "text" at bounding box center [730, 143] width 364 height 25
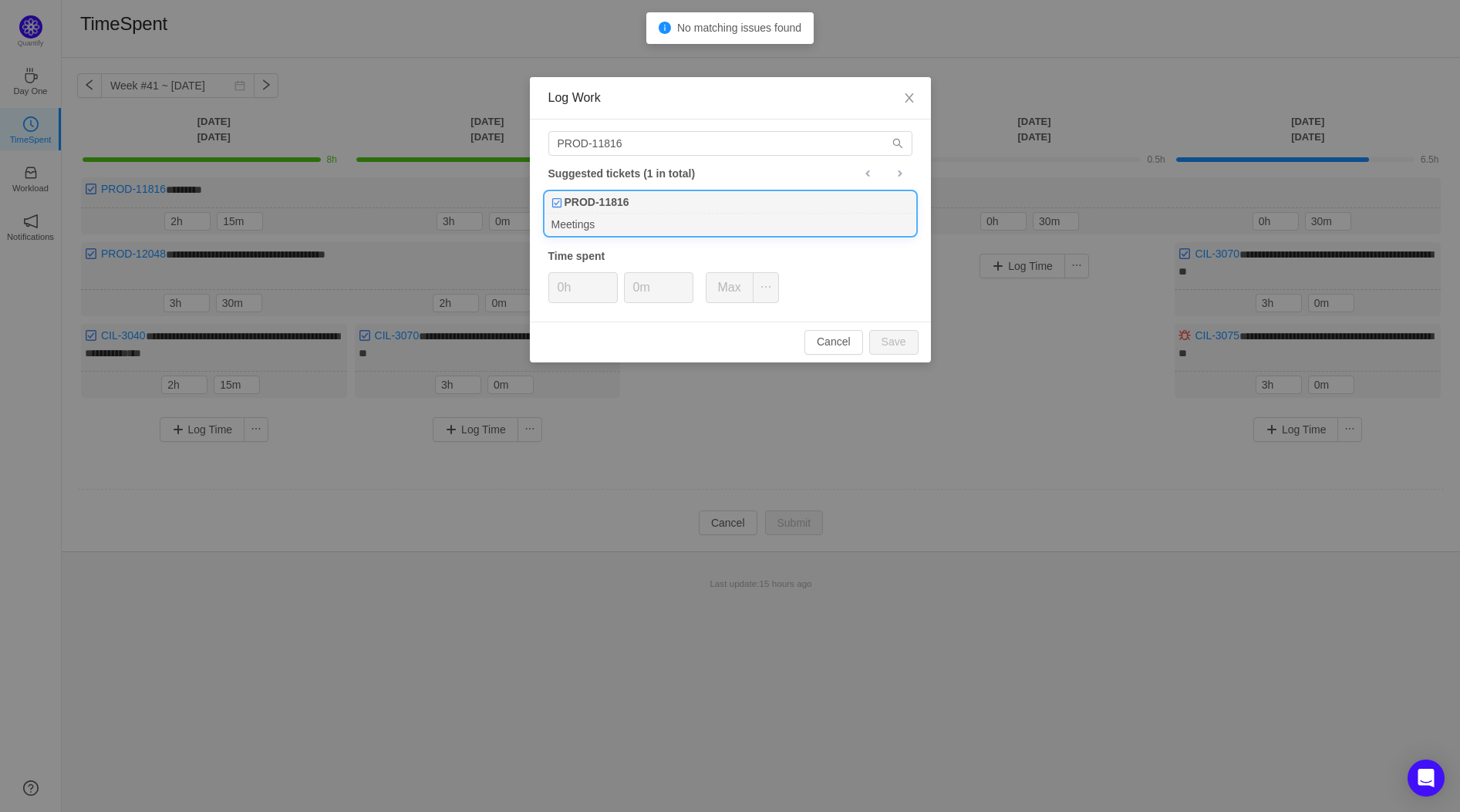
drag, startPoint x: 602, startPoint y: 199, endPoint x: 613, endPoint y: 203, distance: 11.7
click at [603, 199] on b "PROD-11816" at bounding box center [597, 203] width 65 height 16
click at [601, 290] on span "Decrease Value" at bounding box center [608, 293] width 16 height 18
click at [677, 144] on input "PROD-11816" at bounding box center [730, 143] width 364 height 25
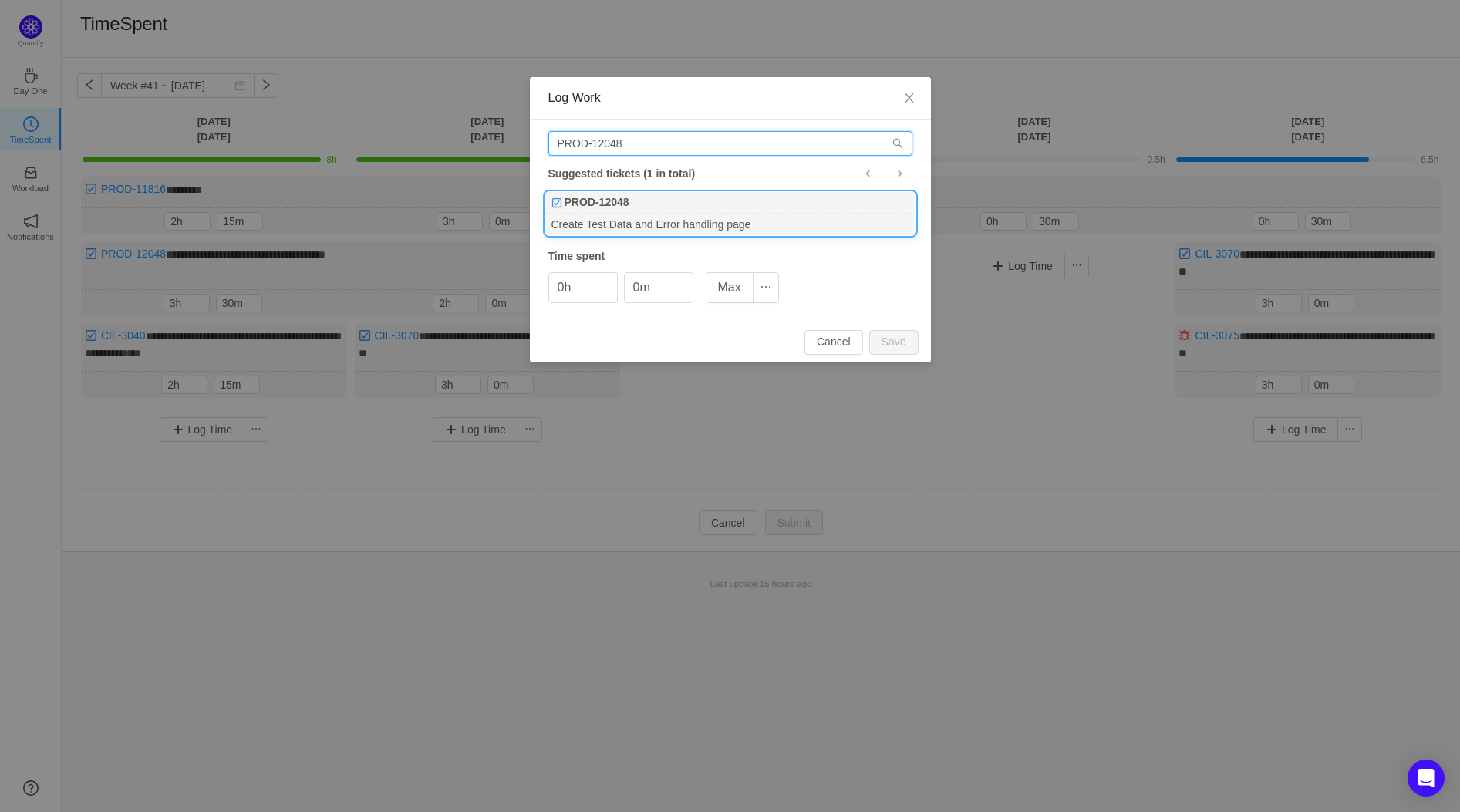
type input "PROD-12048"
click at [668, 215] on div "Create Test Data and Error handling page" at bounding box center [730, 223] width 370 height 21
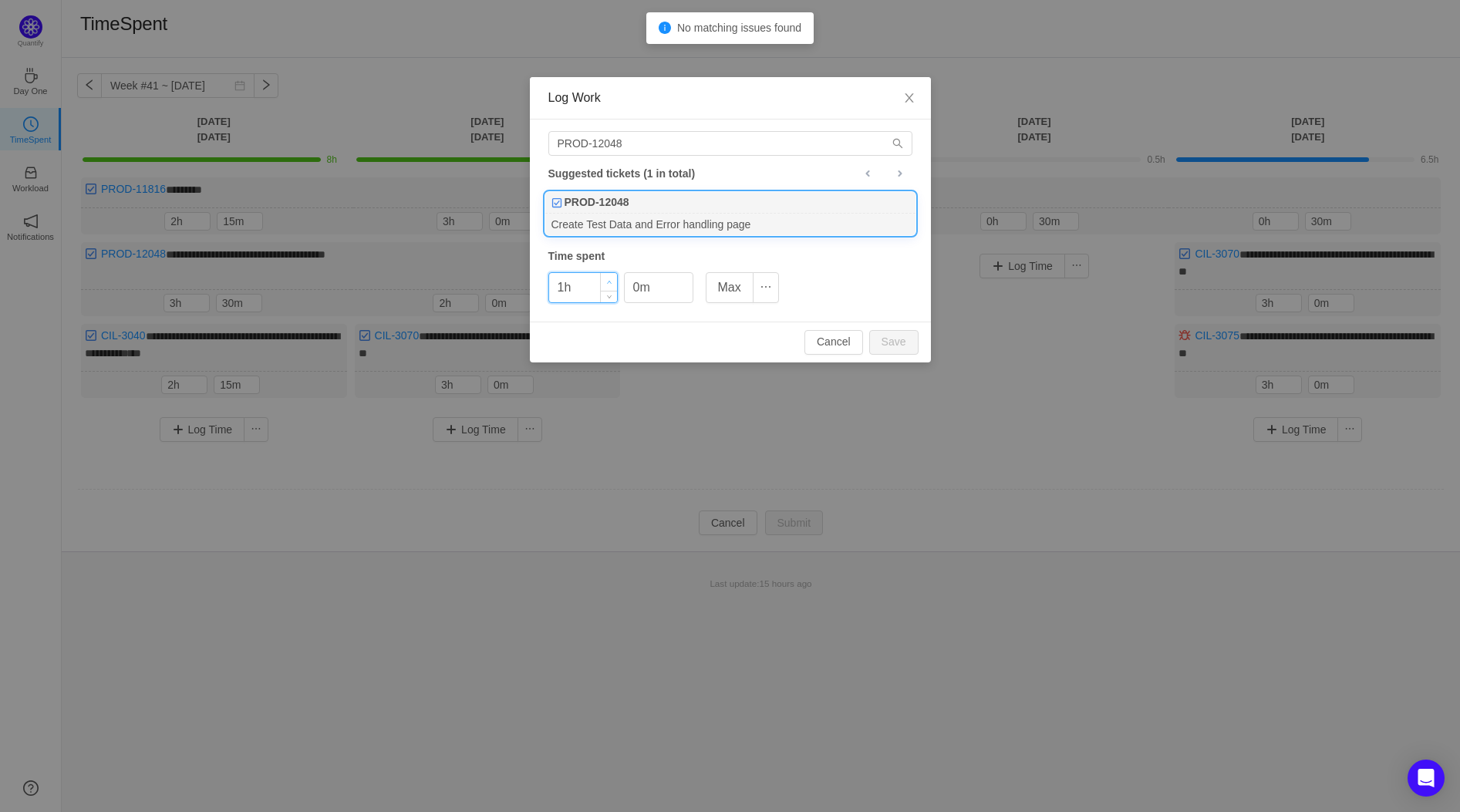
click at [612, 276] on span "Increase Value" at bounding box center [608, 282] width 16 height 18
type input "2h"
type input "30m"
click at [870, 335] on button "Save" at bounding box center [894, 342] width 49 height 25
type input "0h"
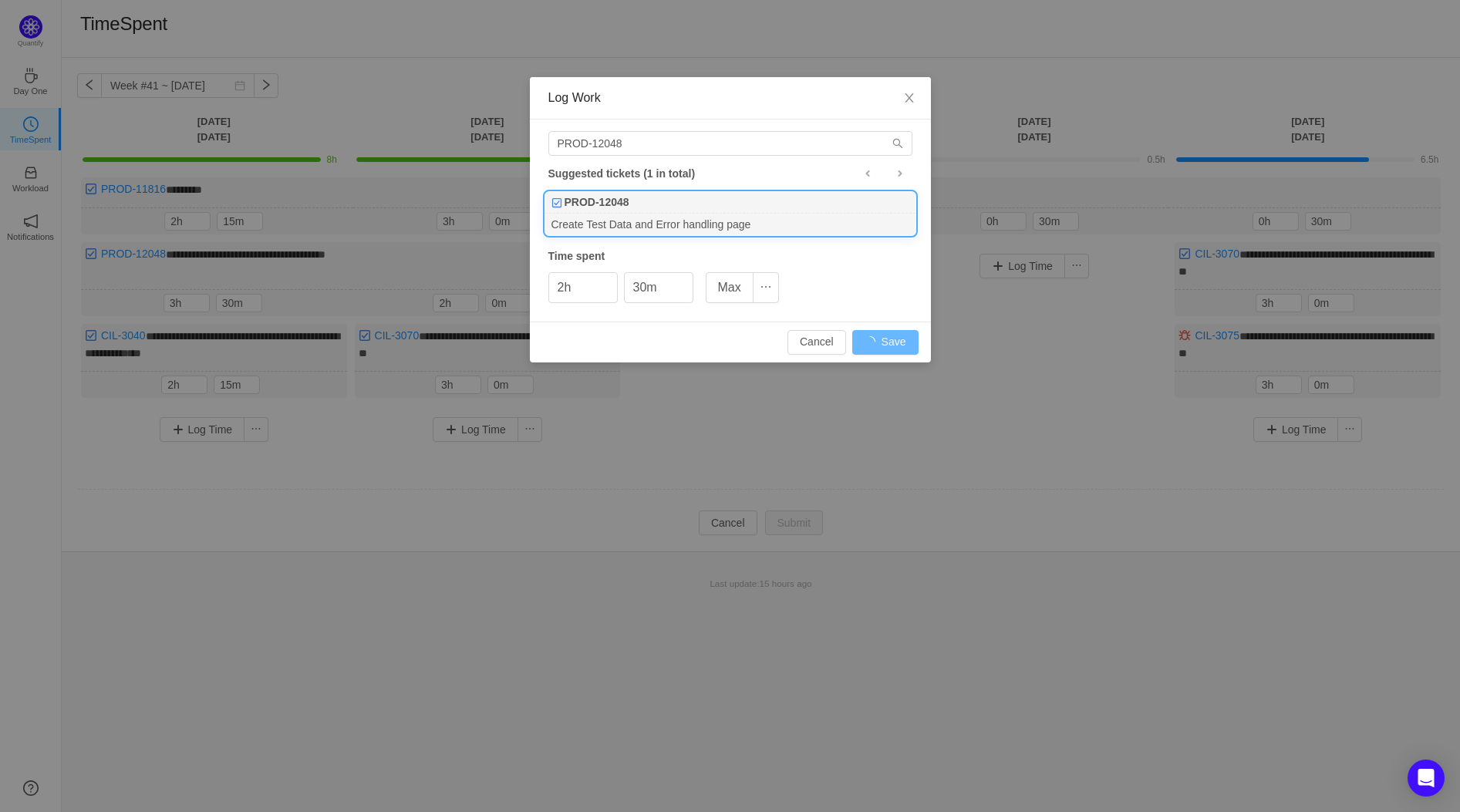
type input "0m"
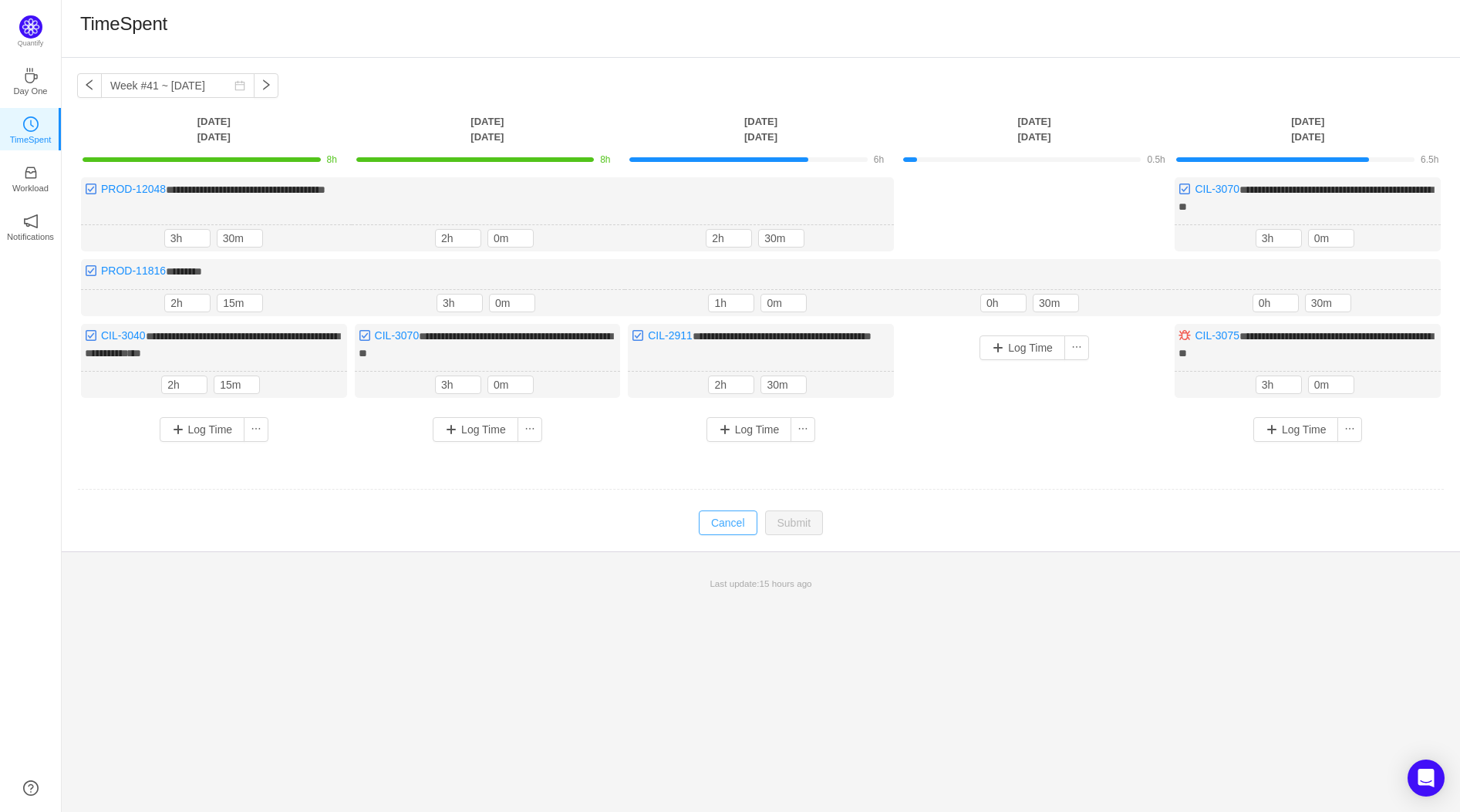
click at [713, 519] on button "Cancel" at bounding box center [727, 523] width 58 height 25
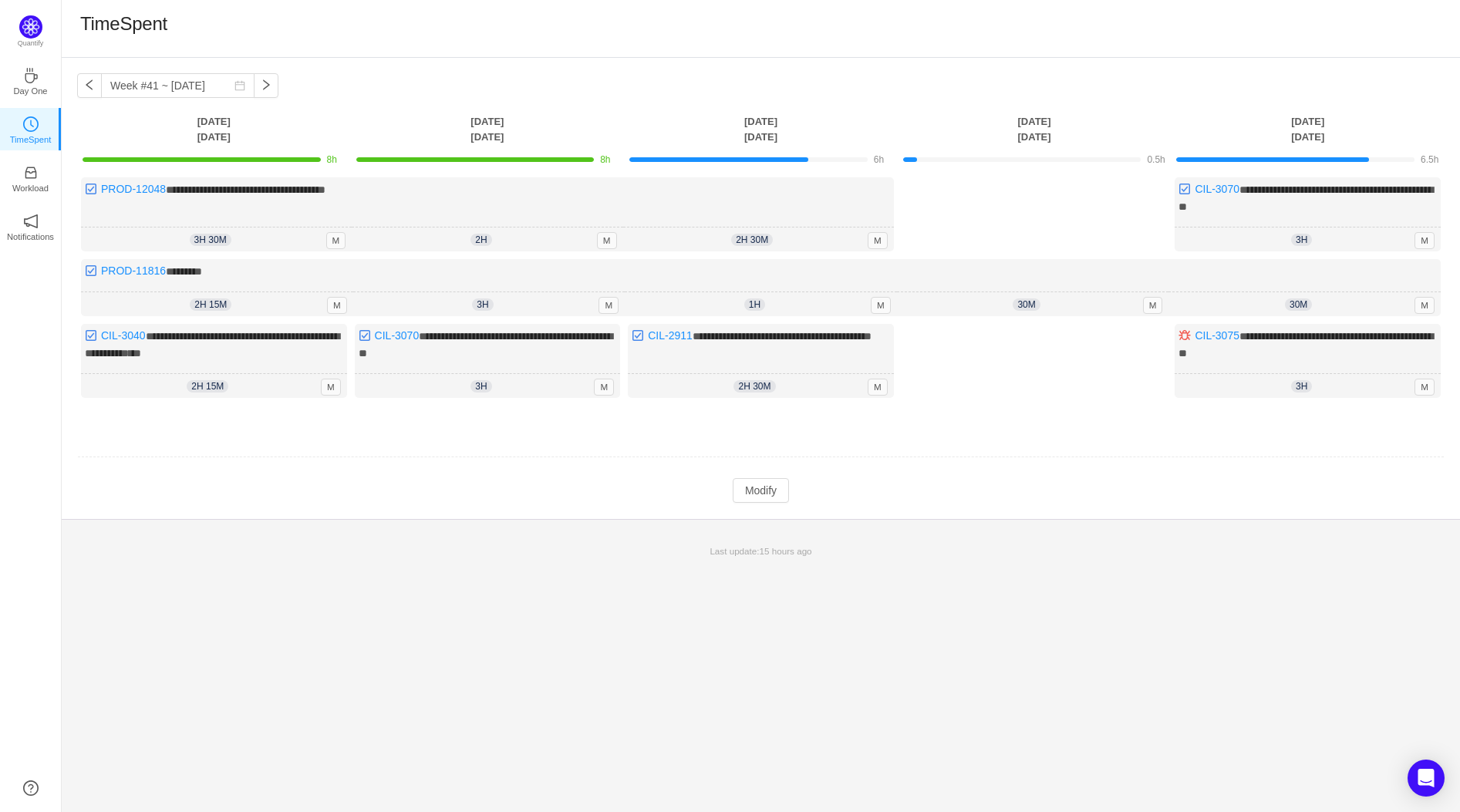
click at [297, 582] on div "**********" at bounding box center [760, 435] width 1398 height 754
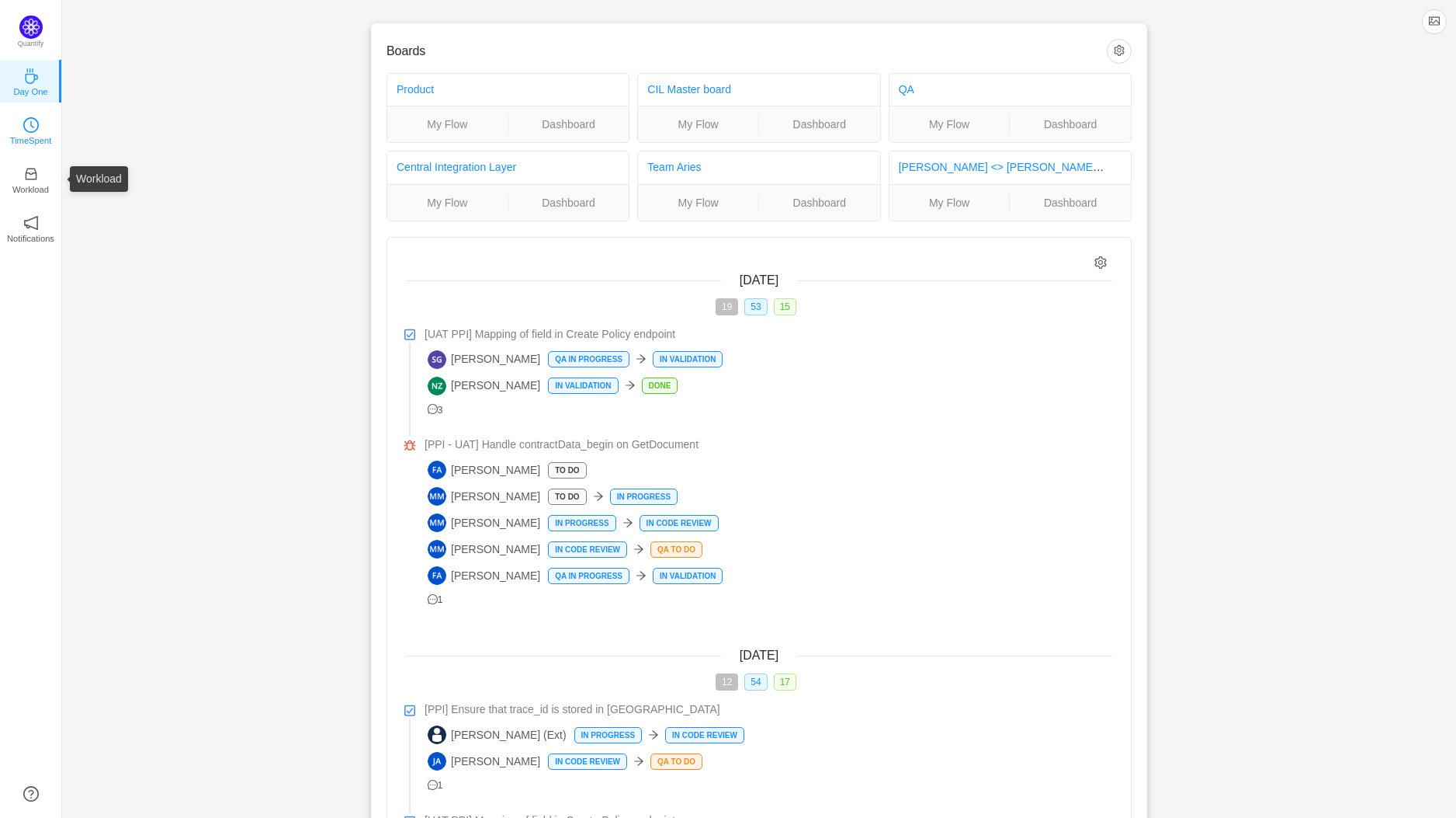
click at [24, 129] on icon "icon: clock-circle" at bounding box center [31, 125] width 16 height 16
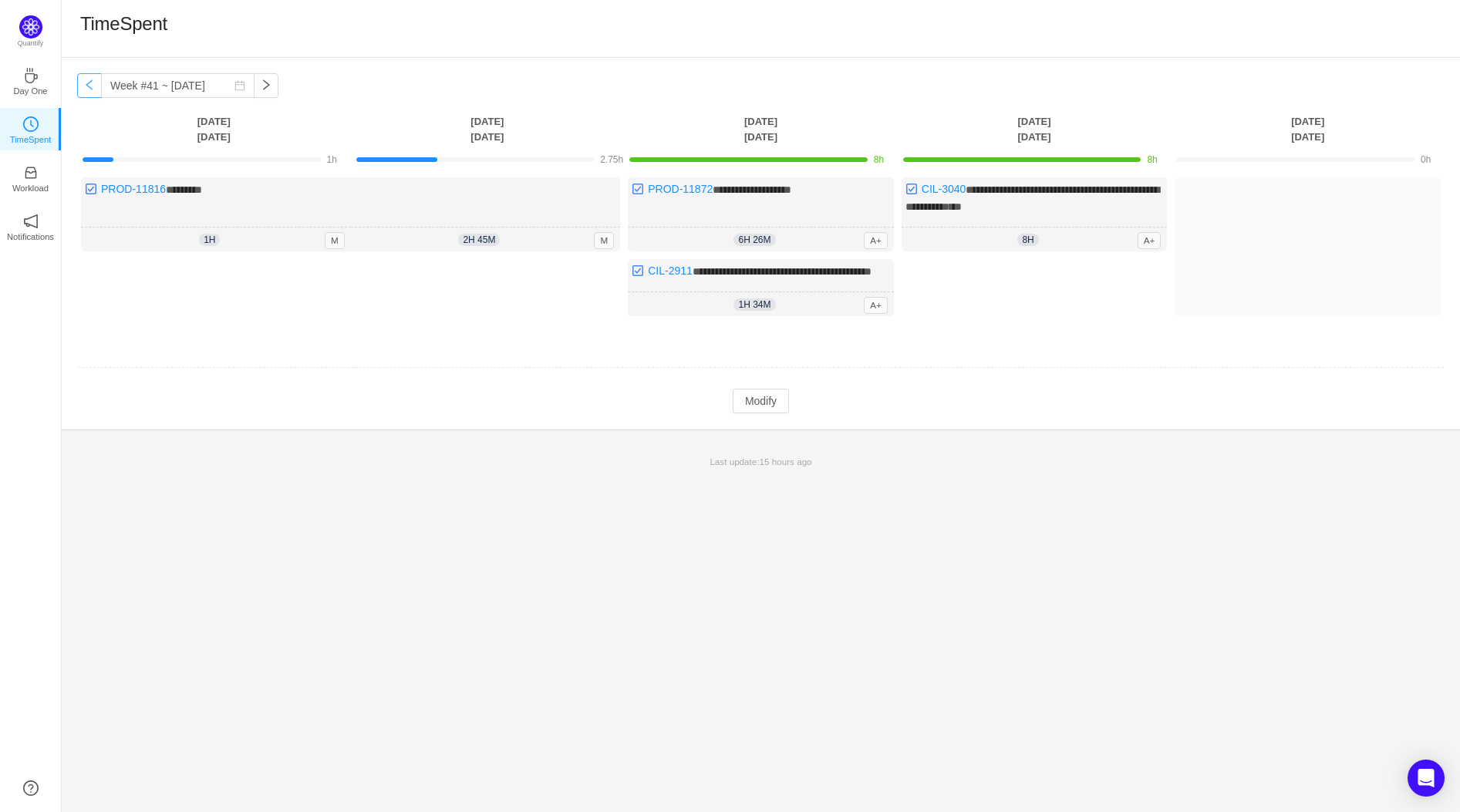
click at [86, 89] on button "button" at bounding box center [89, 85] width 25 height 25
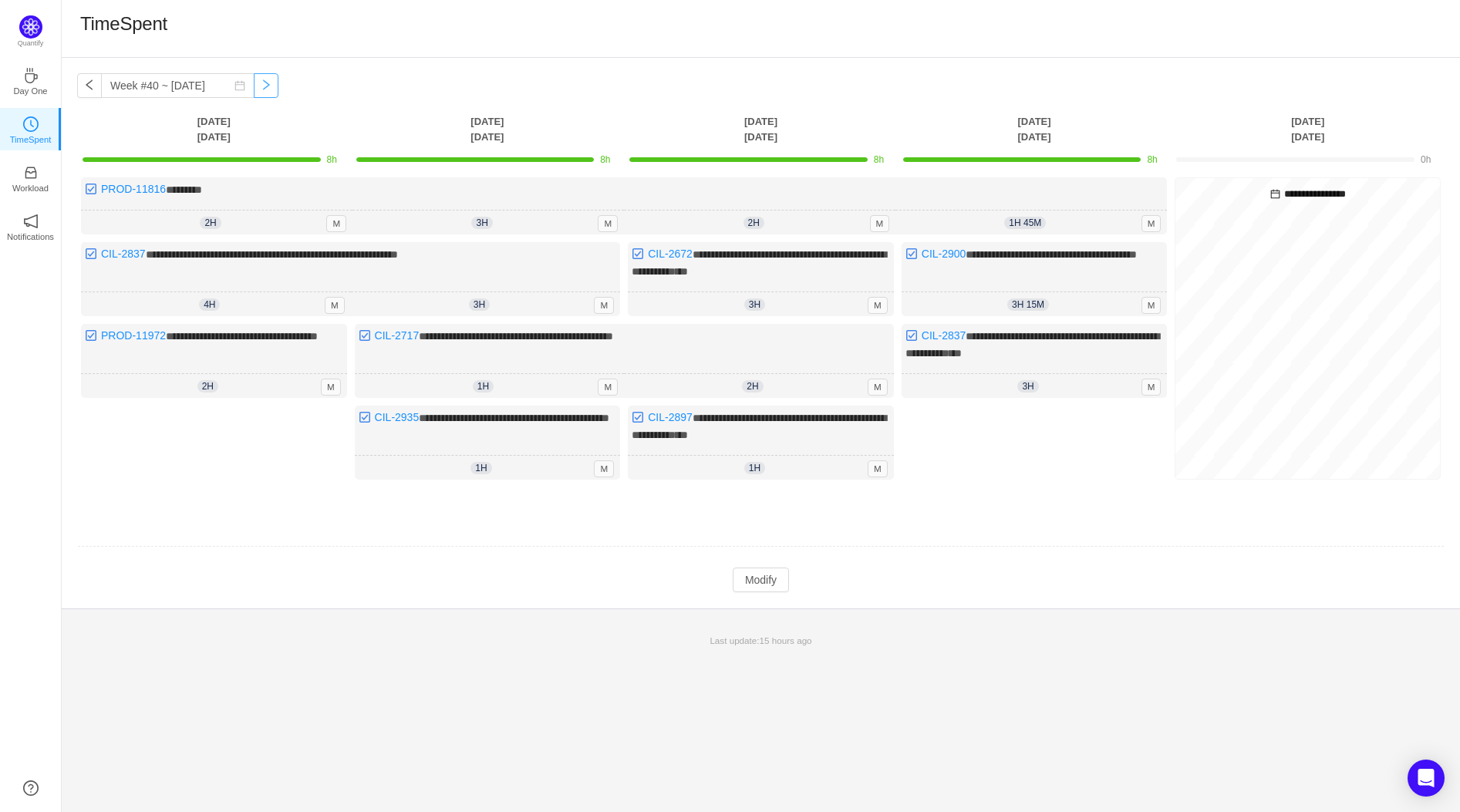
click at [254, 89] on button "button" at bounding box center [266, 85] width 25 height 25
type input "Week #41 ~ [DATE]"
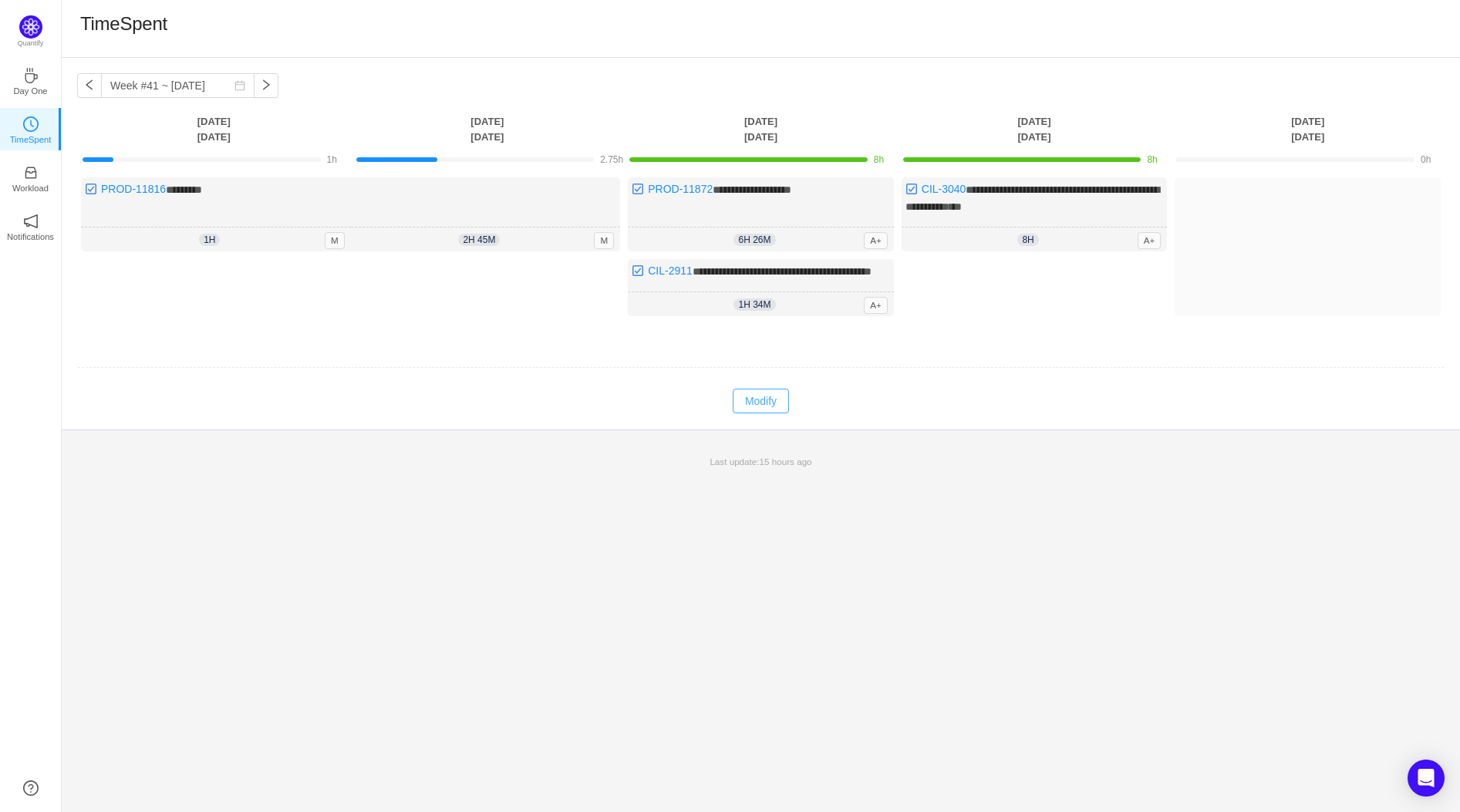
click at [768, 406] on button "Modify" at bounding box center [761, 400] width 56 height 25
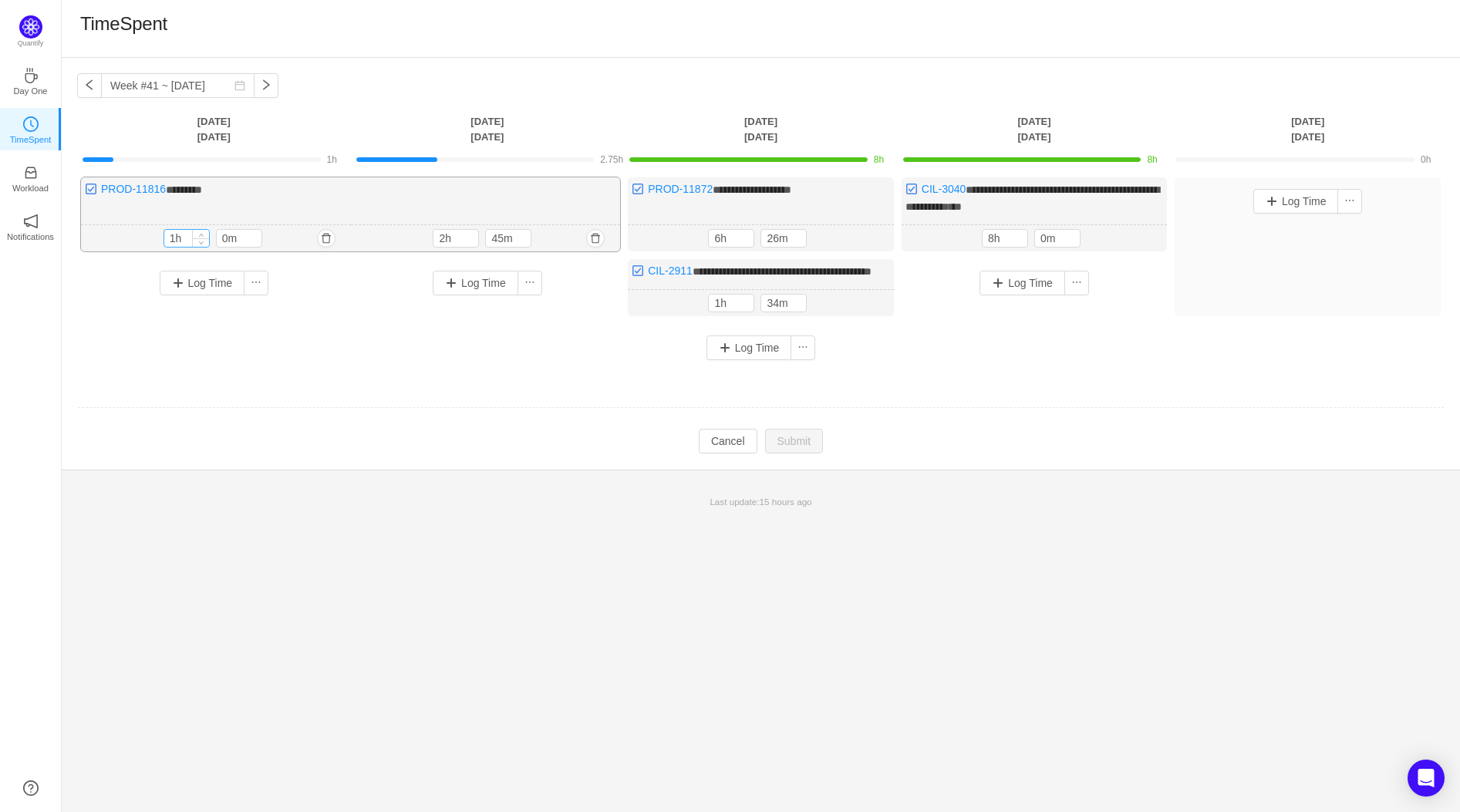
click at [203, 229] on div "1h" at bounding box center [186, 238] width 46 height 19
type input "2h"
click at [202, 230] on span "Increase Value" at bounding box center [201, 235] width 16 height 10
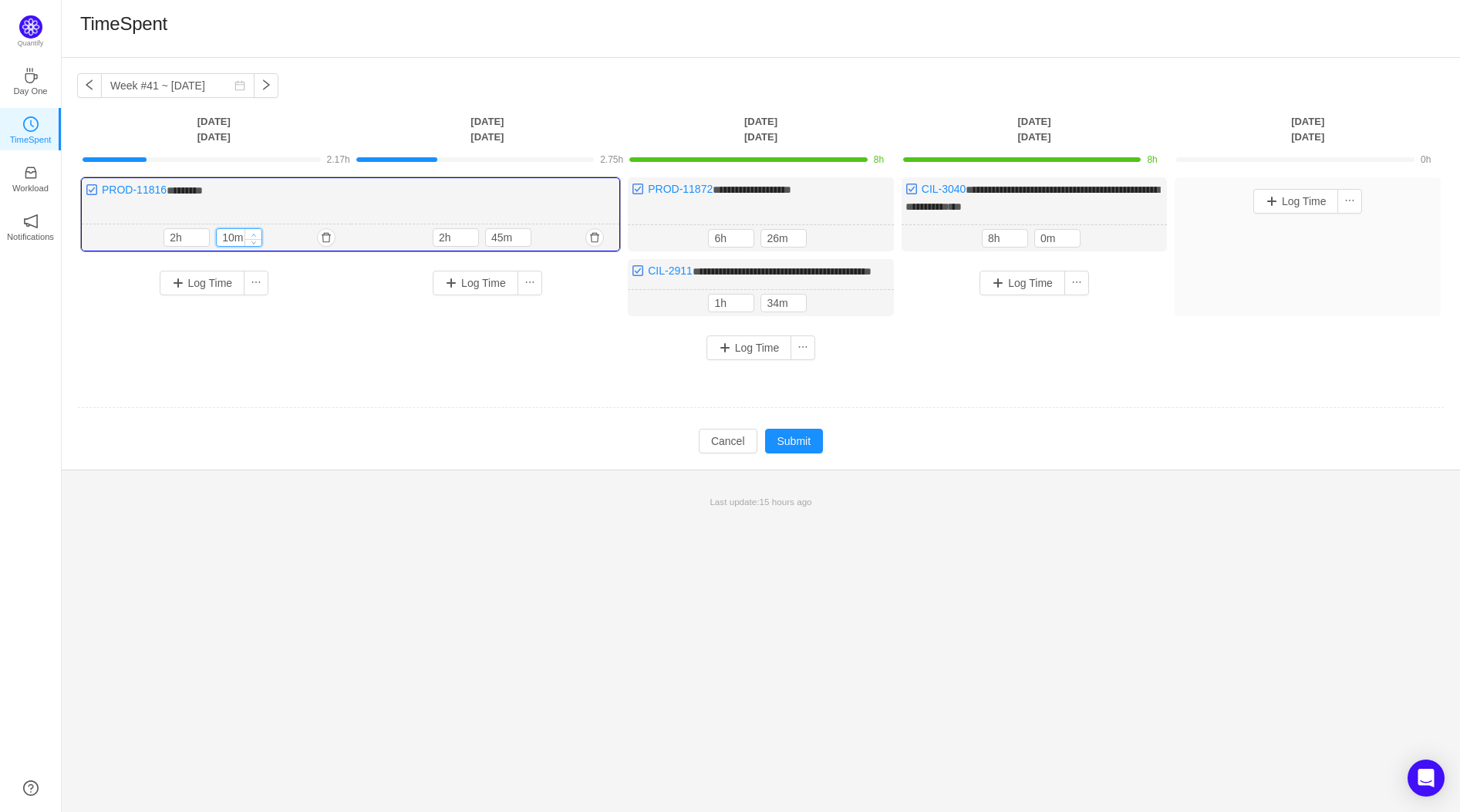
click at [250, 229] on span "Increase Value" at bounding box center [253, 234] width 16 height 10
click at [251, 229] on span "Increase Value" at bounding box center [253, 234] width 16 height 10
click at [253, 229] on span "Increase Value" at bounding box center [253, 234] width 16 height 10
click at [251, 236] on span "Increase Value" at bounding box center [253, 234] width 16 height 10
click at [251, 238] on icon "icon: down" at bounding box center [253, 240] width 5 height 5
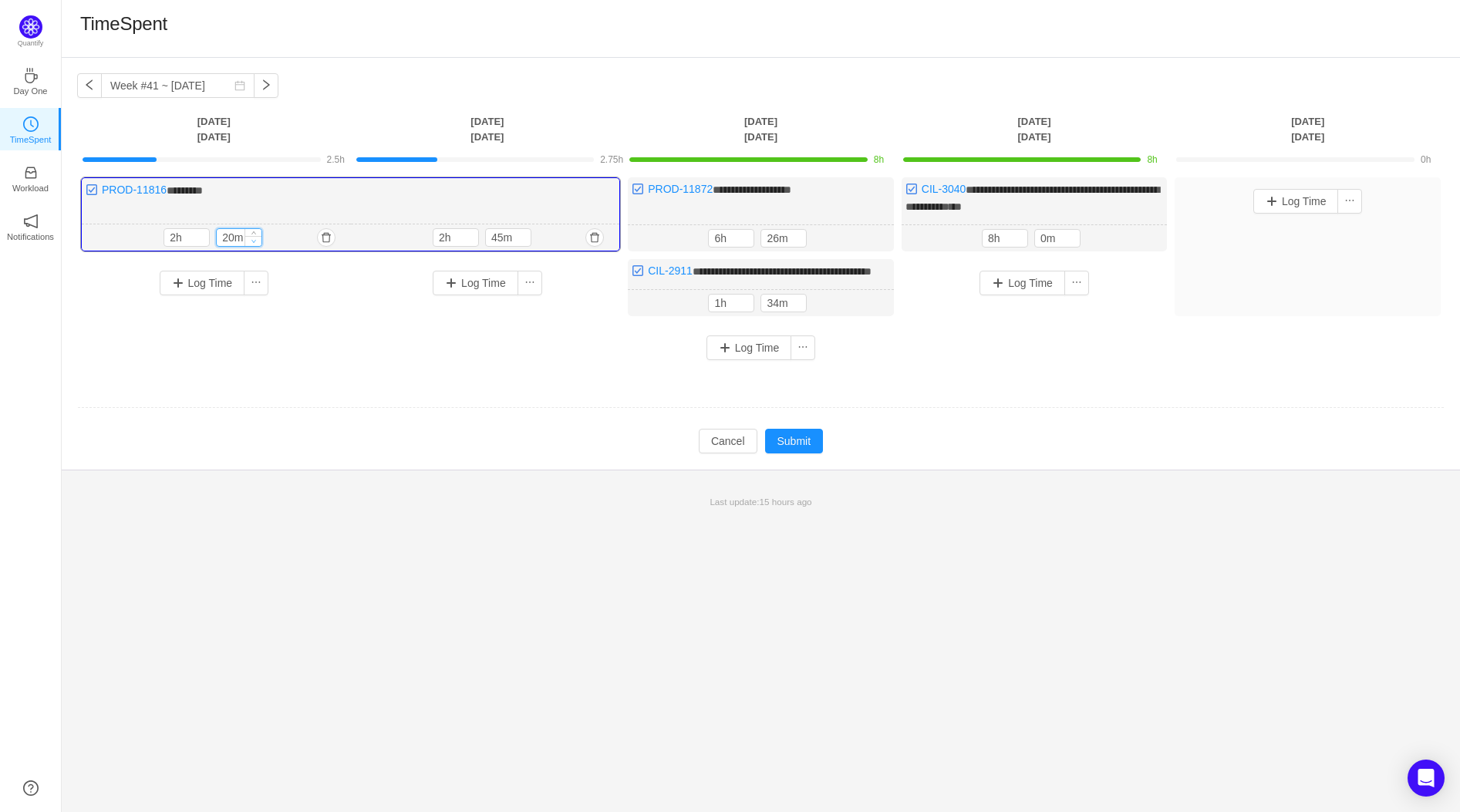
click at [252, 238] on icon "icon: down" at bounding box center [253, 240] width 5 height 5
click at [238, 234] on input "10m" at bounding box center [238, 237] width 44 height 17
type input "15m"
click at [402, 371] on div "**********" at bounding box center [761, 275] width 1367 height 195
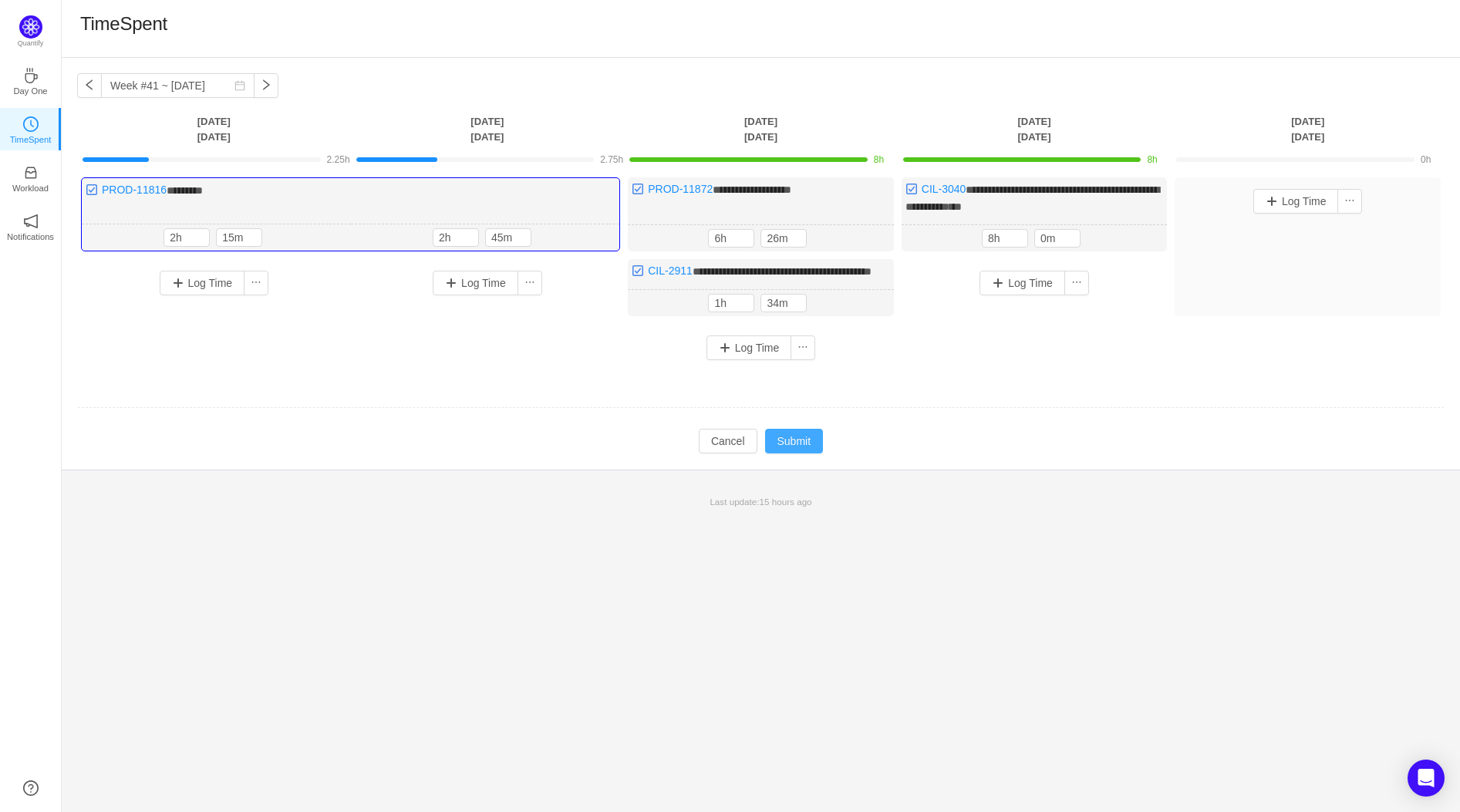
click at [799, 453] on button "Submit" at bounding box center [793, 441] width 58 height 25
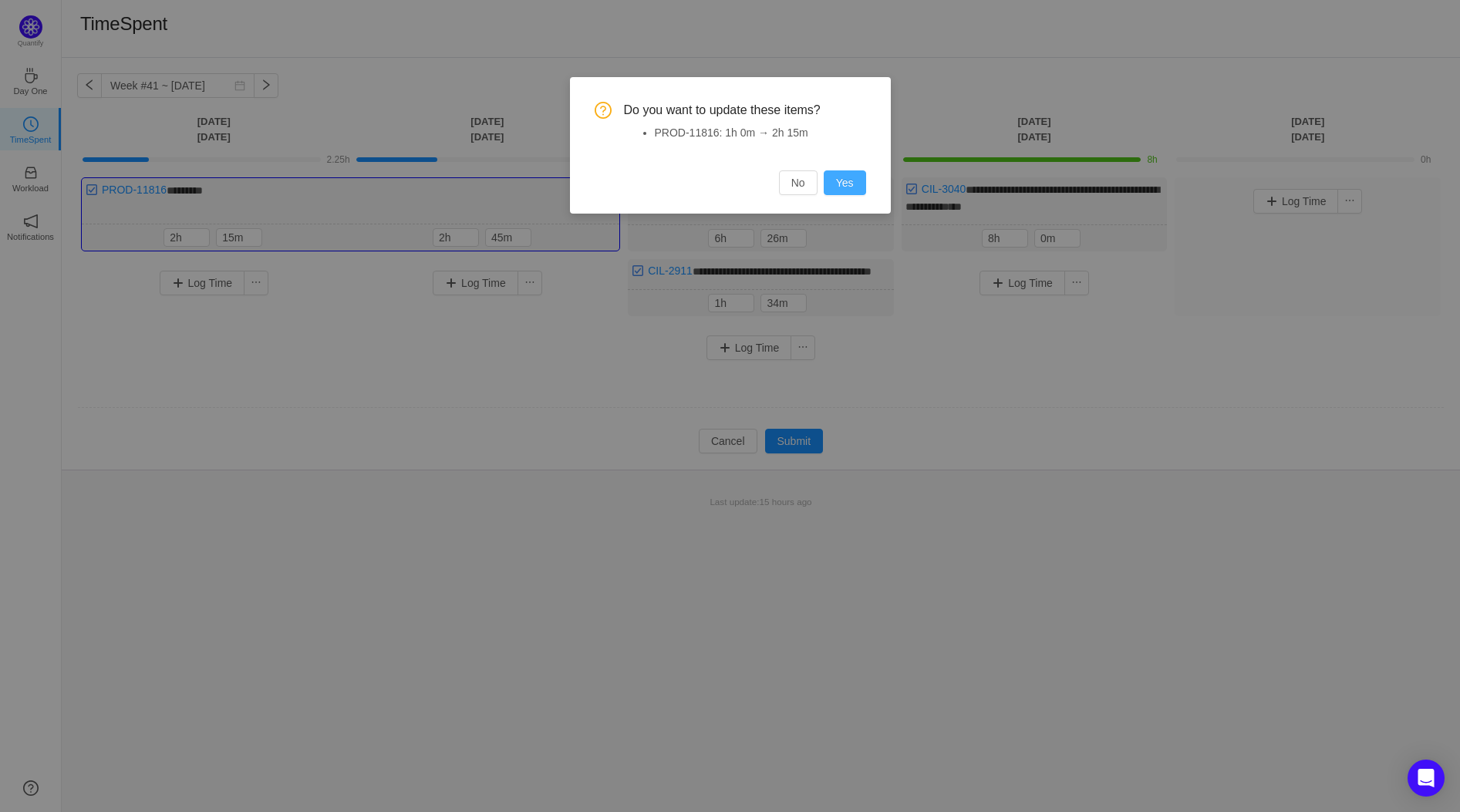
click at [847, 180] on button "Yes" at bounding box center [845, 183] width 42 height 25
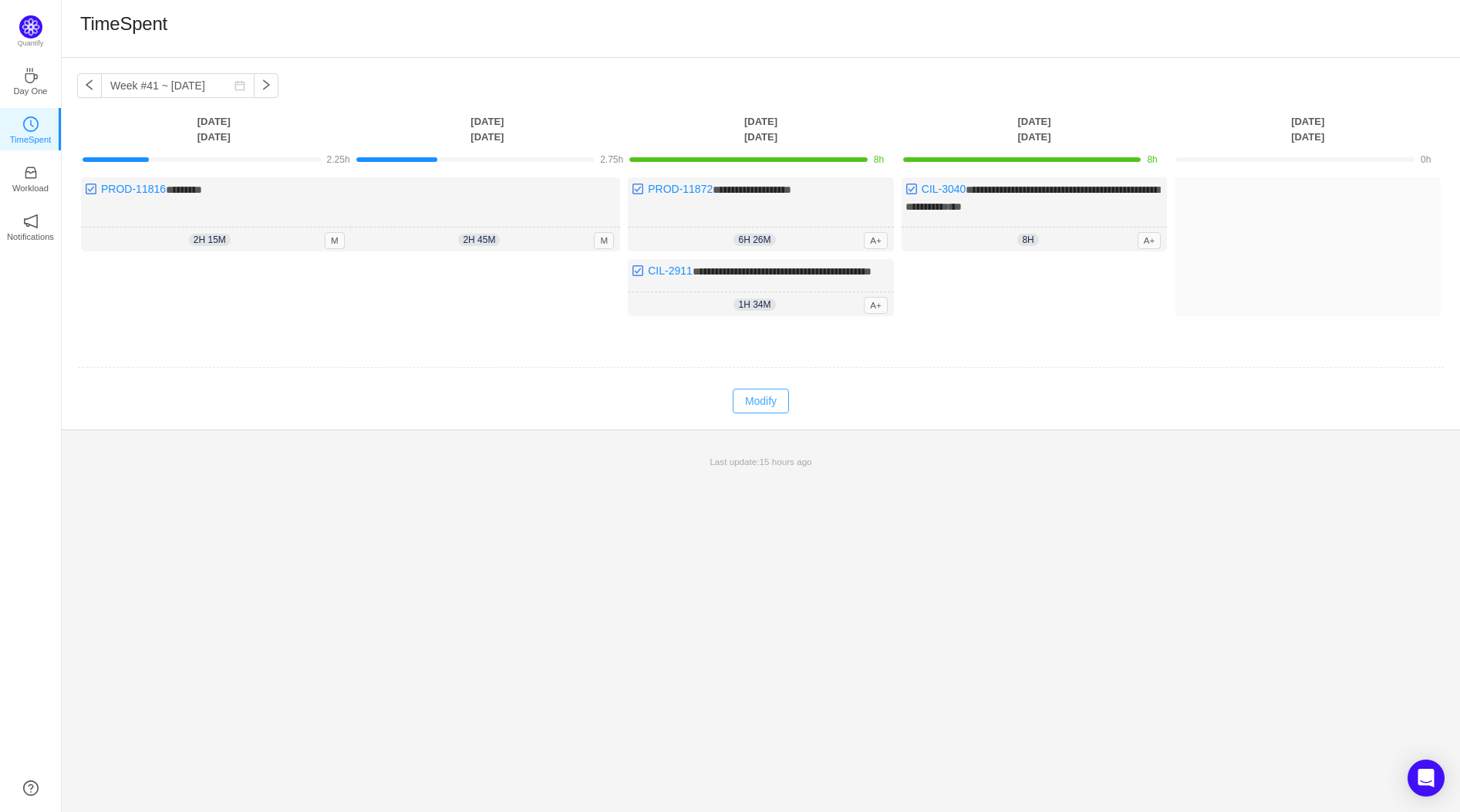
click at [774, 413] on button "Modify" at bounding box center [761, 400] width 56 height 25
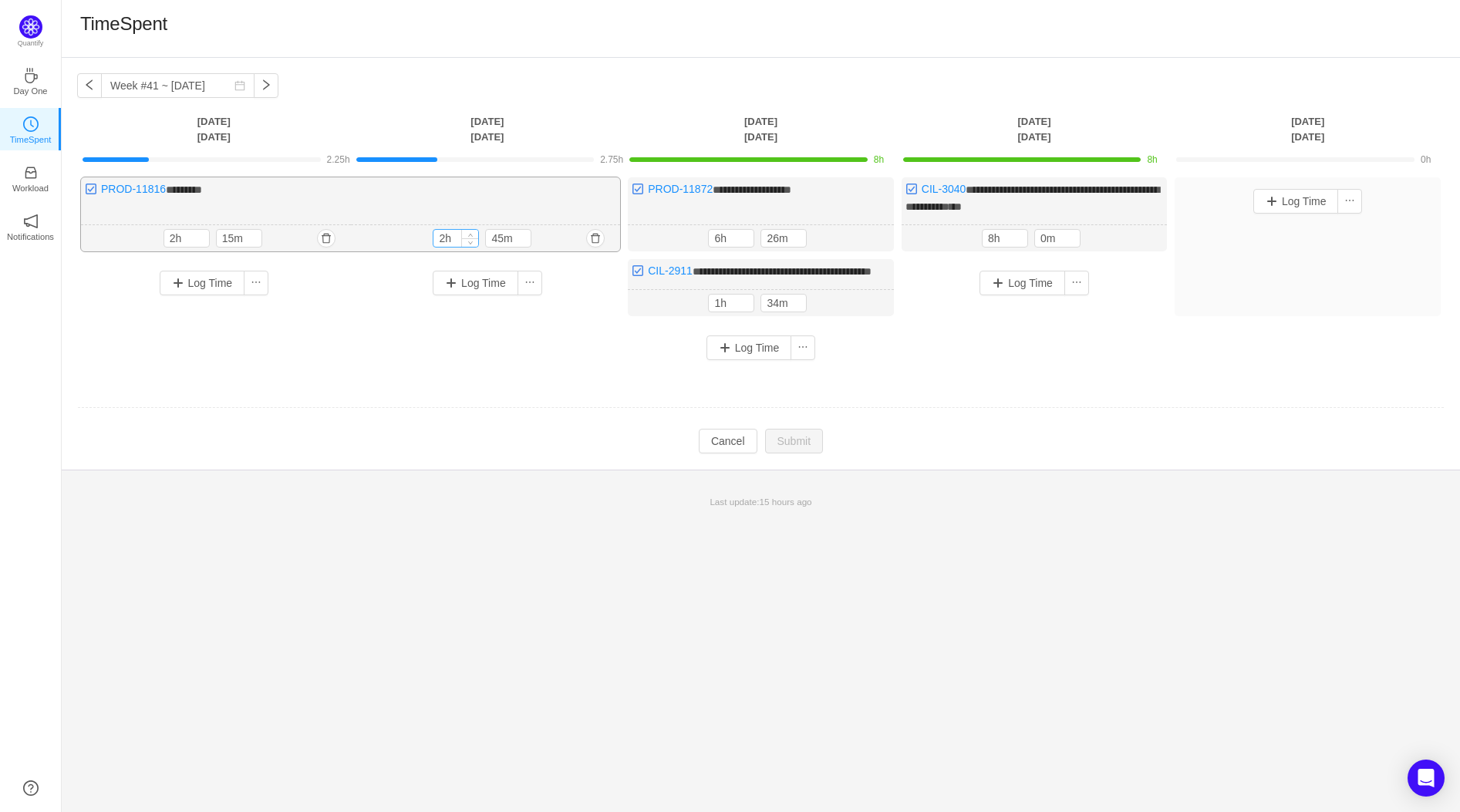
click at [450, 230] on input "2h" at bounding box center [455, 238] width 44 height 17
type input "3h"
type input "0m"
click at [828, 626] on div "**********" at bounding box center [760, 435] width 1398 height 754
click at [800, 449] on button "Submit" at bounding box center [793, 441] width 58 height 25
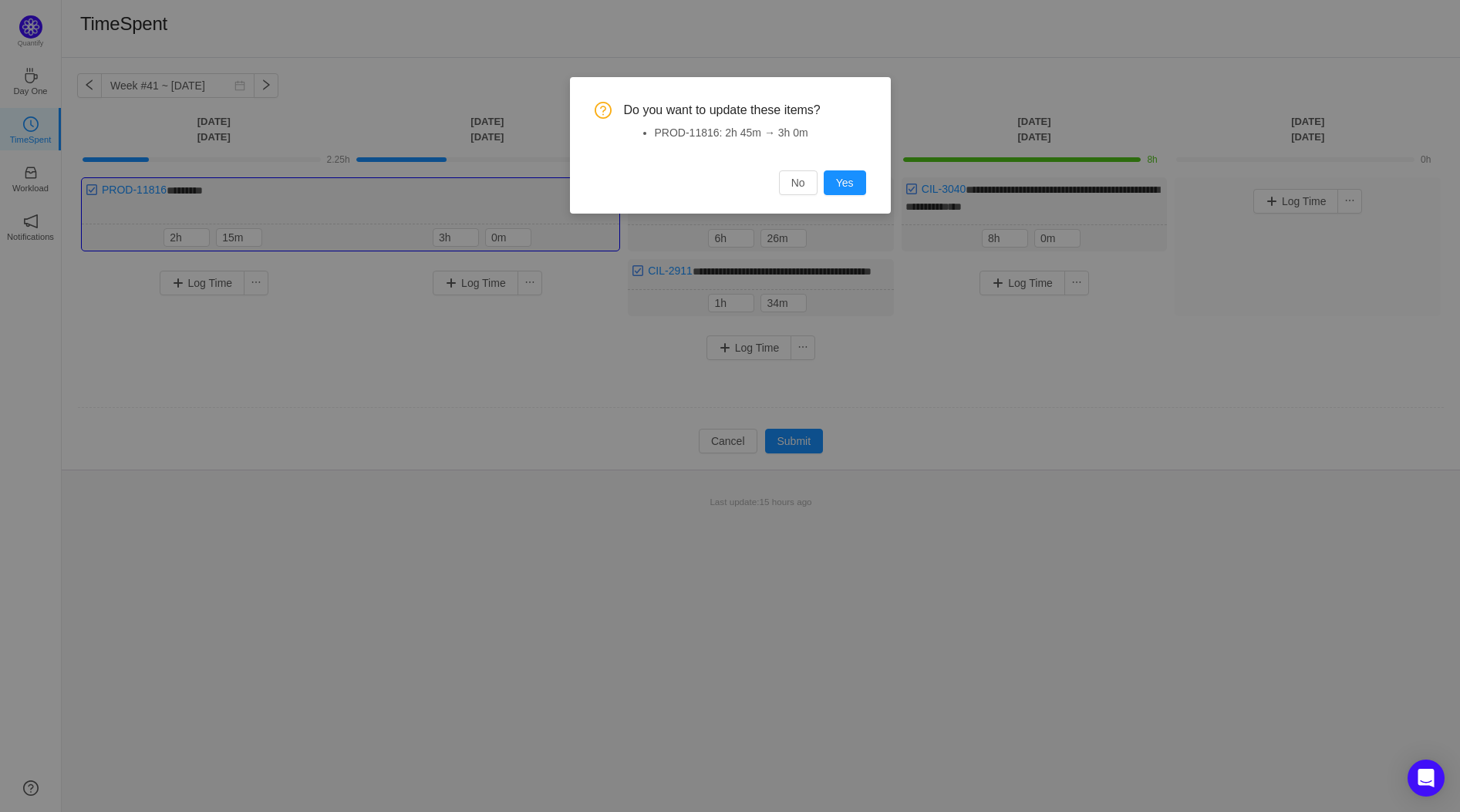
click at [849, 196] on div "Do you want to update these items? PROD-11816: 2h 45m → 3h 0m No Yes" at bounding box center [730, 145] width 321 height 136
click at [852, 182] on button "Yes" at bounding box center [845, 183] width 42 height 25
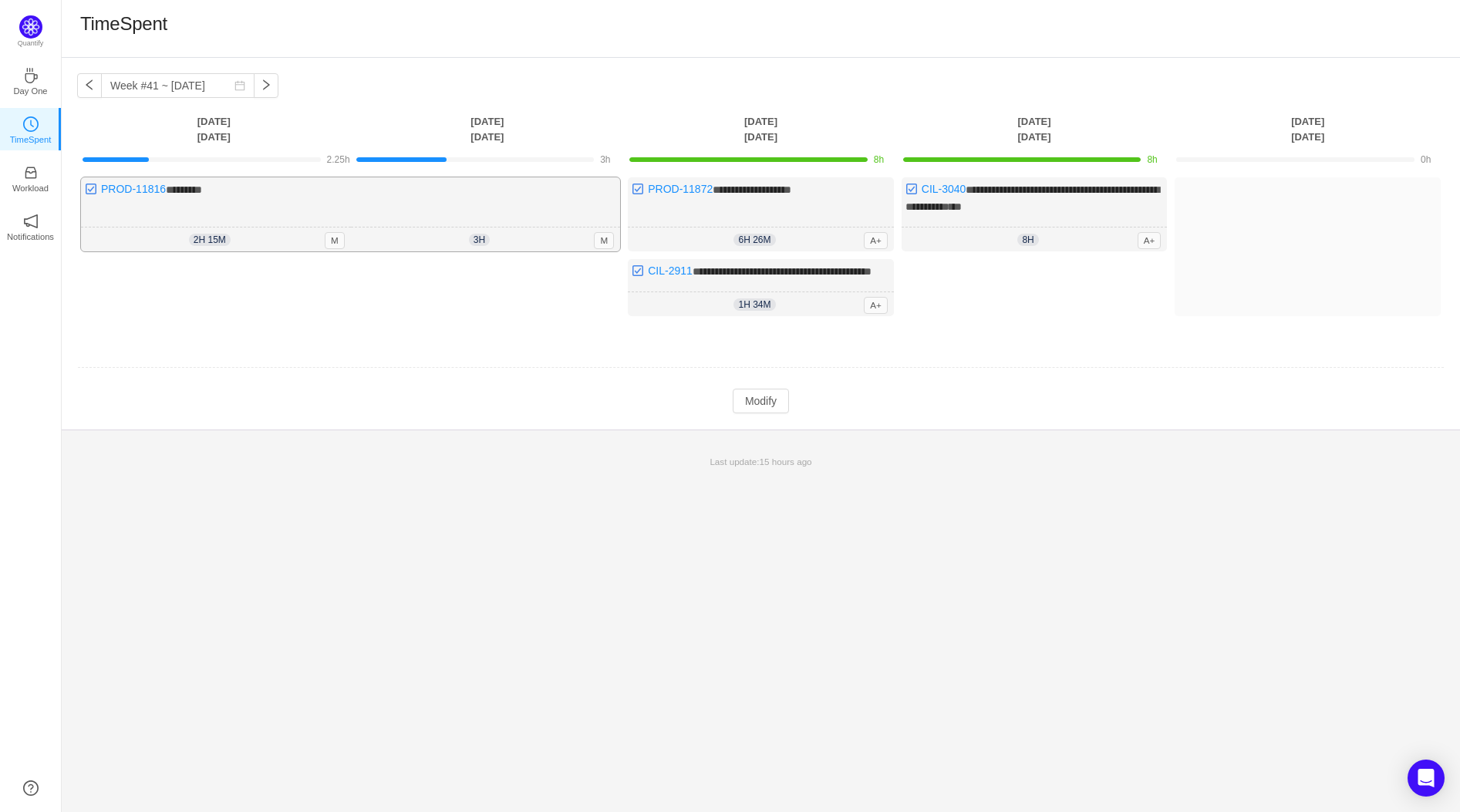
click at [244, 230] on div "2h 15m 2h 15m M" at bounding box center [215, 239] width 270 height 25
click at [775, 410] on button "Modify" at bounding box center [761, 400] width 56 height 25
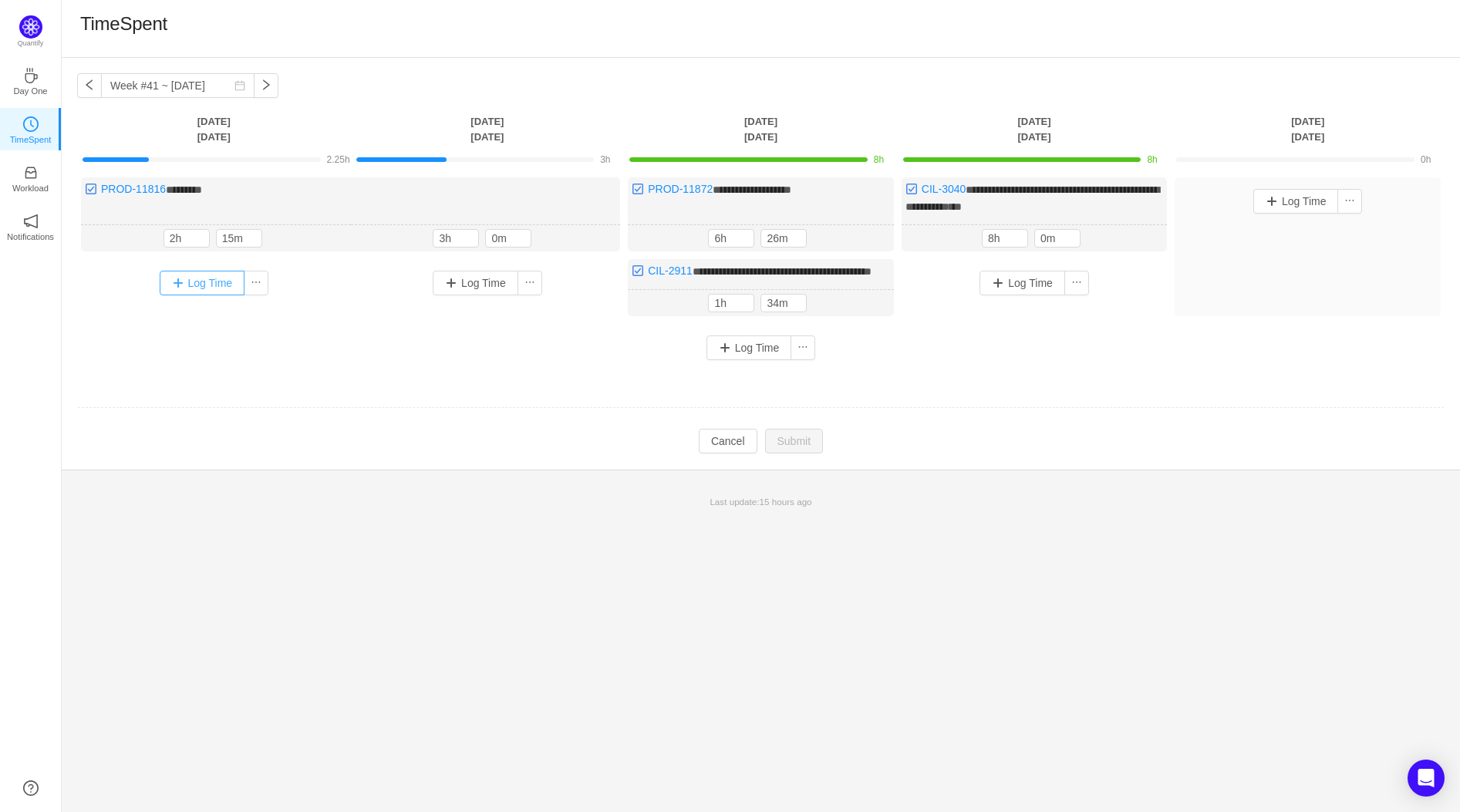
click at [200, 280] on button "Log Time" at bounding box center [203, 283] width 86 height 25
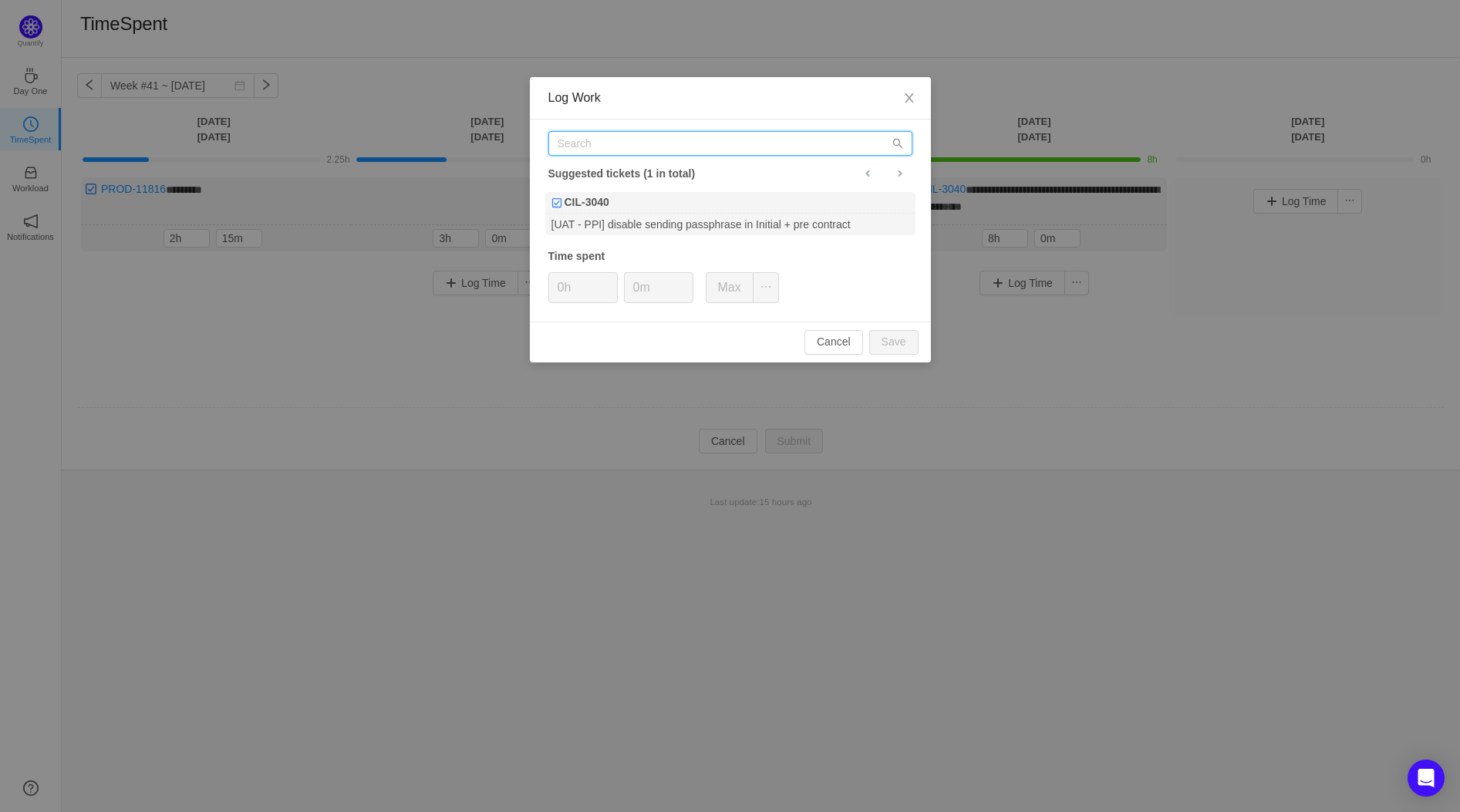
click at [617, 139] on input "text" at bounding box center [730, 143] width 364 height 25
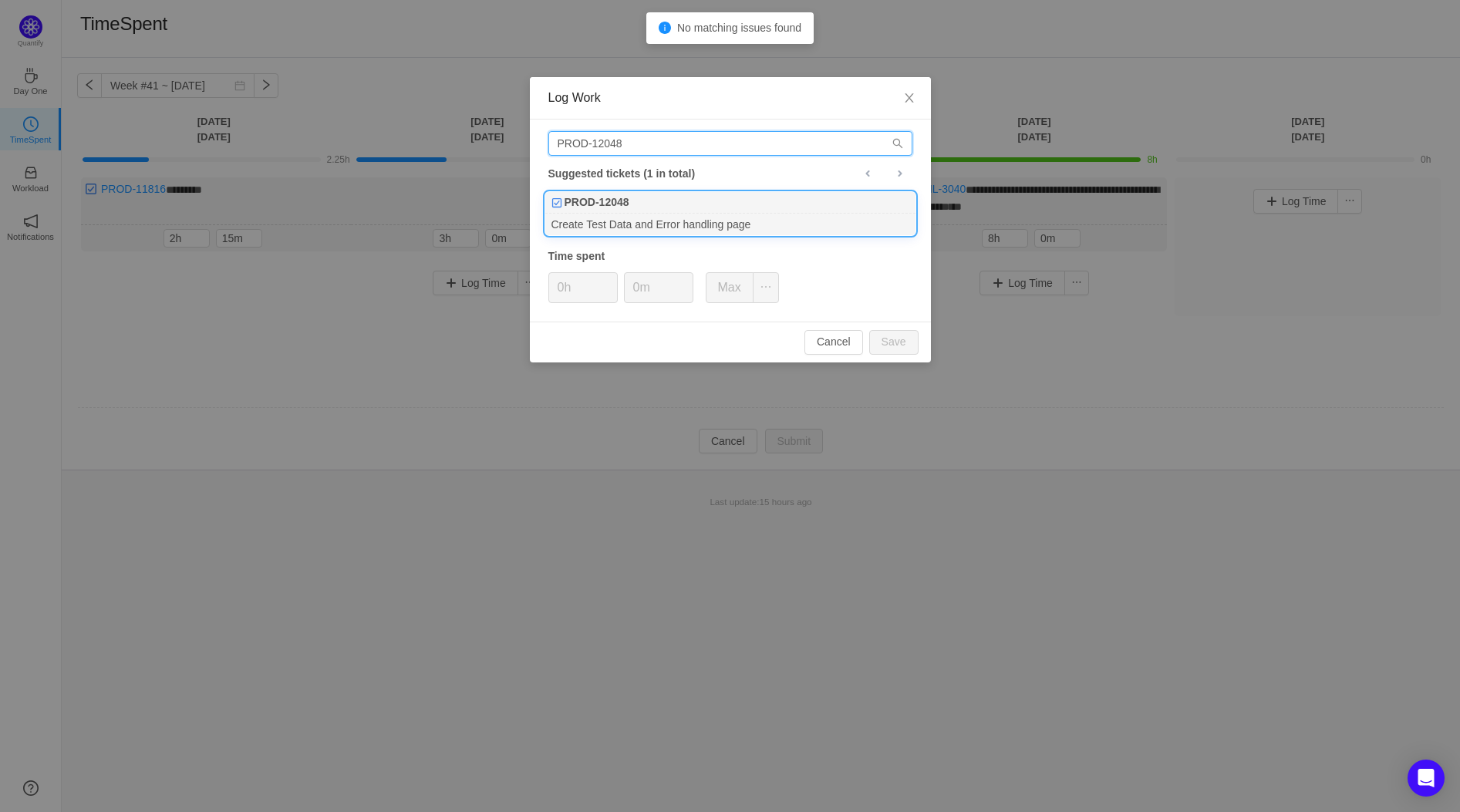
type input "PROD-12048"
click at [817, 210] on div "PROD-12048" at bounding box center [730, 203] width 370 height 22
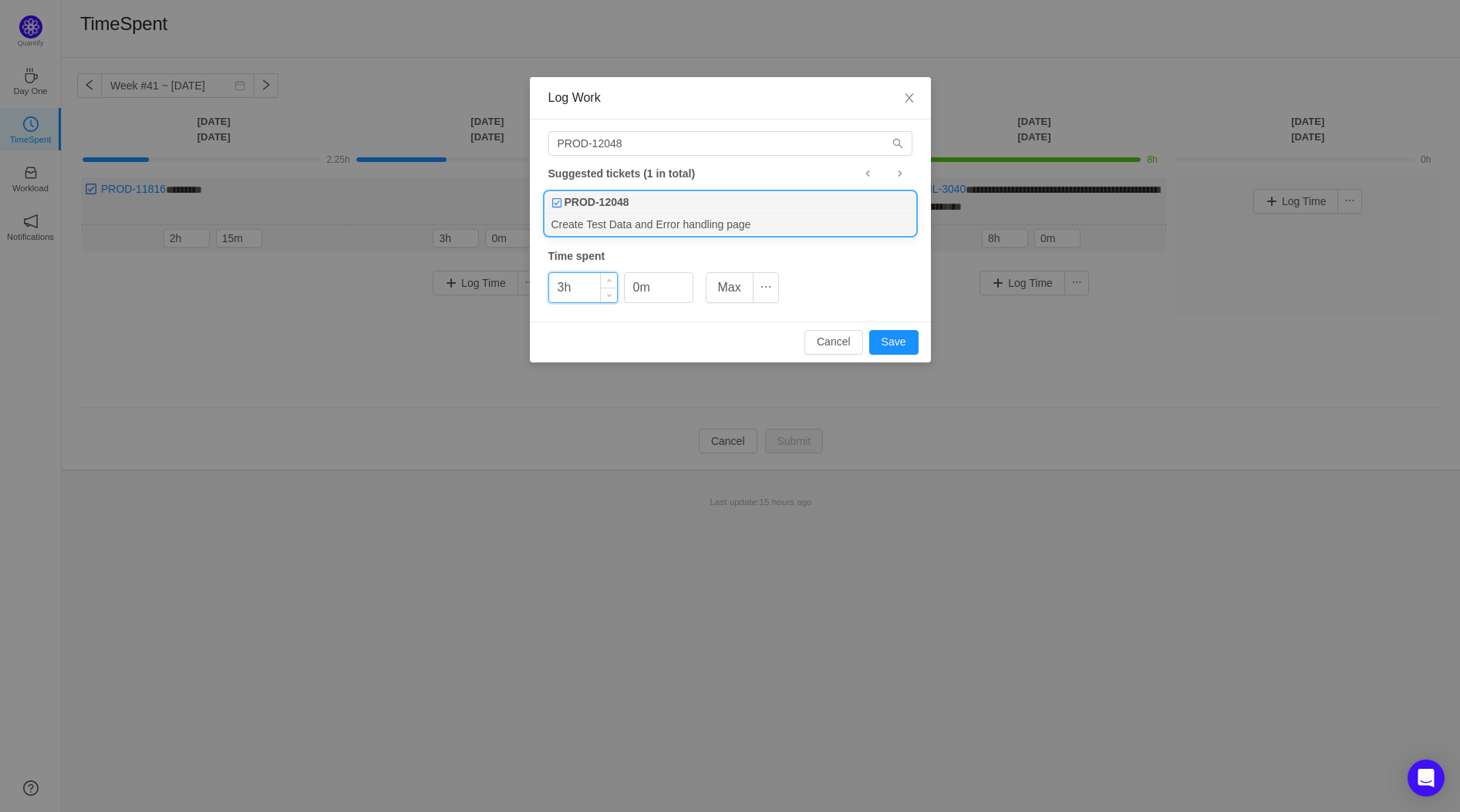
type input "3h"
type input "30m"
click at [897, 332] on button "Save" at bounding box center [894, 342] width 49 height 25
type input "0h"
type input "0m"
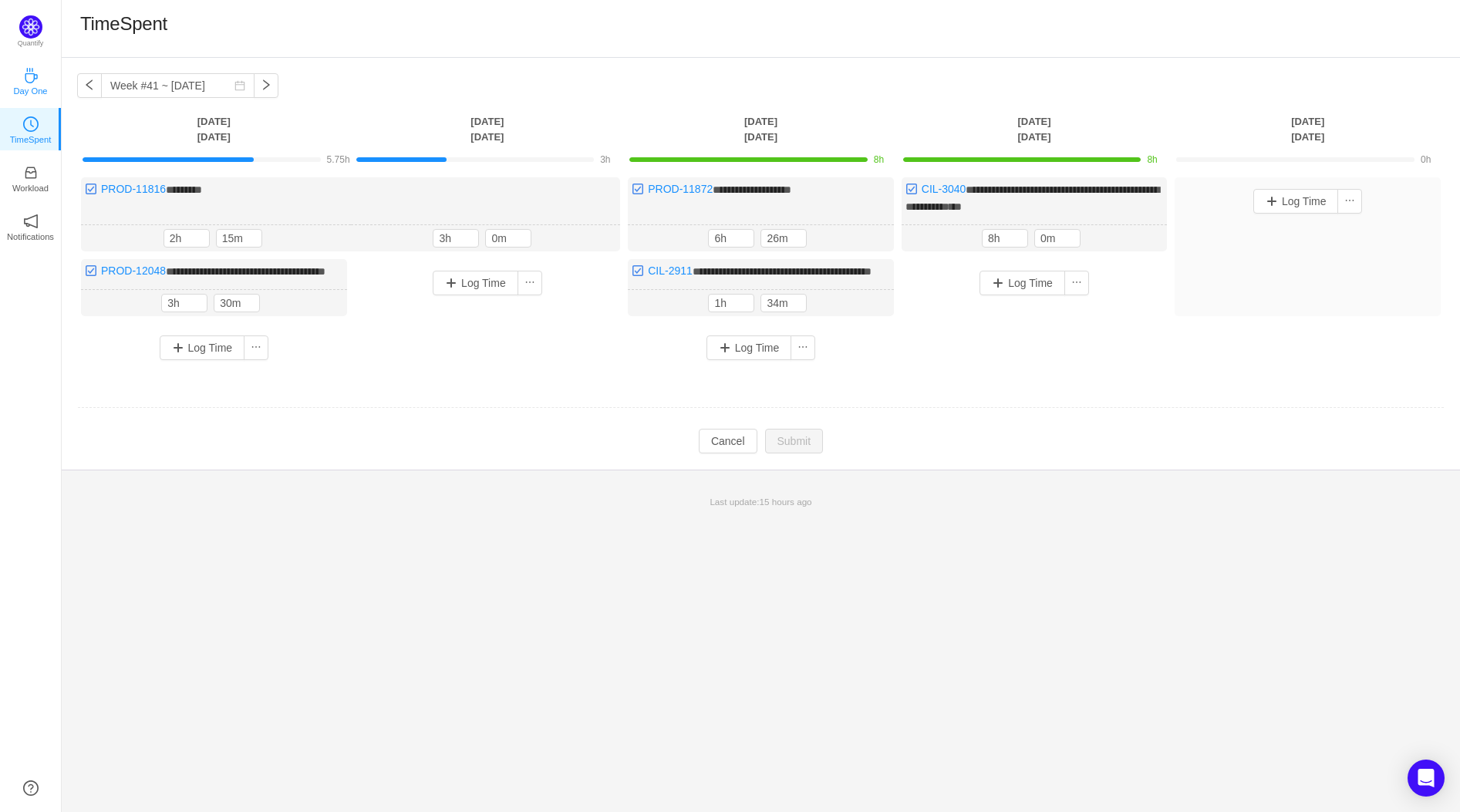
click at [27, 78] on icon "icon: coffee" at bounding box center [31, 76] width 16 height 16
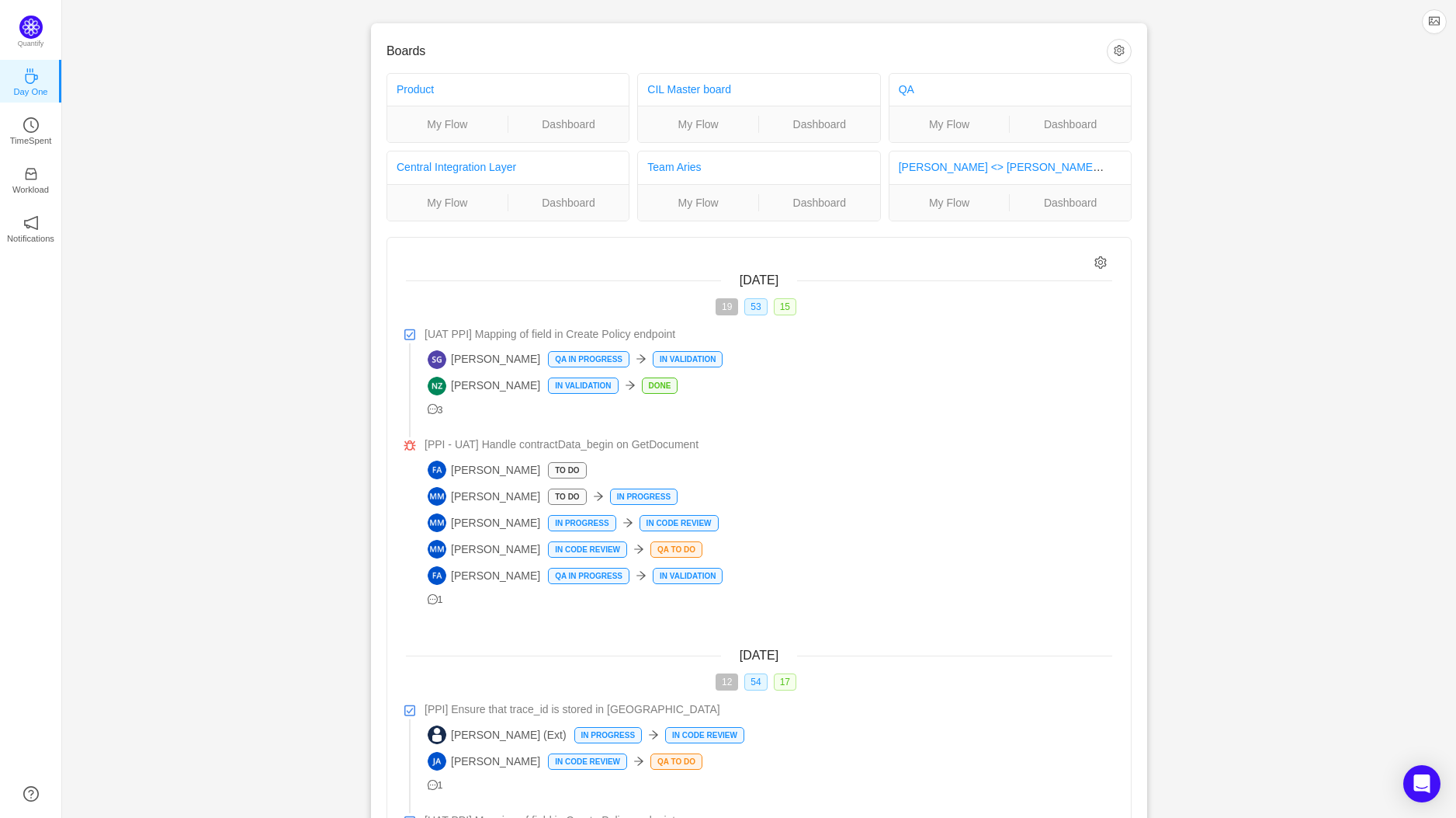
click at [1103, 264] on icon "icon: setting" at bounding box center [1101, 263] width 13 height 13
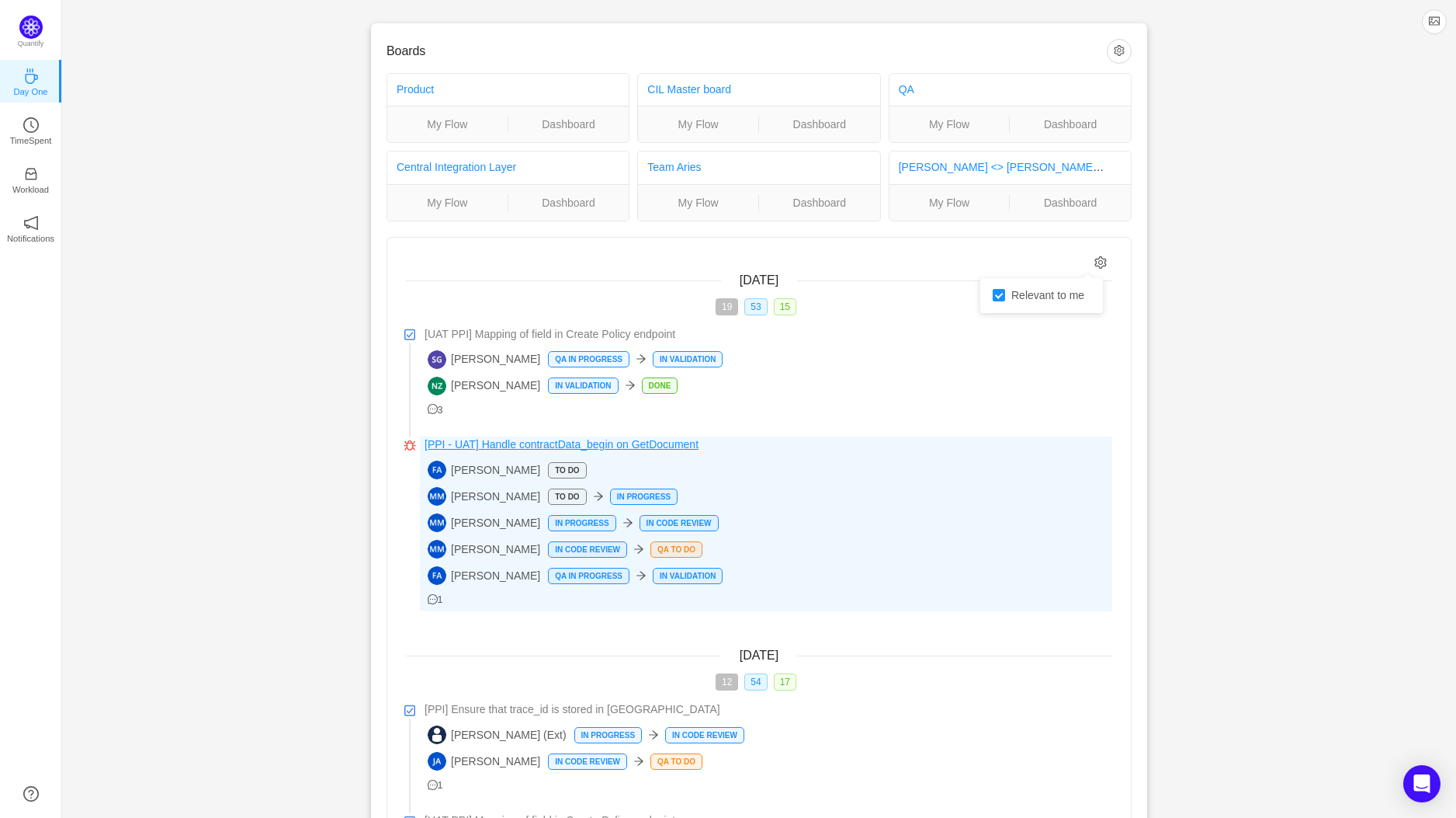
click at [904, 440] on link "[PPI - UAT] Handle contractData_begin on GetDocument" at bounding box center [769, 445] width 688 height 16
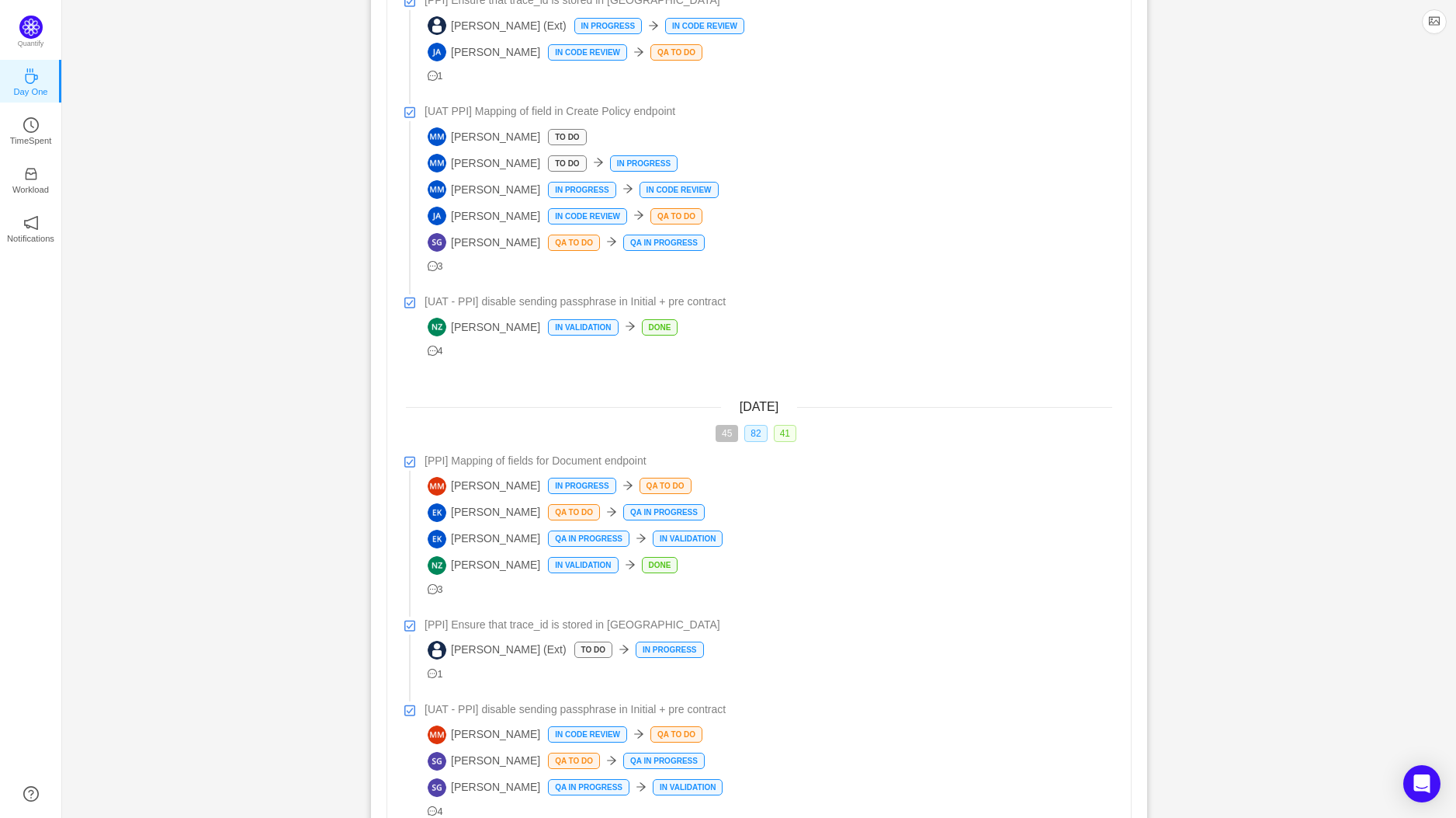
scroll to position [841, 0]
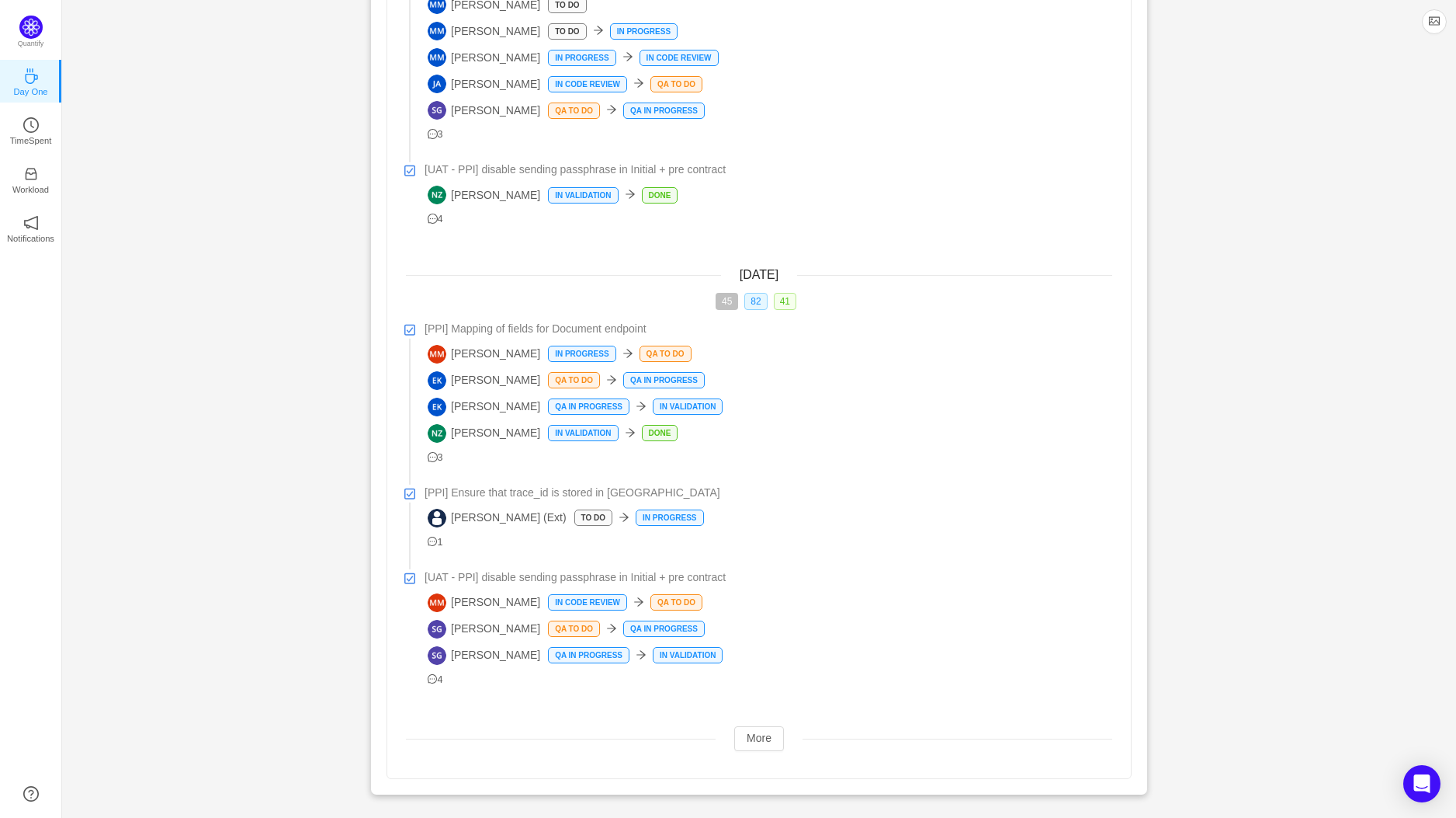
click at [766, 766] on div "[DATE] 19 53 15 [UAT PPI] Mapping of field in Create Policy endpoint Satish Gho…" at bounding box center [760, 87] width 744 height 1382
click at [766, 729] on button "More" at bounding box center [759, 738] width 50 height 25
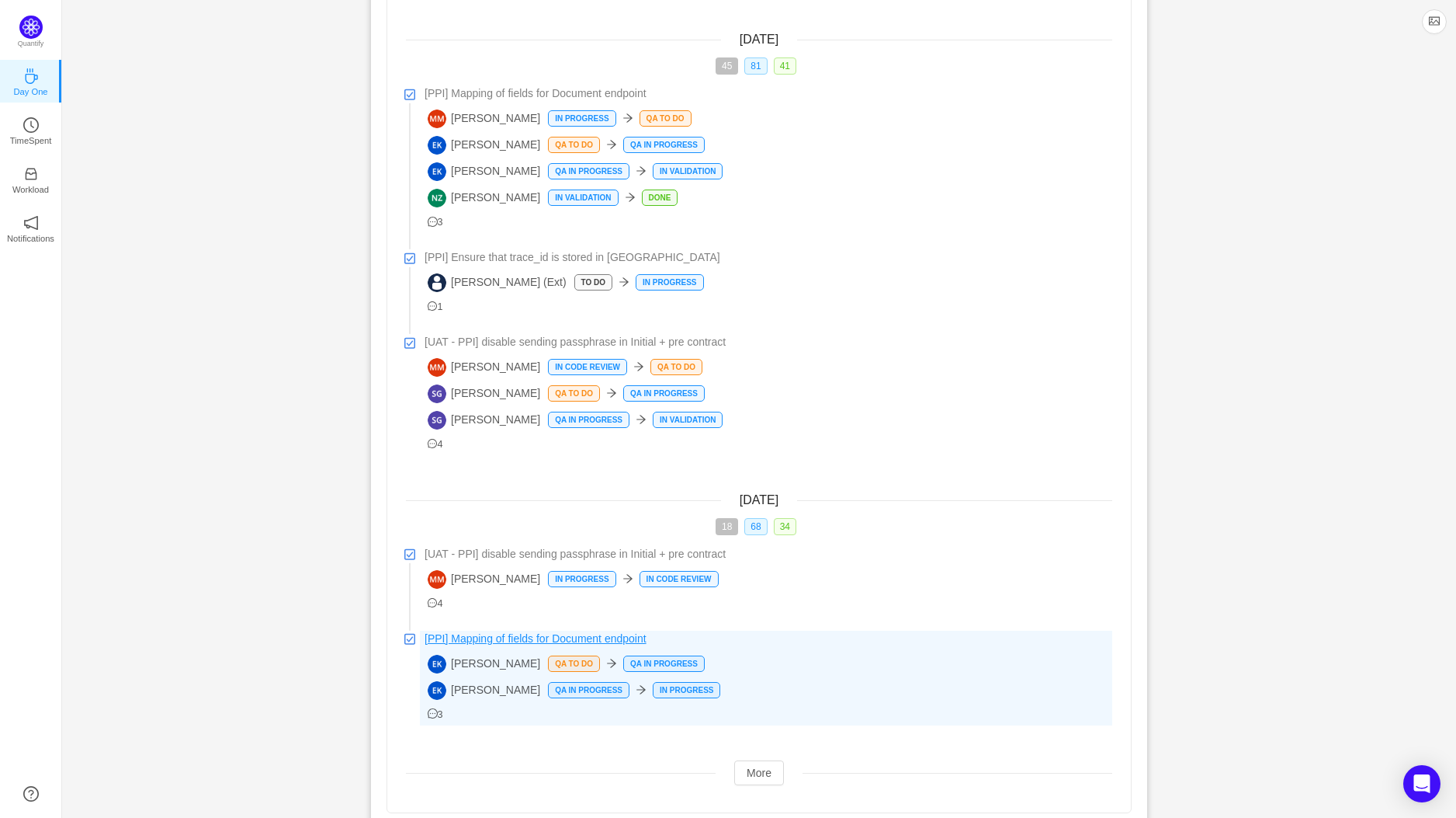
scroll to position [1113, 0]
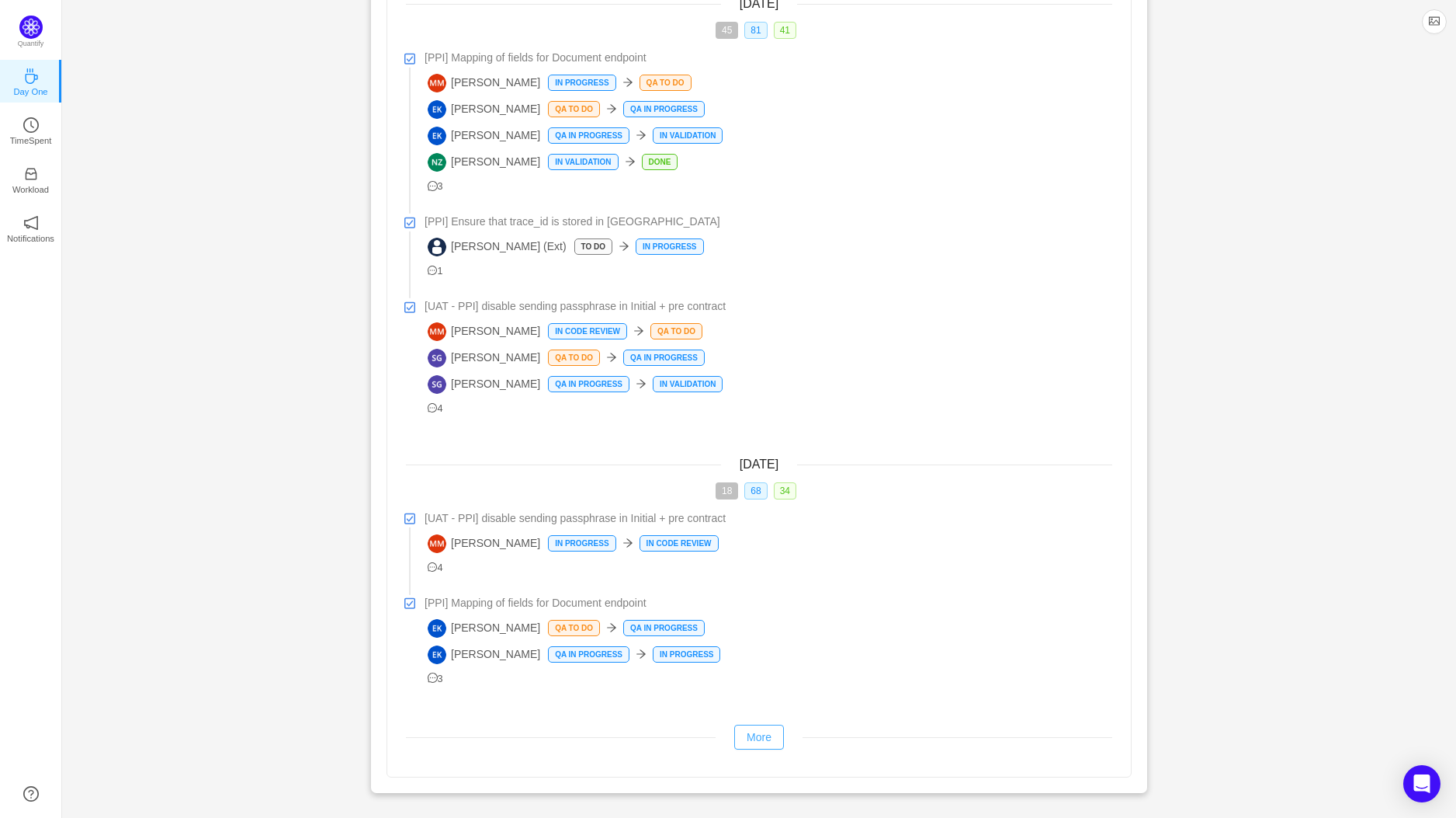
click at [764, 730] on button "More" at bounding box center [759, 736] width 50 height 25
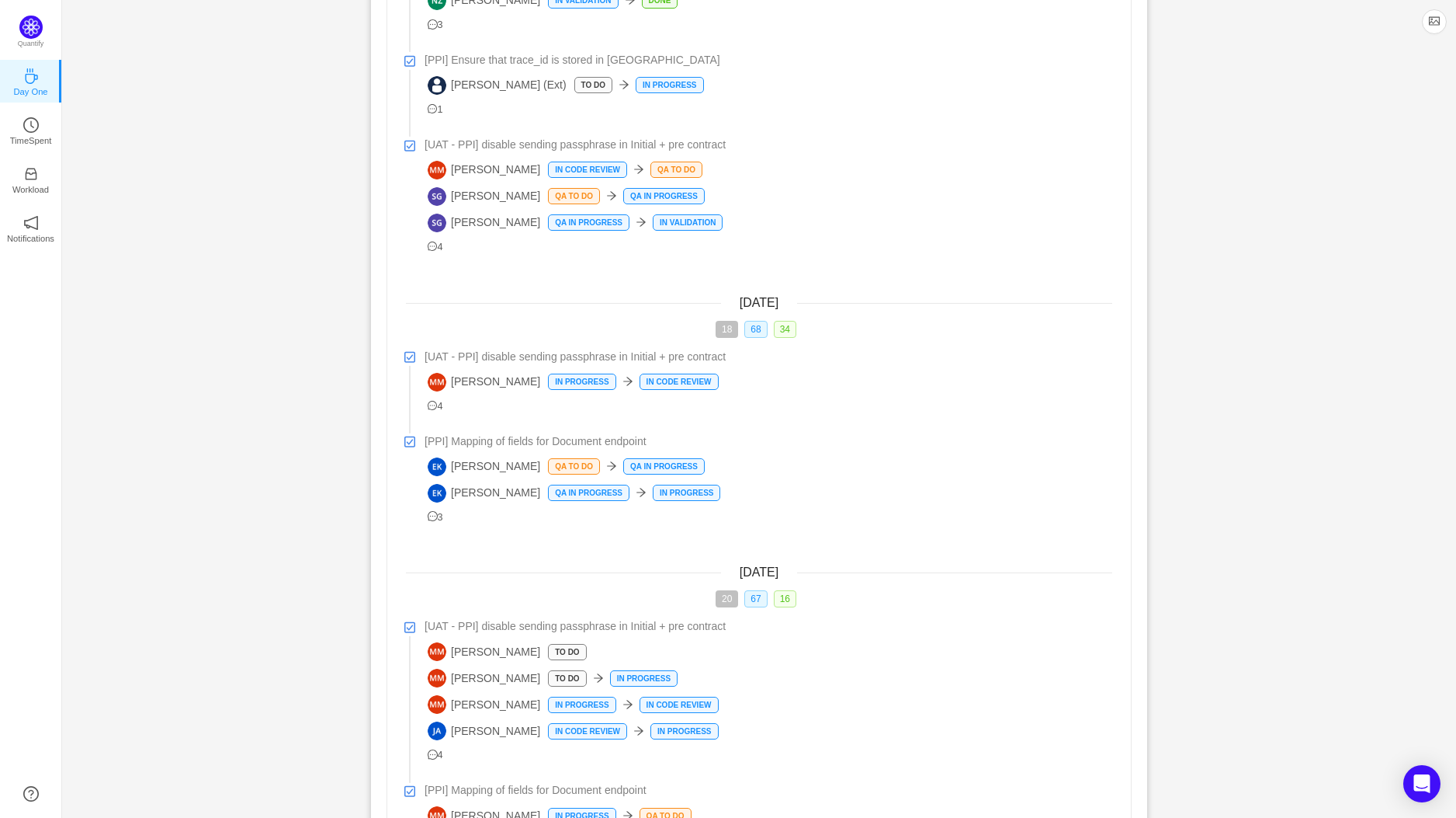
scroll to position [1435, 0]
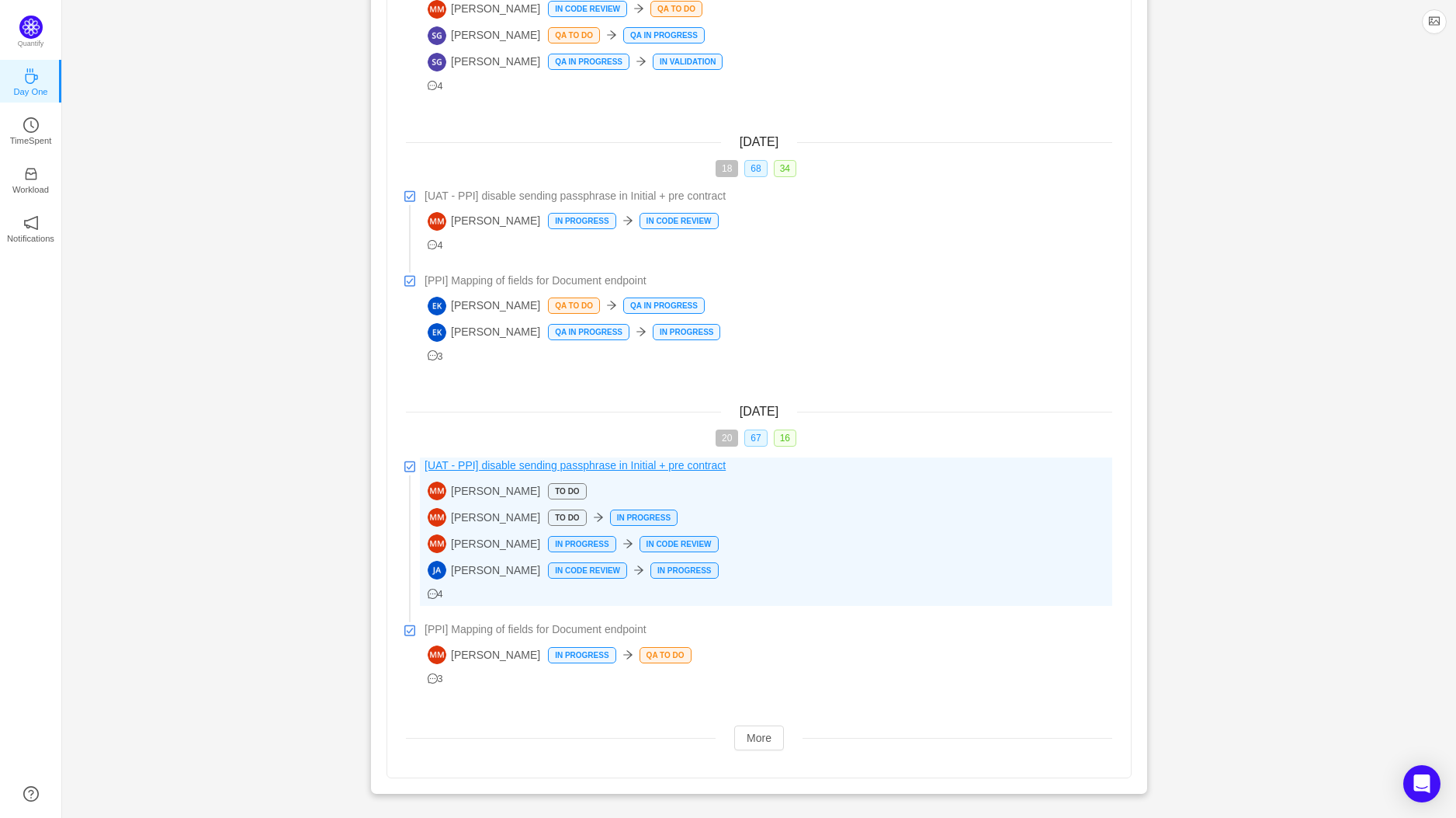
click at [564, 459] on span "[UAT - PPI] disable sending passphrase in Initial + pre contract" at bounding box center [575, 466] width 301 height 16
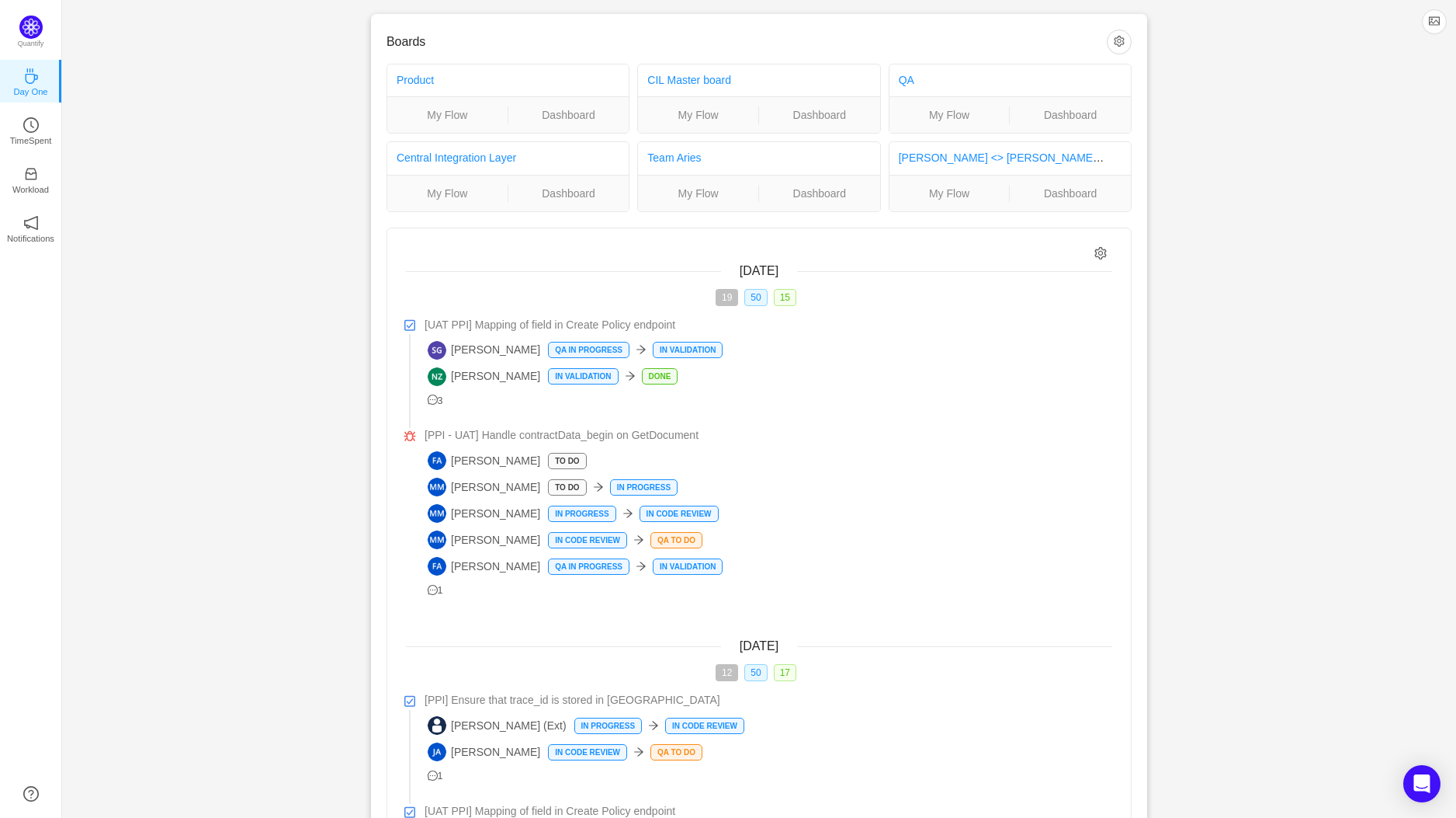
scroll to position [0, 0]
